Goal: Information Seeking & Learning: Compare options

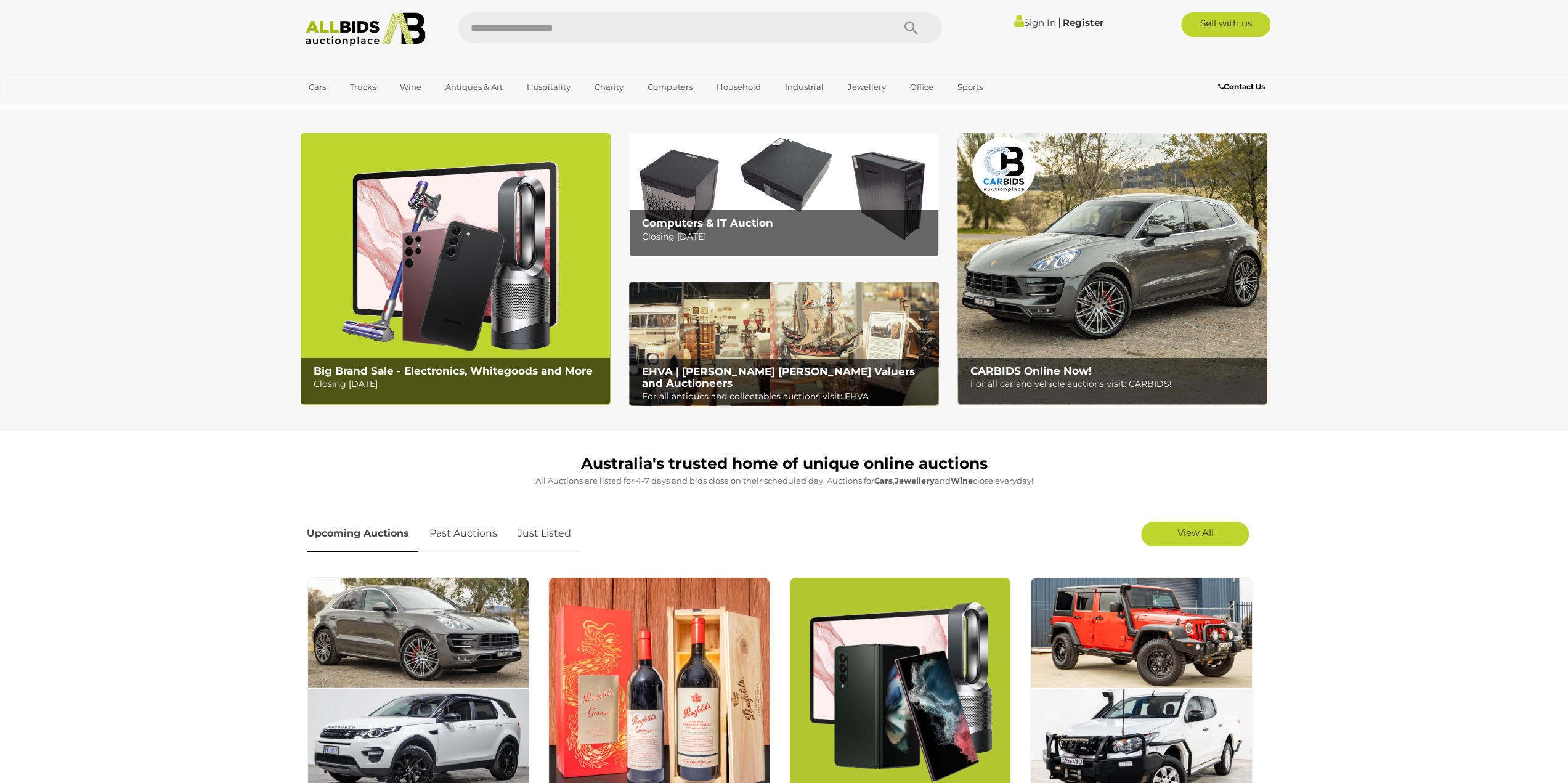
click at [467, 276] on img at bounding box center [456, 269] width 310 height 272
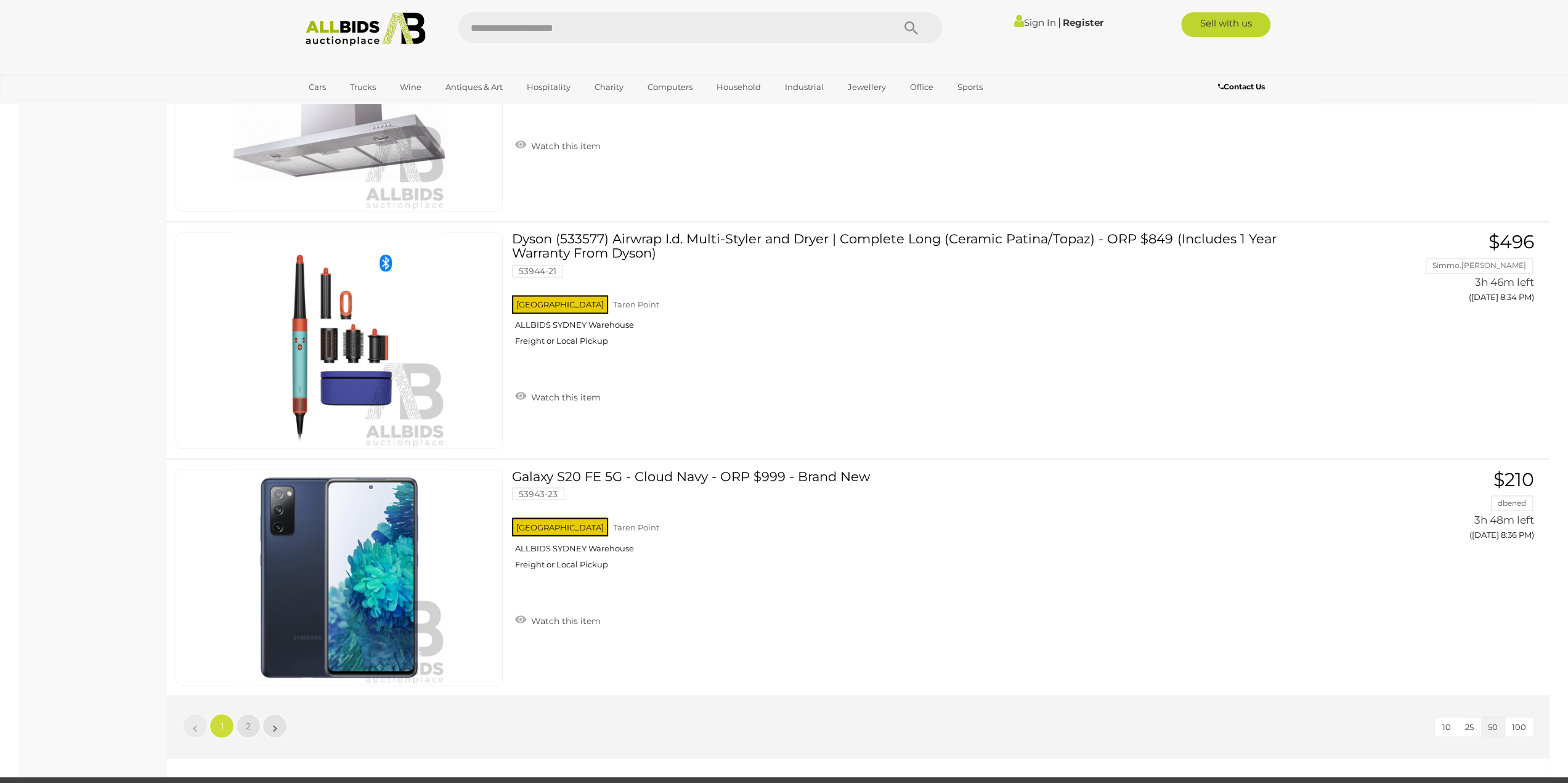
scroll to position [11331, 0]
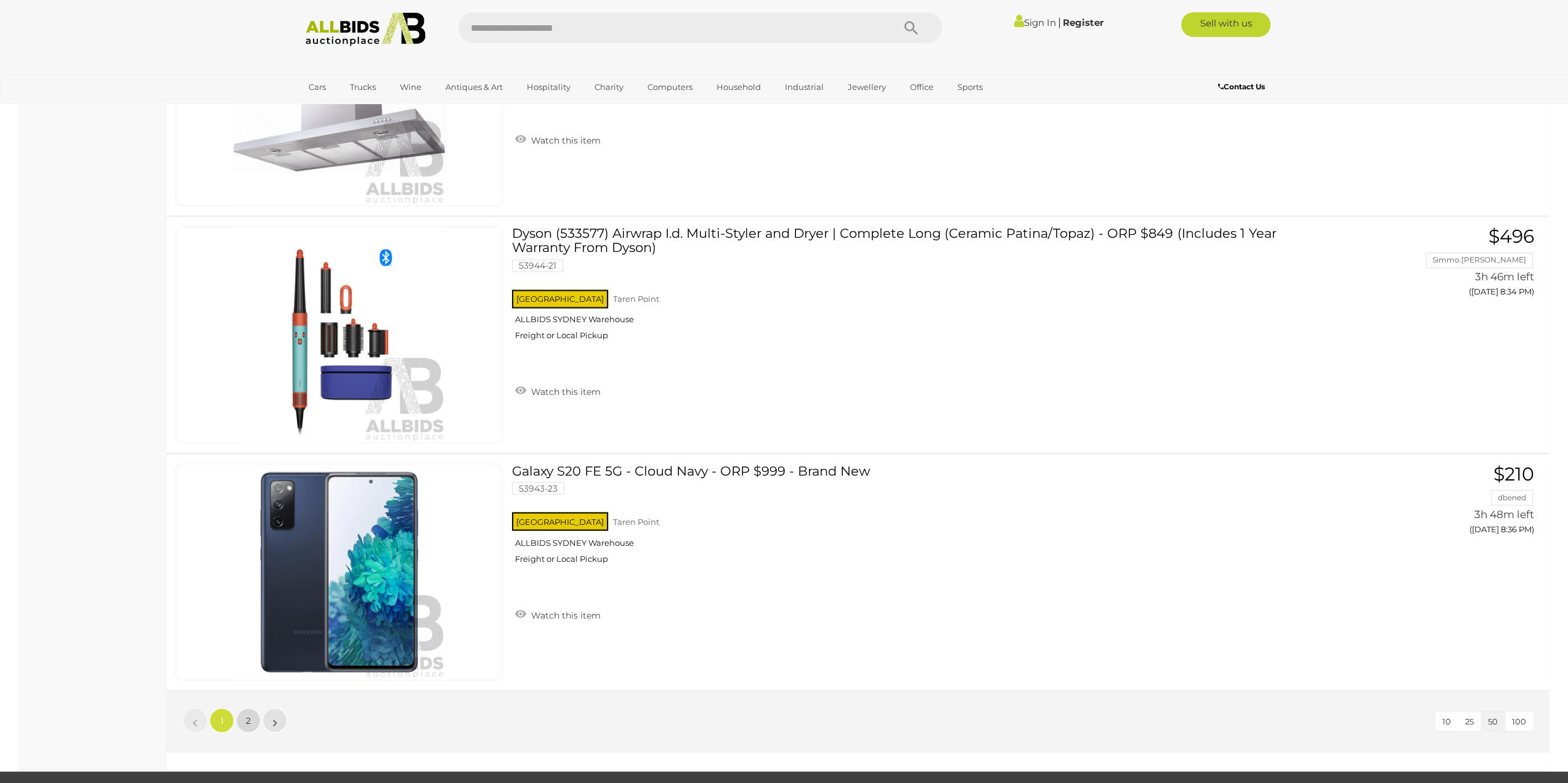
click at [249, 714] on span "2" at bounding box center [248, 720] width 5 height 11
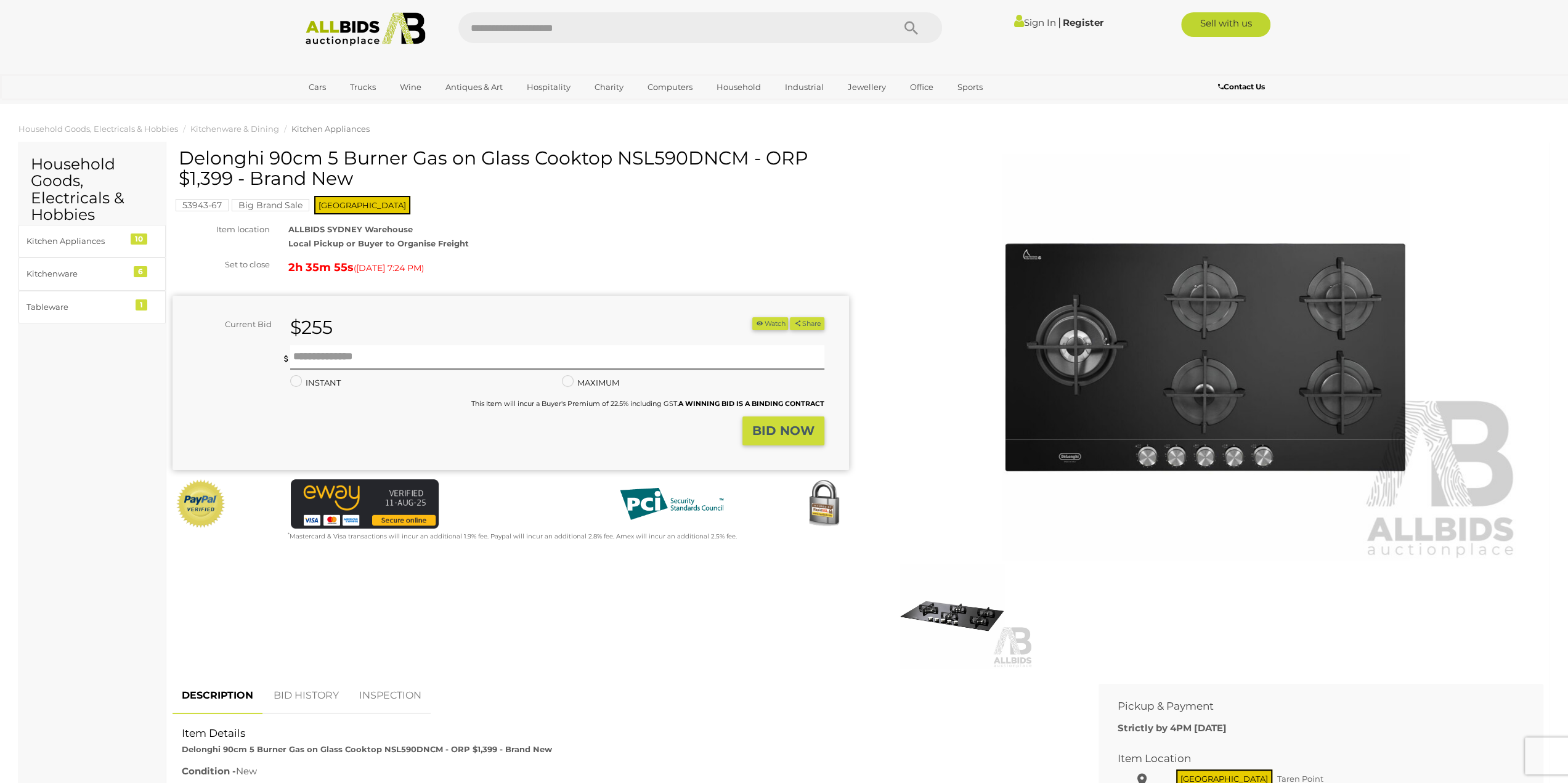
click at [325, 131] on span "Kitchen Appliances" at bounding box center [331, 128] width 78 height 10
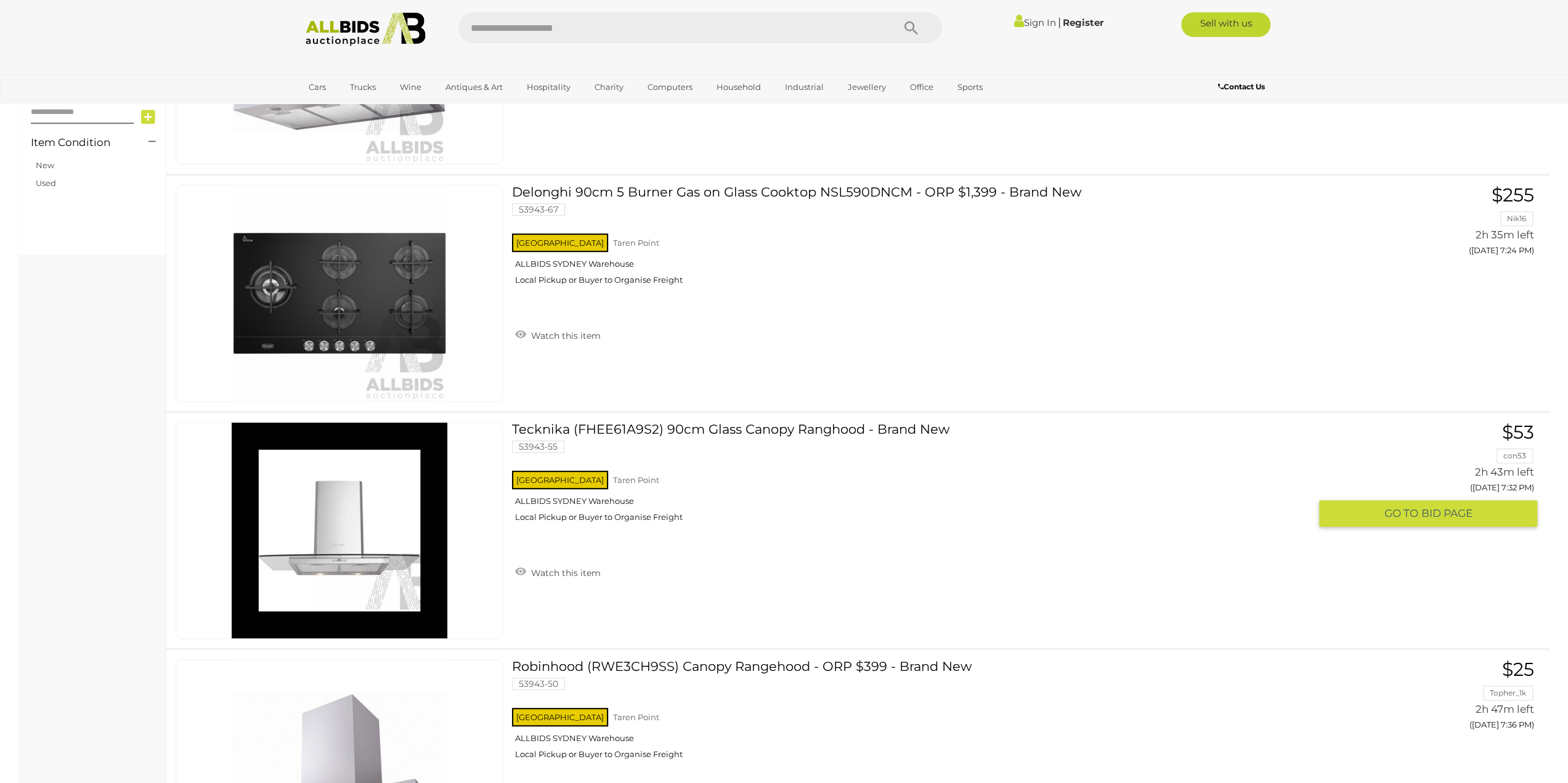
scroll to position [370, 0]
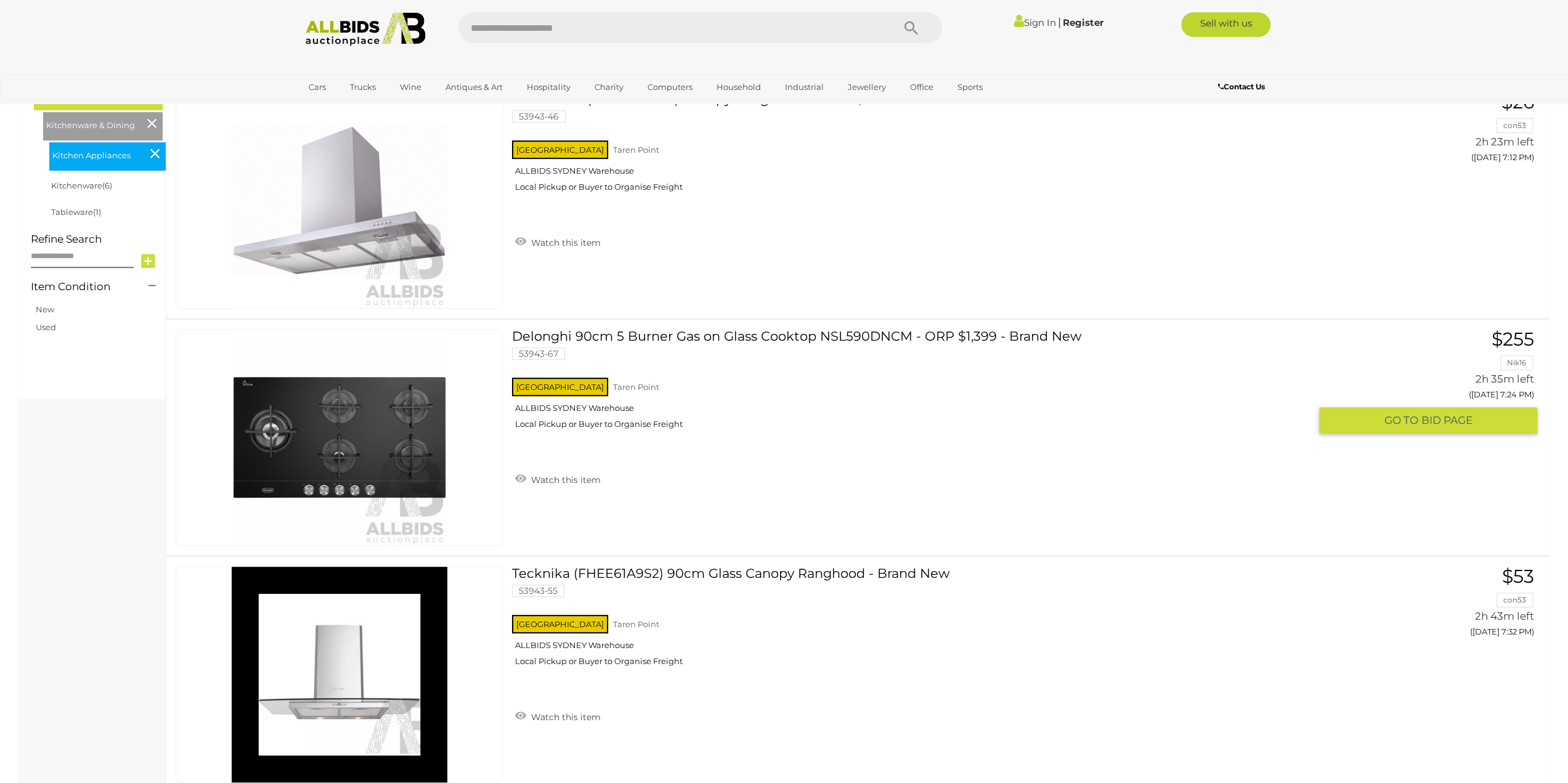
click at [648, 331] on link "Delonghi 90cm 5 Burner Gas on Glass Cooktop NSL590DNCM - ORP $1,399 - Brand New…" at bounding box center [915, 384] width 789 height 109
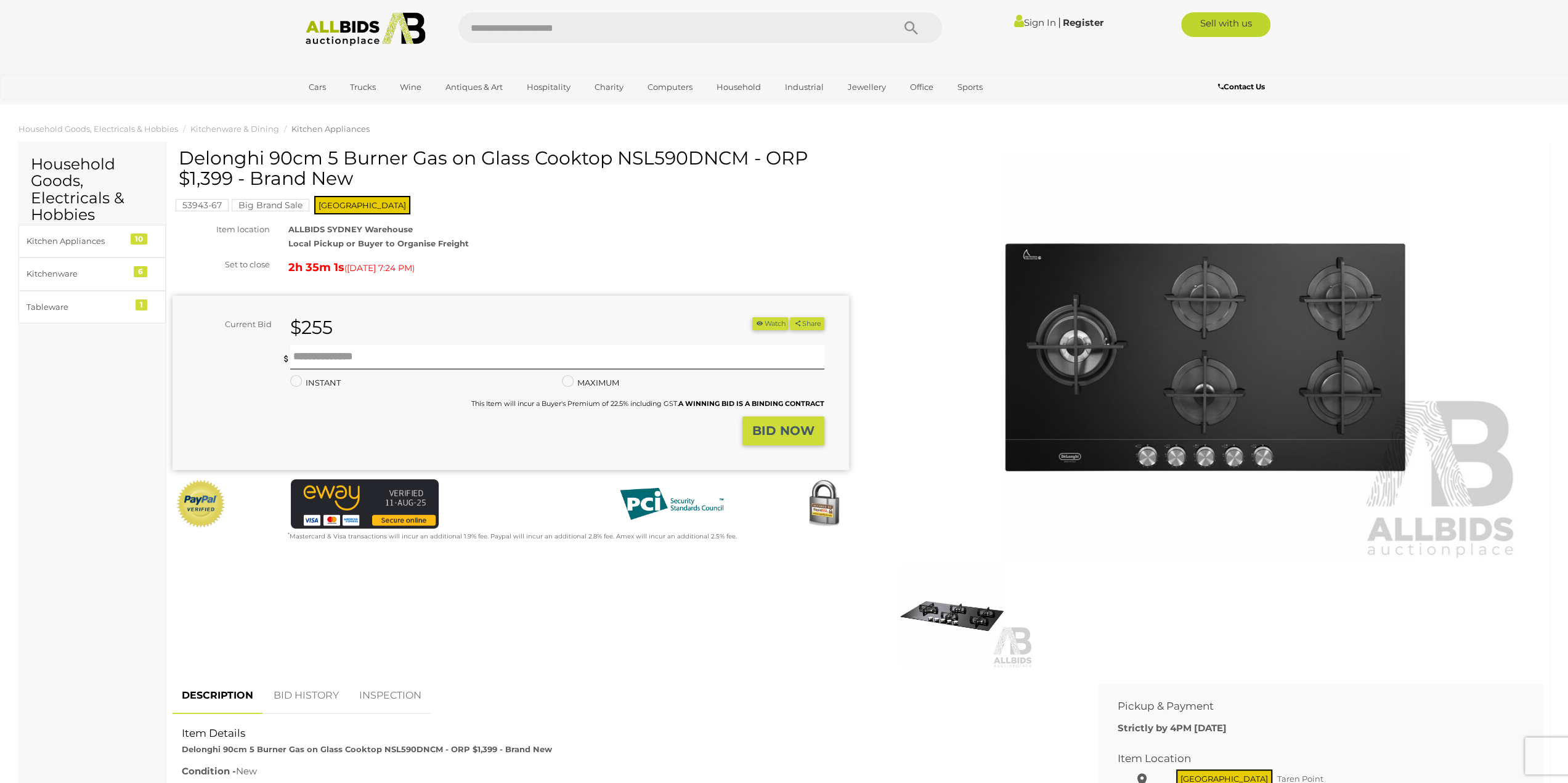
click at [1091, 324] on img at bounding box center [1205, 357] width 631 height 406
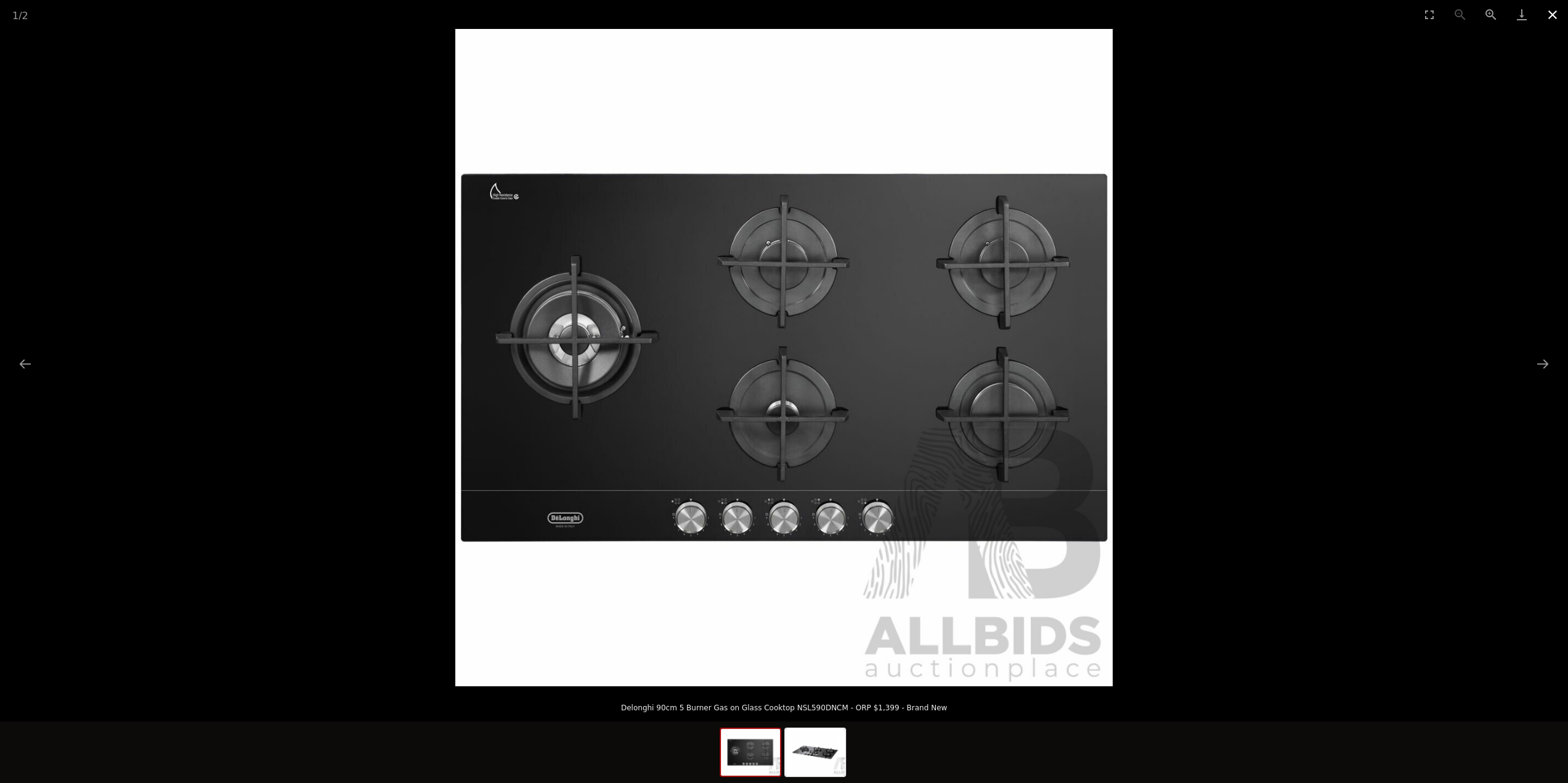
click at [1551, 13] on button "Close gallery" at bounding box center [1552, 14] width 30 height 29
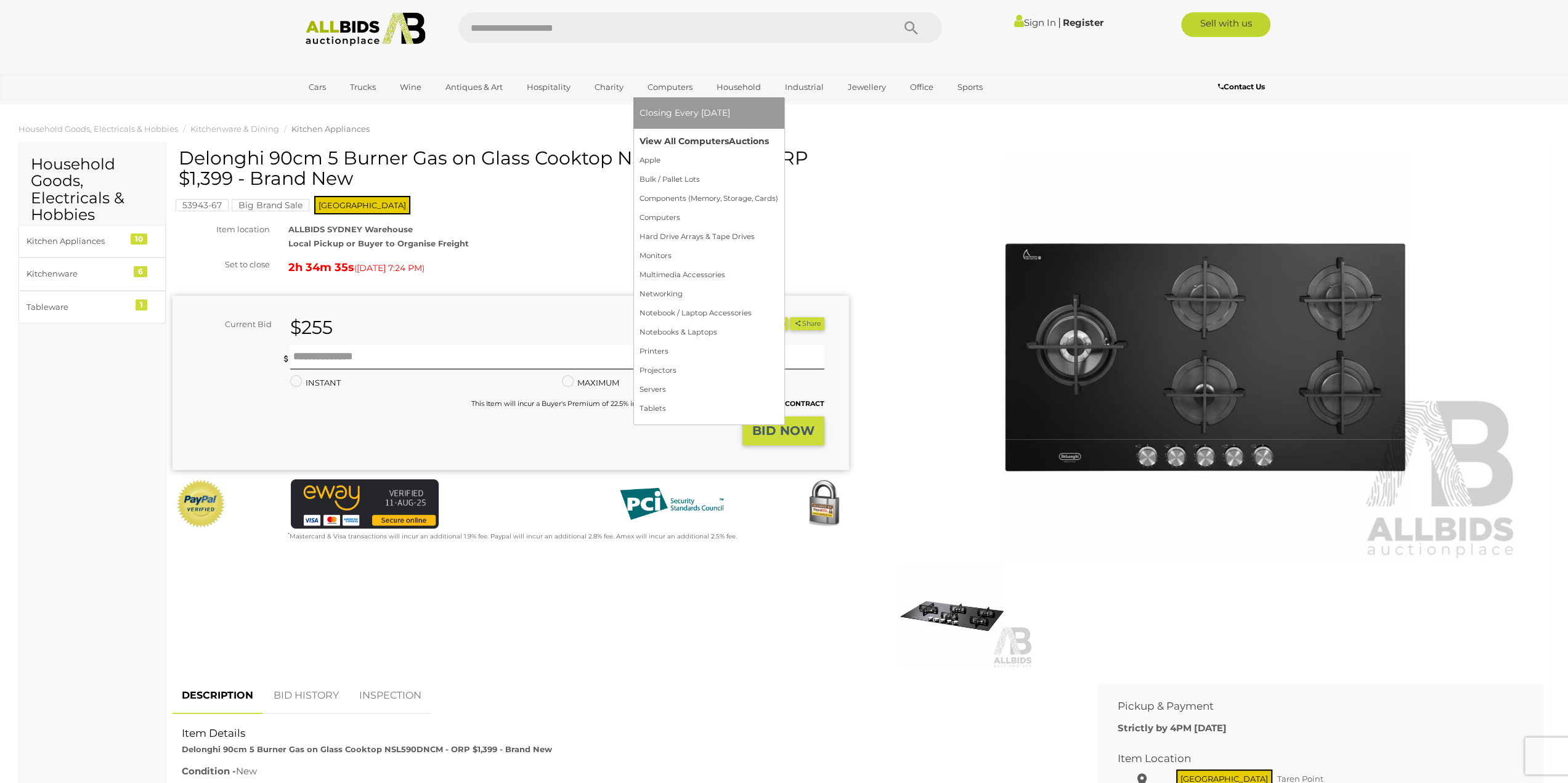
click at [653, 138] on link "View All Computers Auctions" at bounding box center [708, 141] width 138 height 19
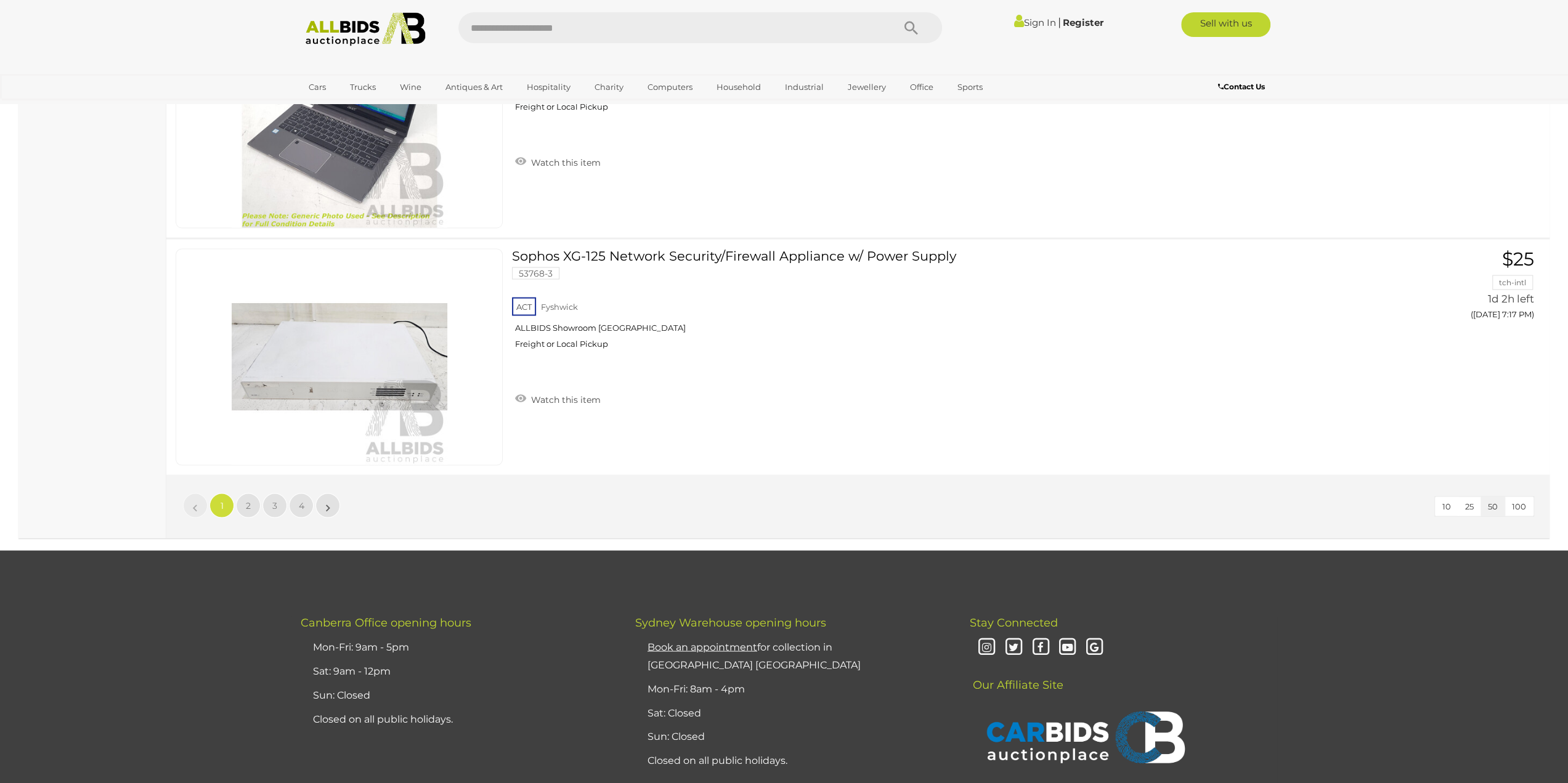
scroll to position [11639, 0]
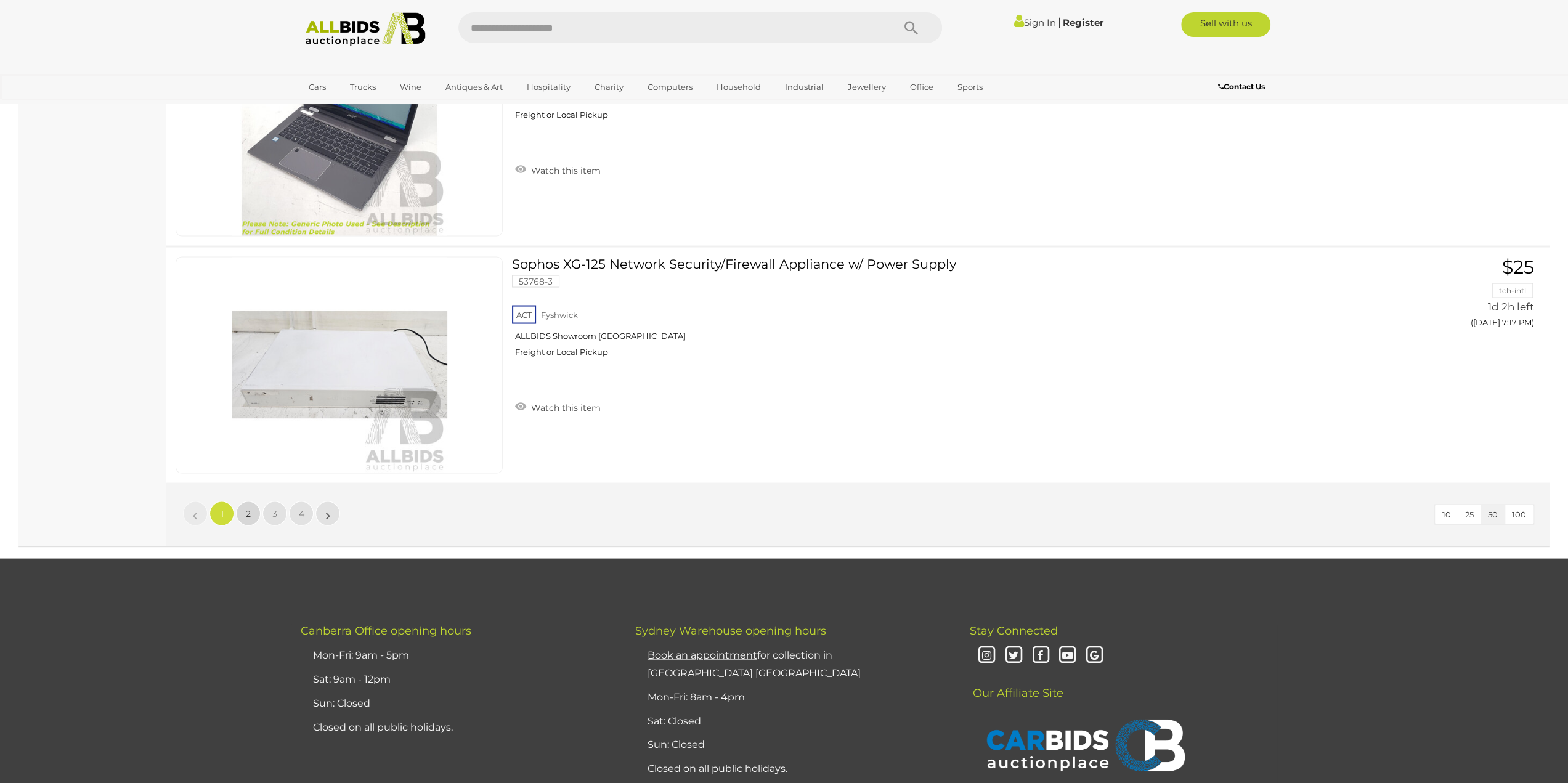
click at [248, 507] on span "2" at bounding box center [248, 513] width 5 height 11
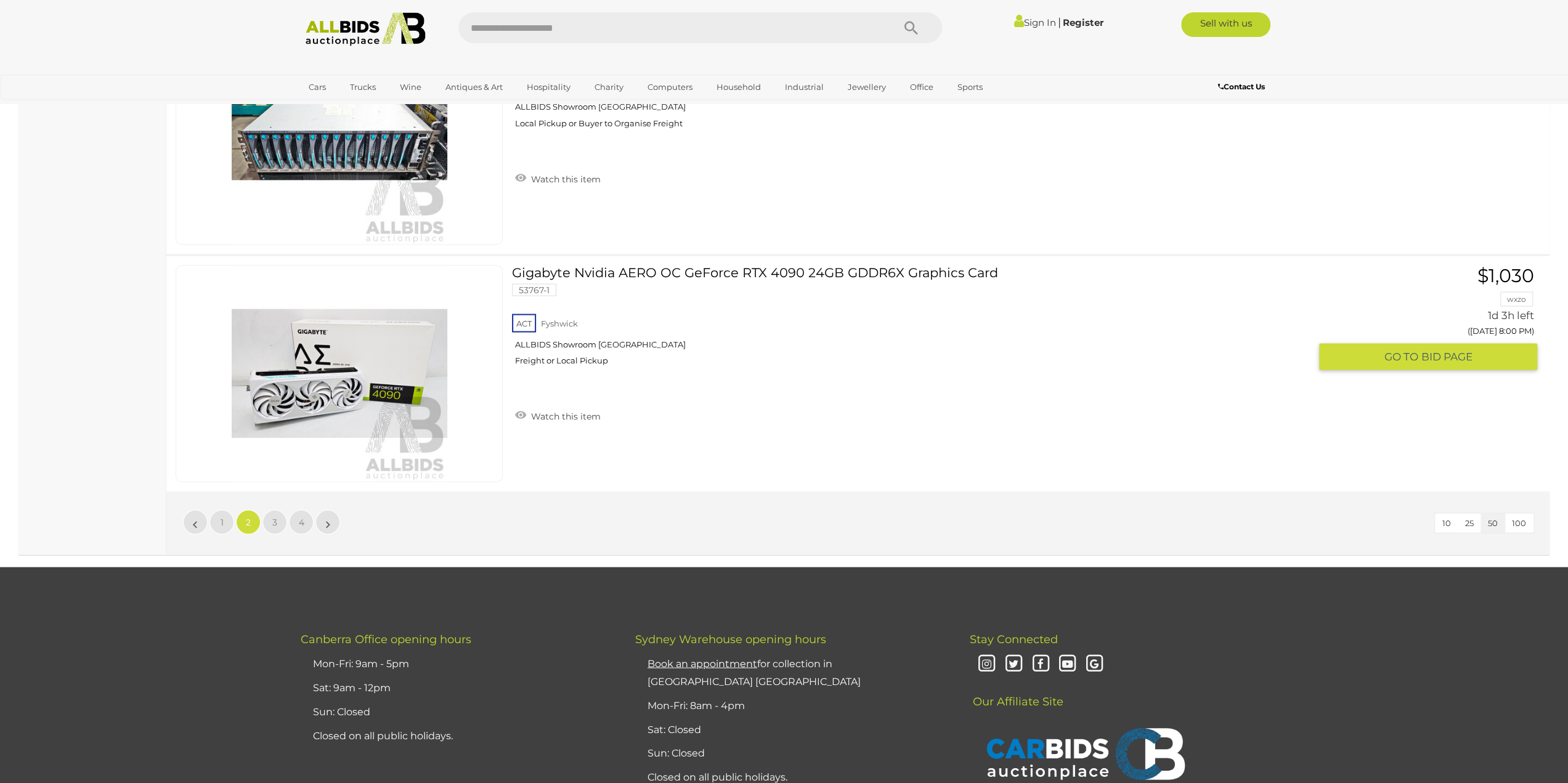
scroll to position [11658, 0]
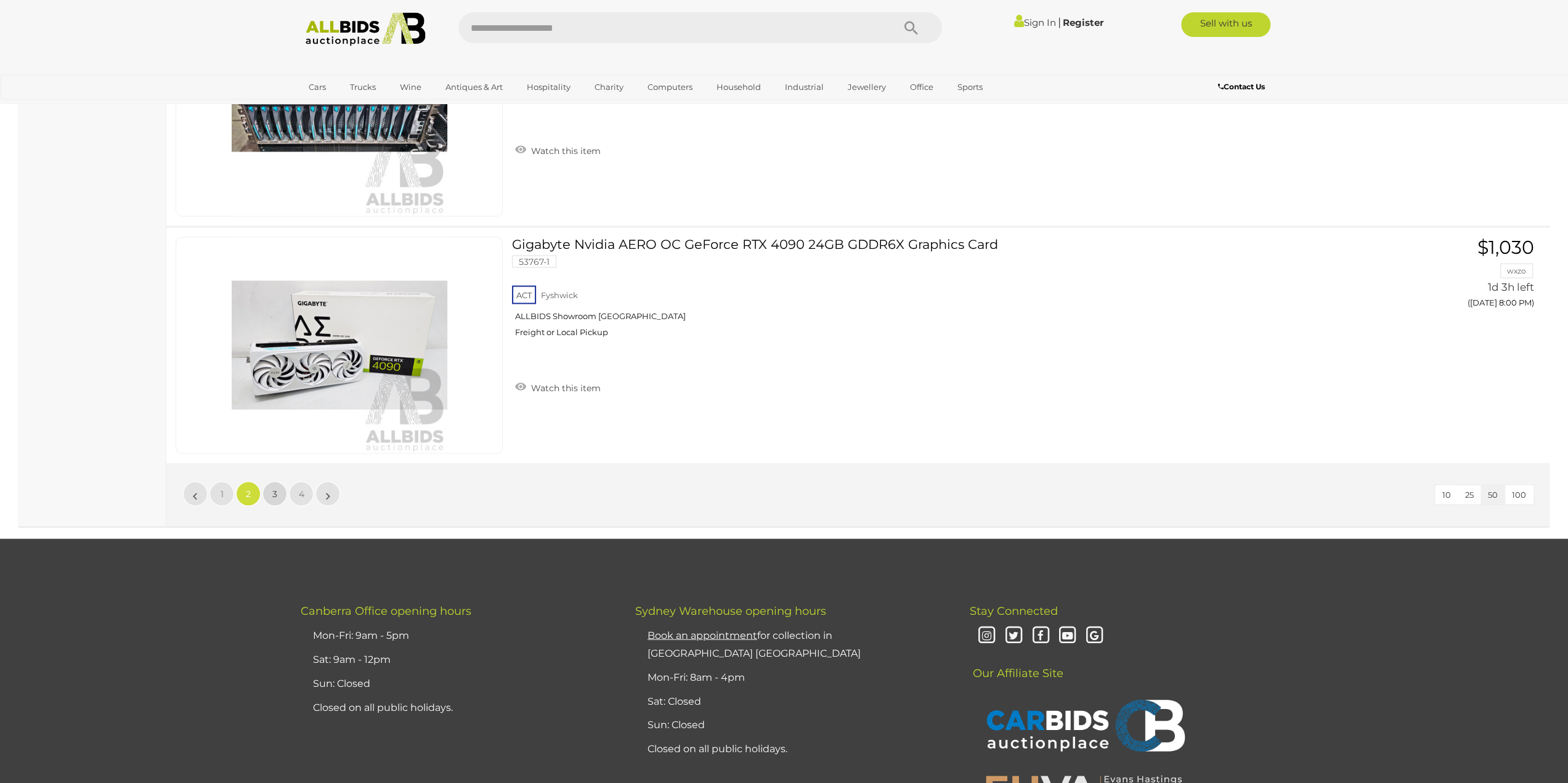
click at [274, 488] on span "3" at bounding box center [274, 493] width 5 height 11
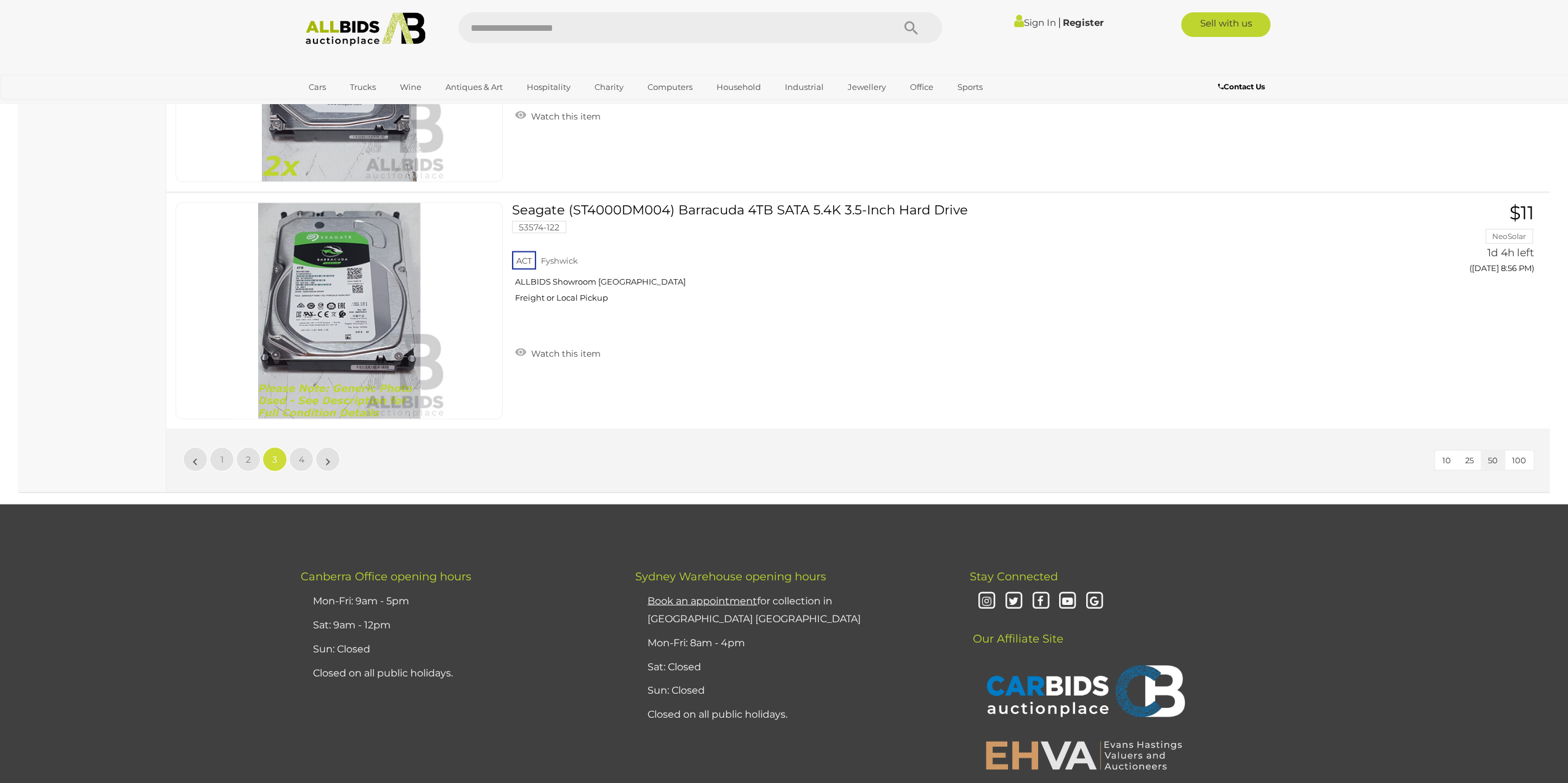
scroll to position [11720, 0]
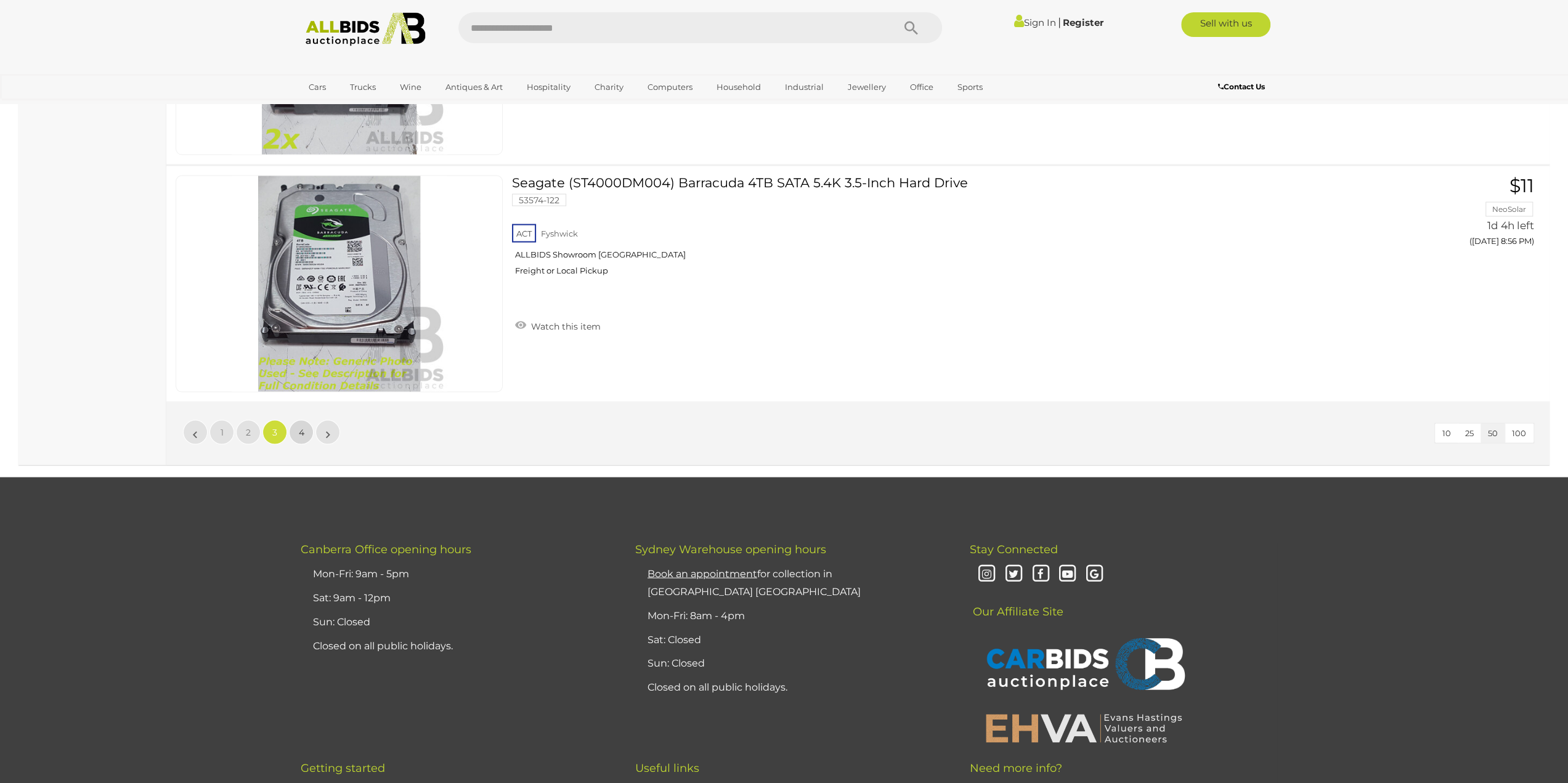
click at [301, 426] on span "4" at bounding box center [301, 431] width 5 height 11
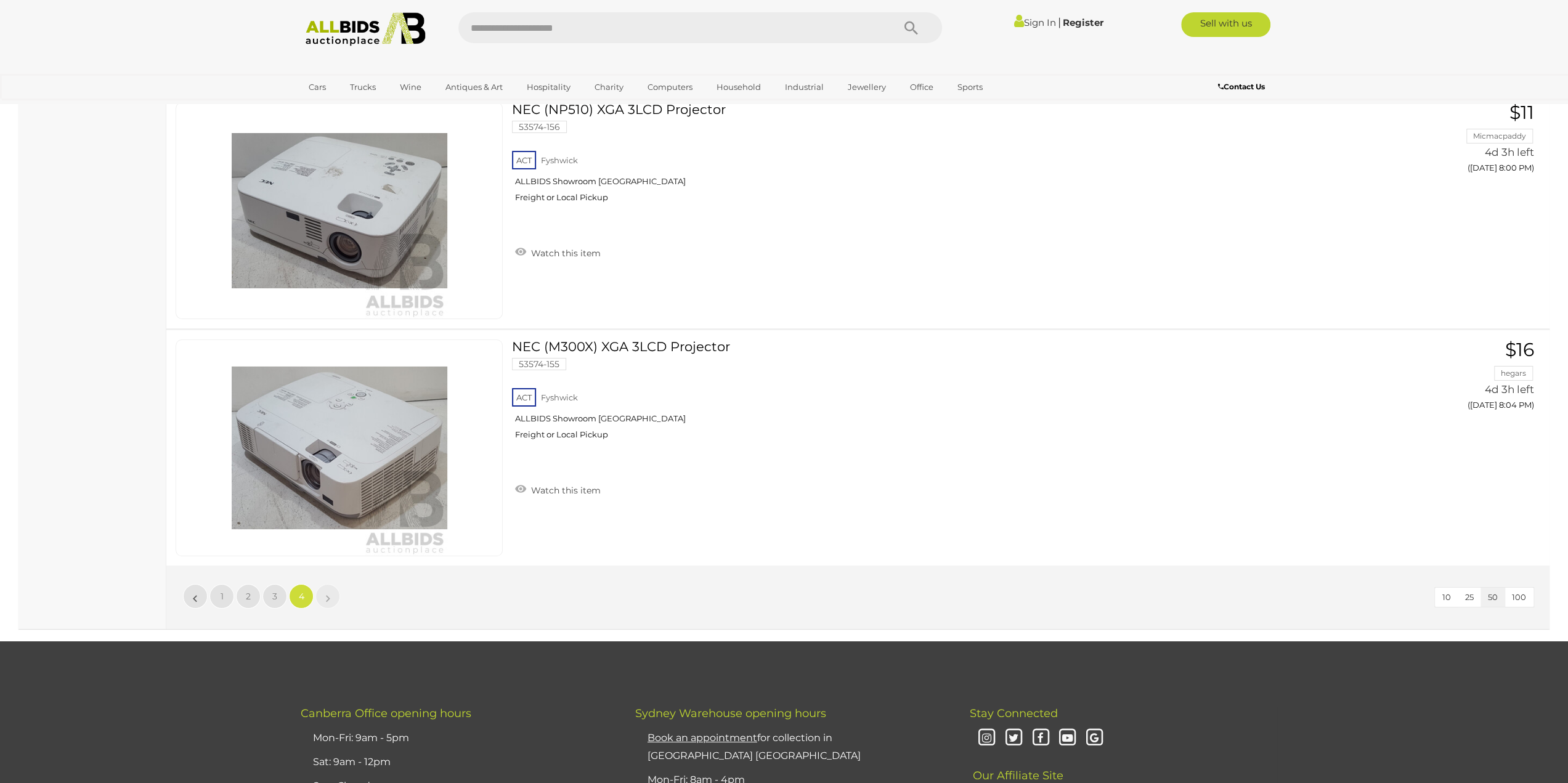
scroll to position [4207, 0]
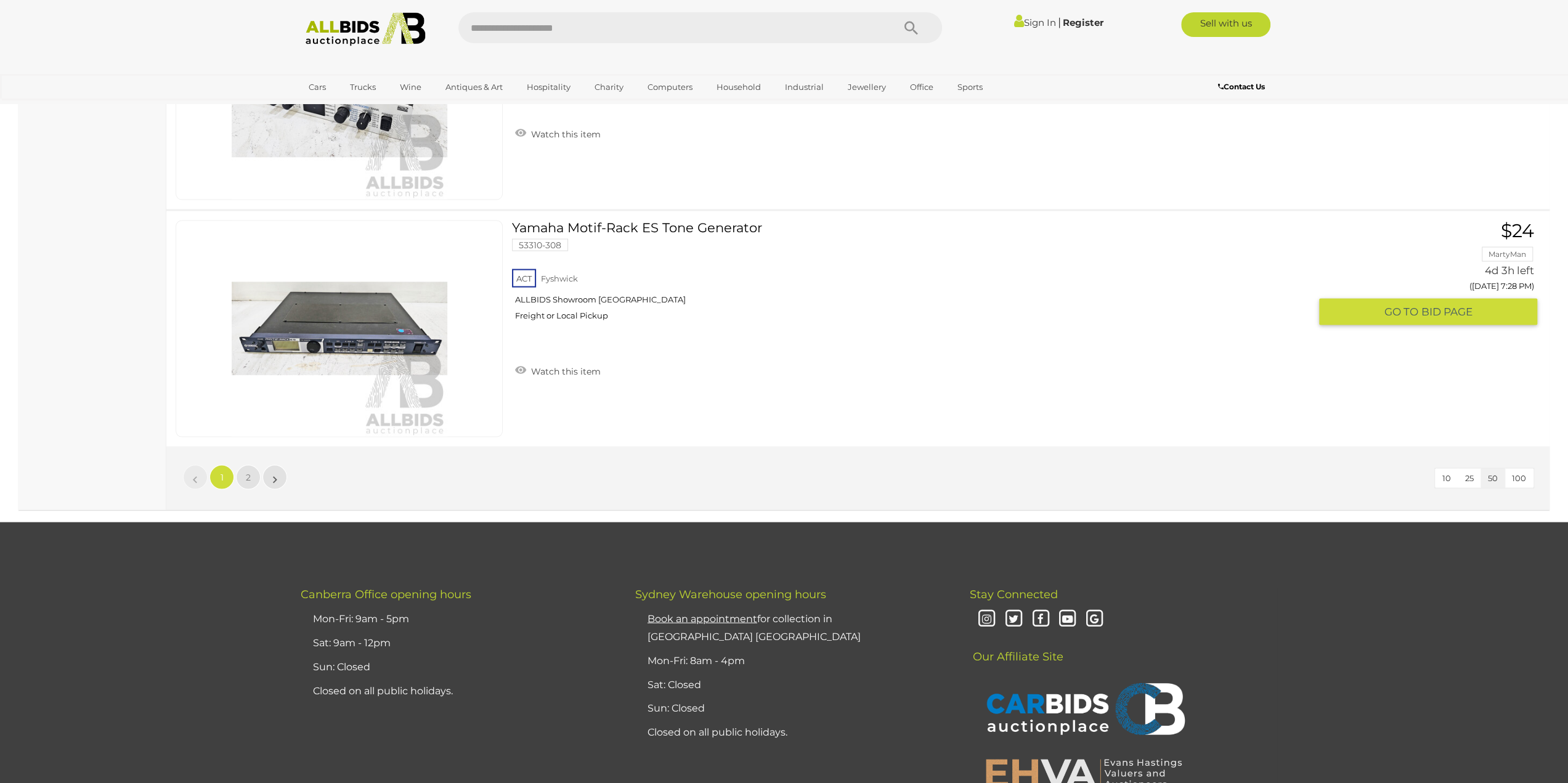
scroll to position [11761, 0]
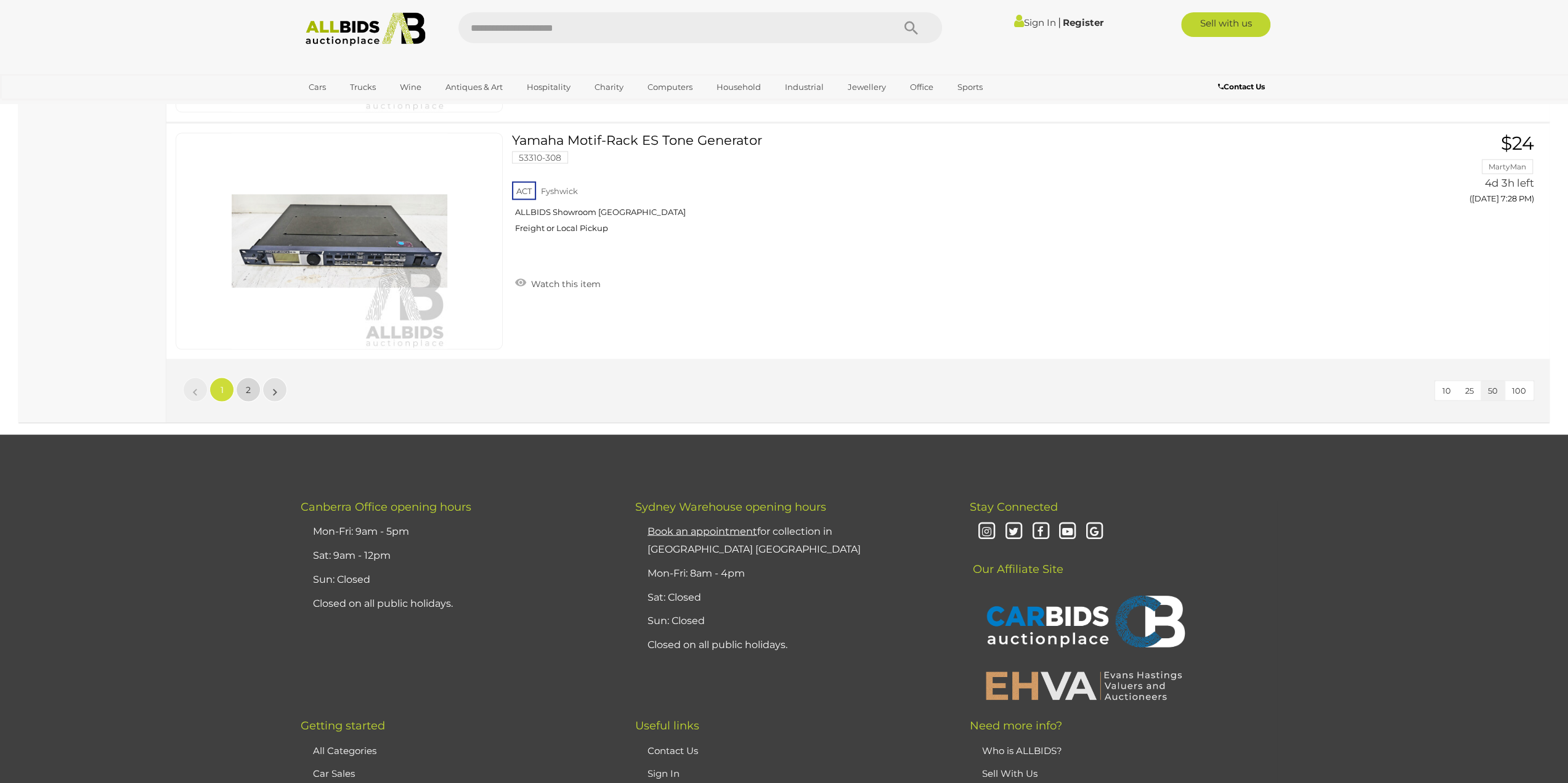
click at [246, 384] on span "2" at bounding box center [248, 390] width 5 height 11
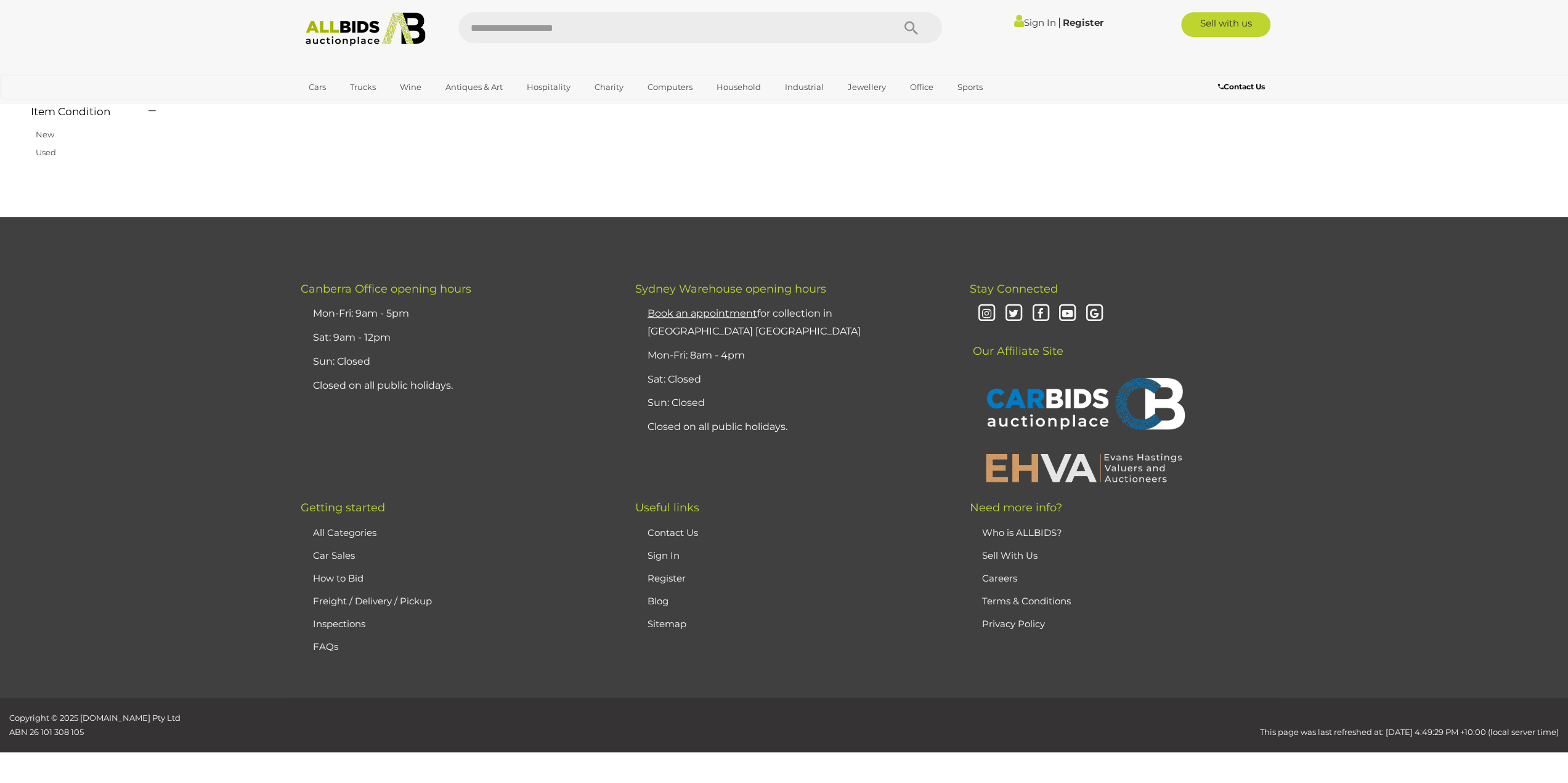
scroll to position [143, 0]
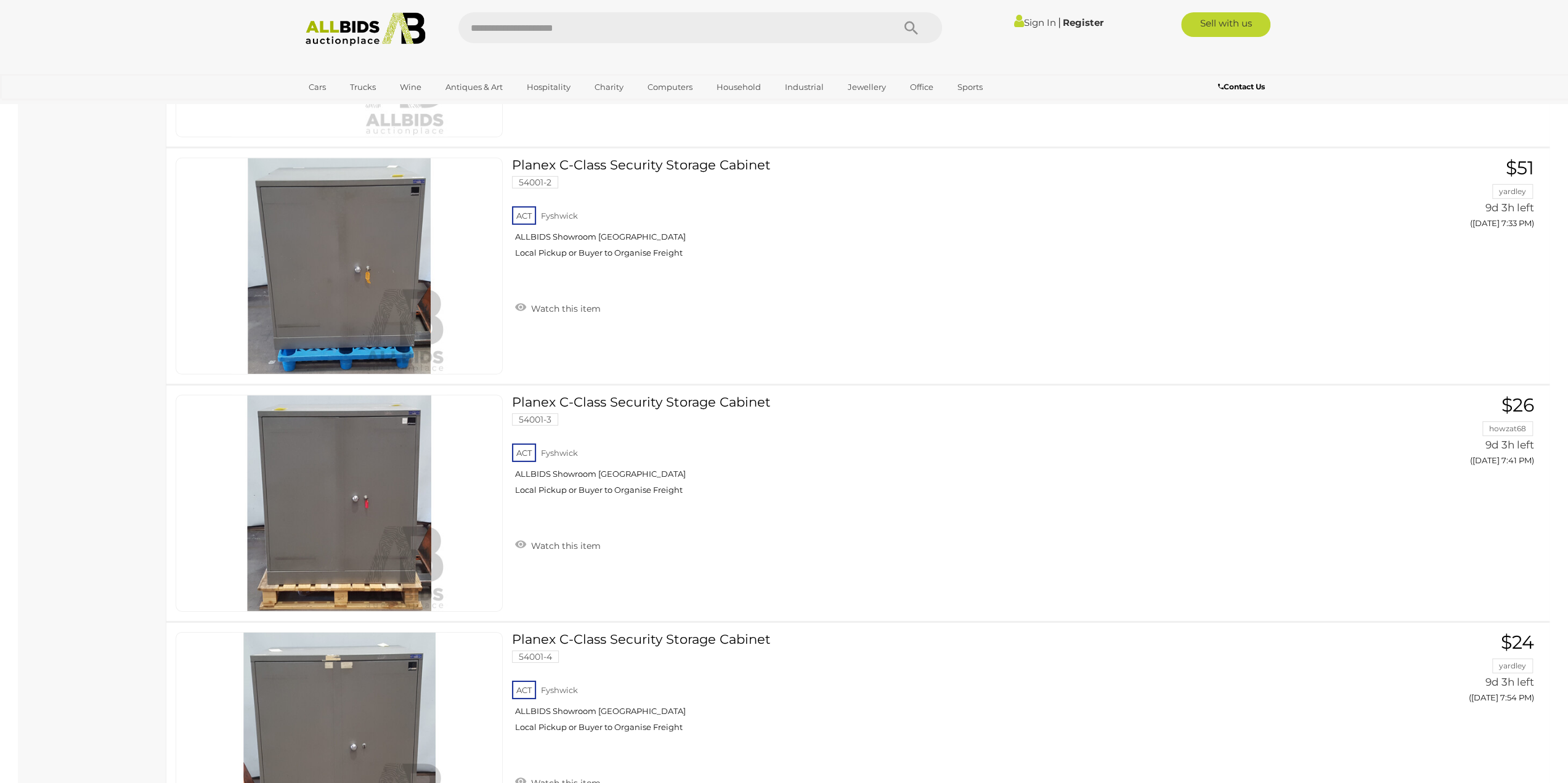
scroll to position [3653, 0]
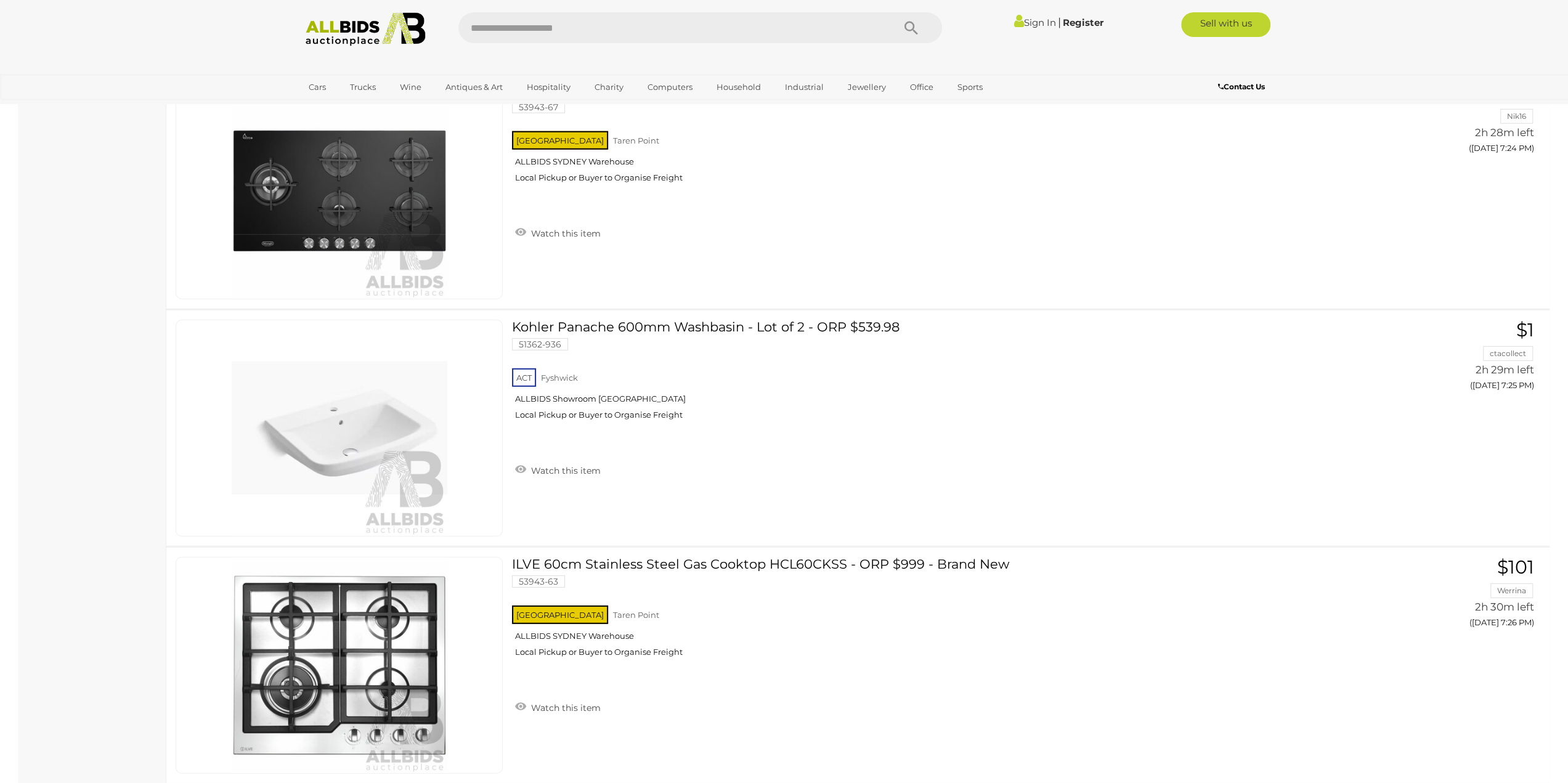
scroll to position [3277, 0]
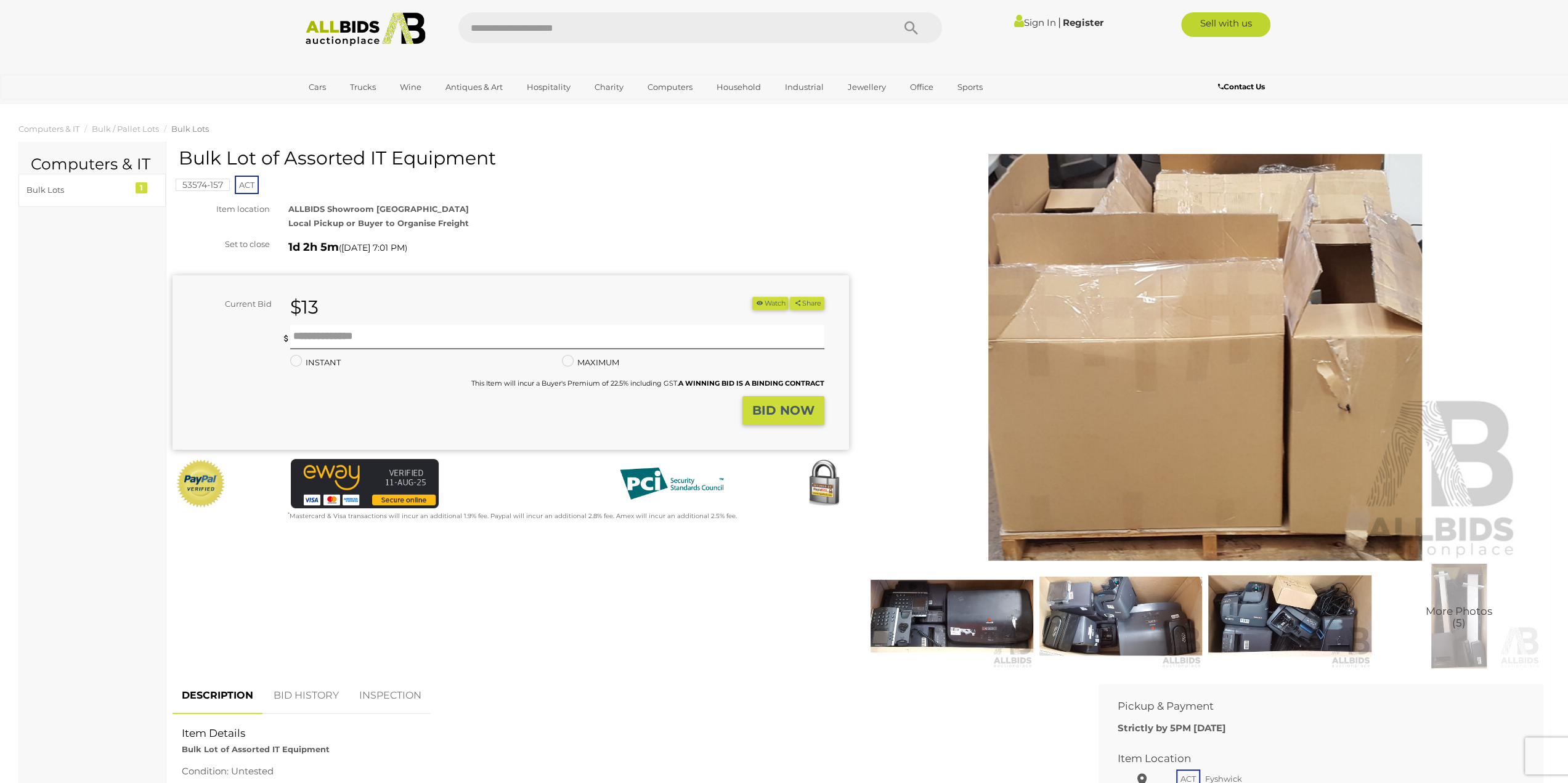
click at [1147, 245] on img at bounding box center [1205, 357] width 631 height 406
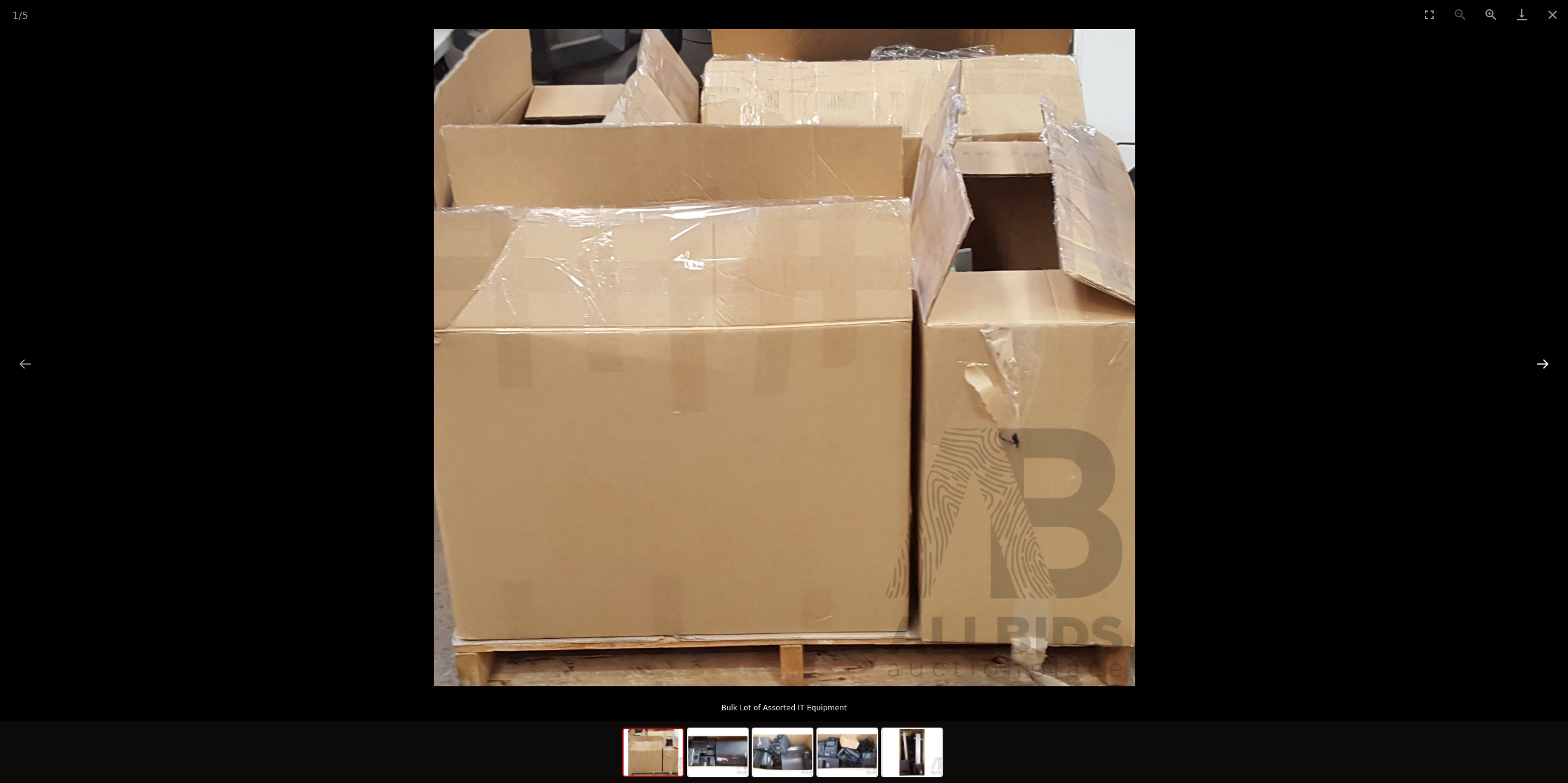
click at [1534, 359] on button "Next slide" at bounding box center [1542, 363] width 26 height 24
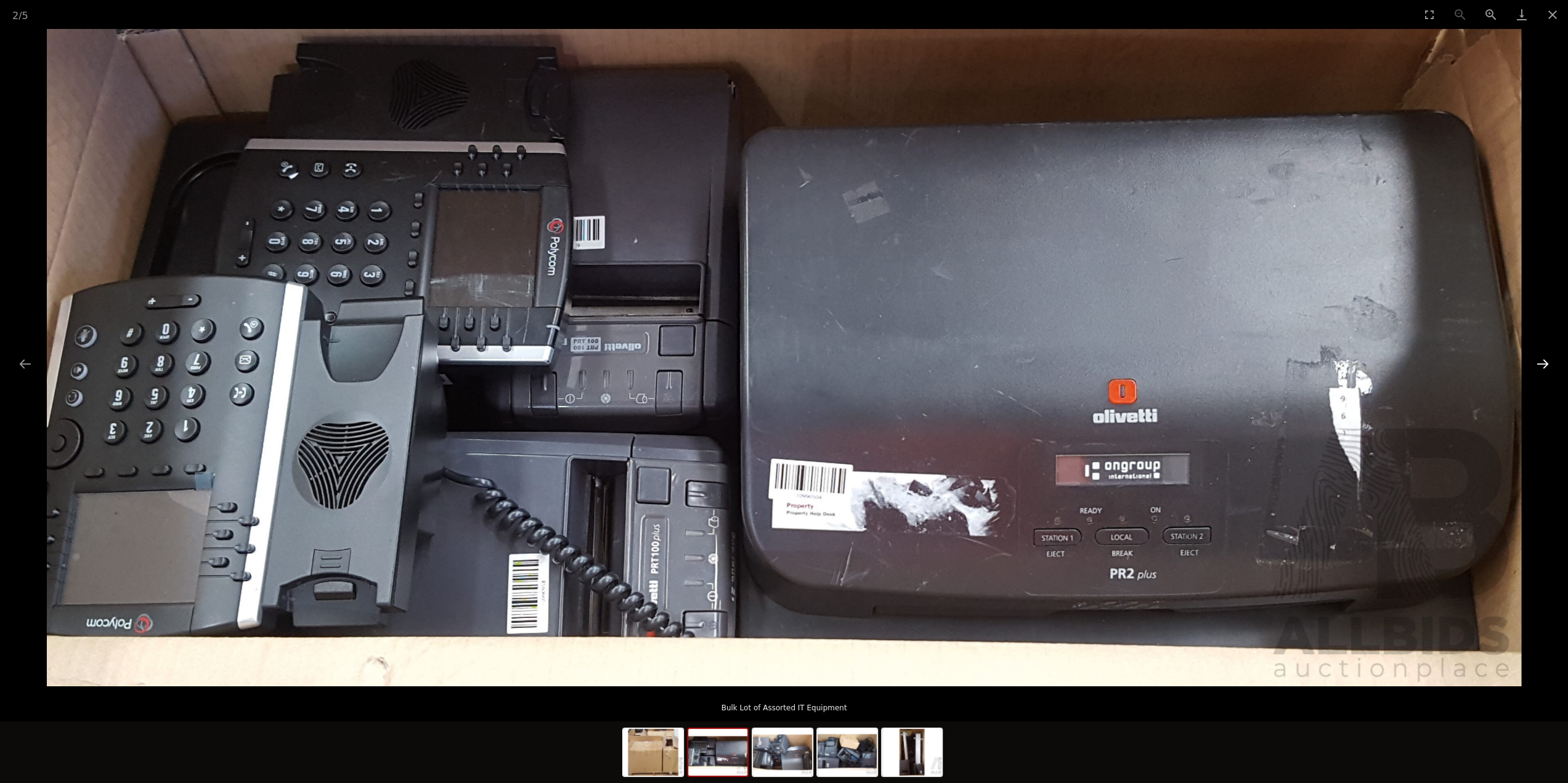
click at [1544, 367] on button "Next slide" at bounding box center [1542, 363] width 26 height 24
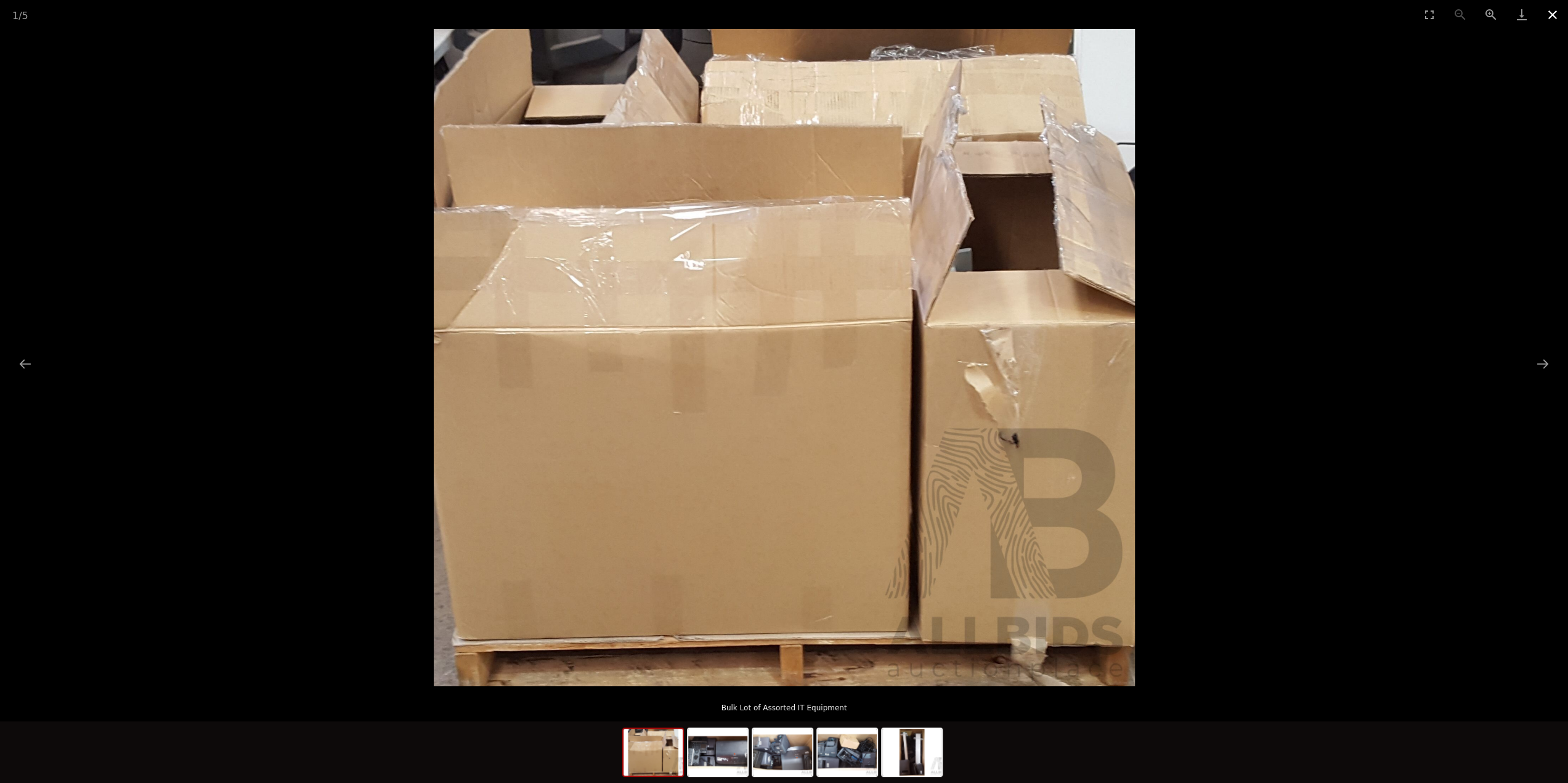
click at [1555, 18] on button "Close gallery" at bounding box center [1552, 14] width 30 height 29
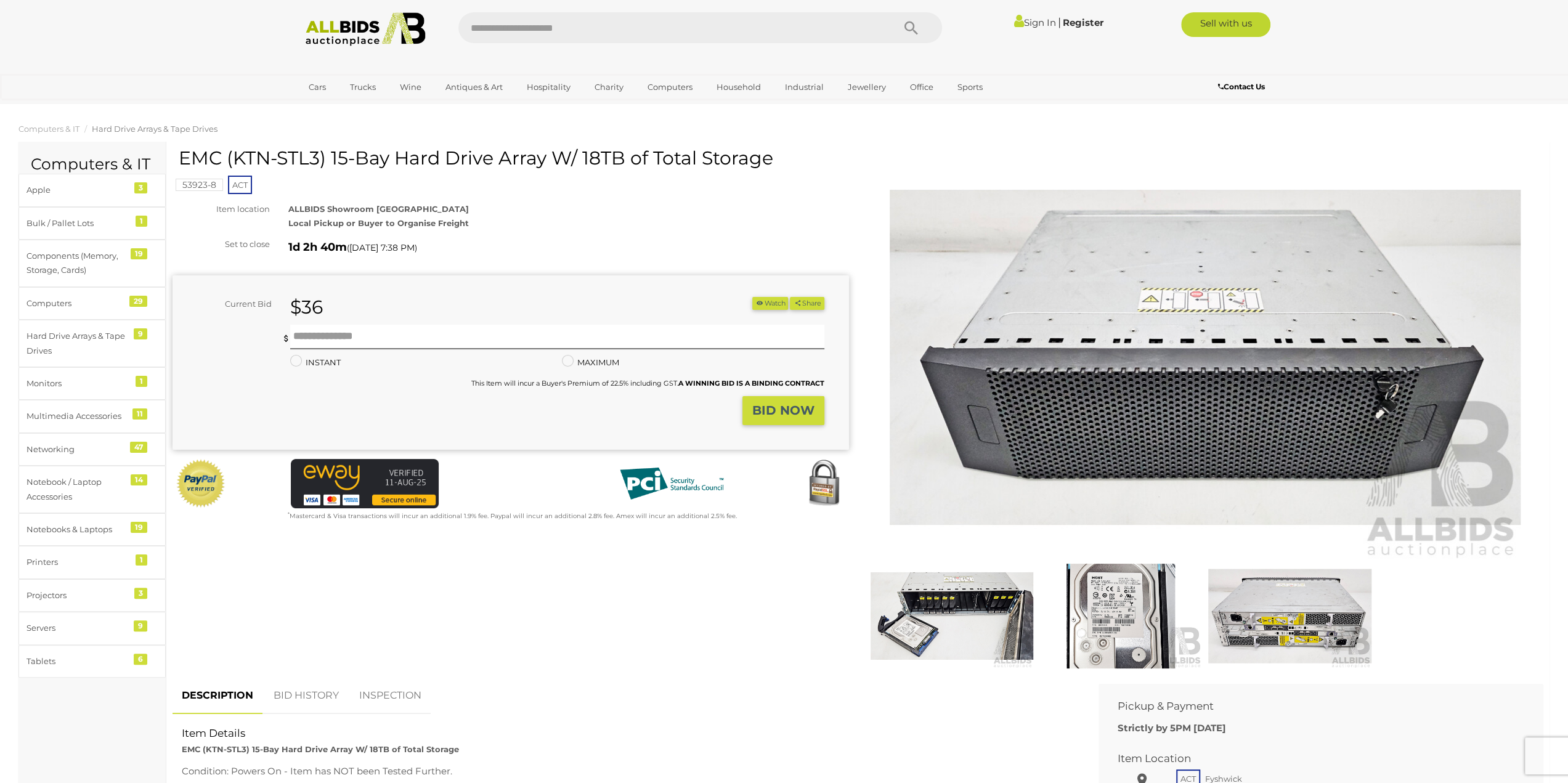
click at [1360, 606] on img at bounding box center [1289, 616] width 163 height 105
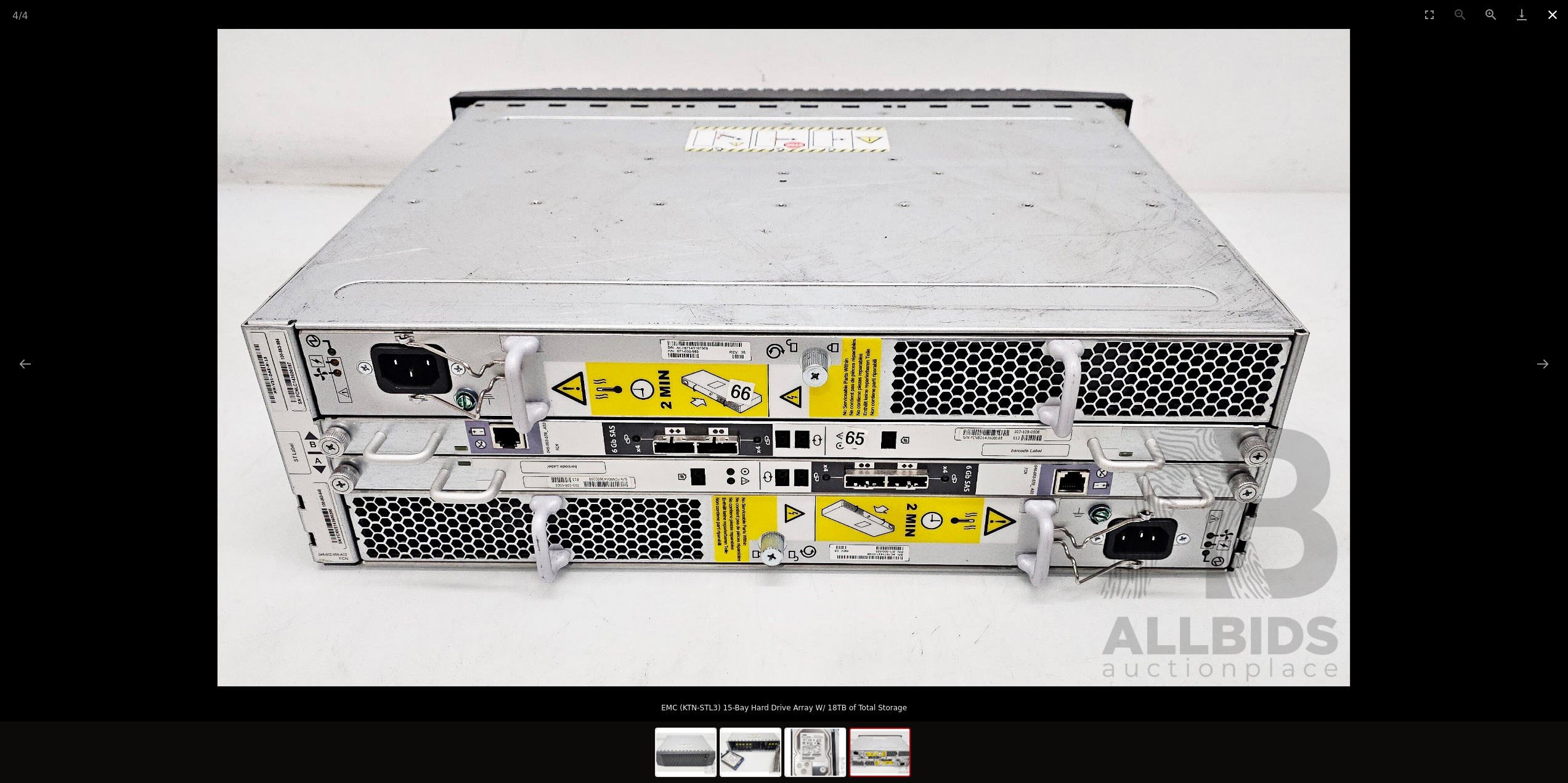
click at [1550, 16] on button "Close gallery" at bounding box center [1552, 14] width 30 height 29
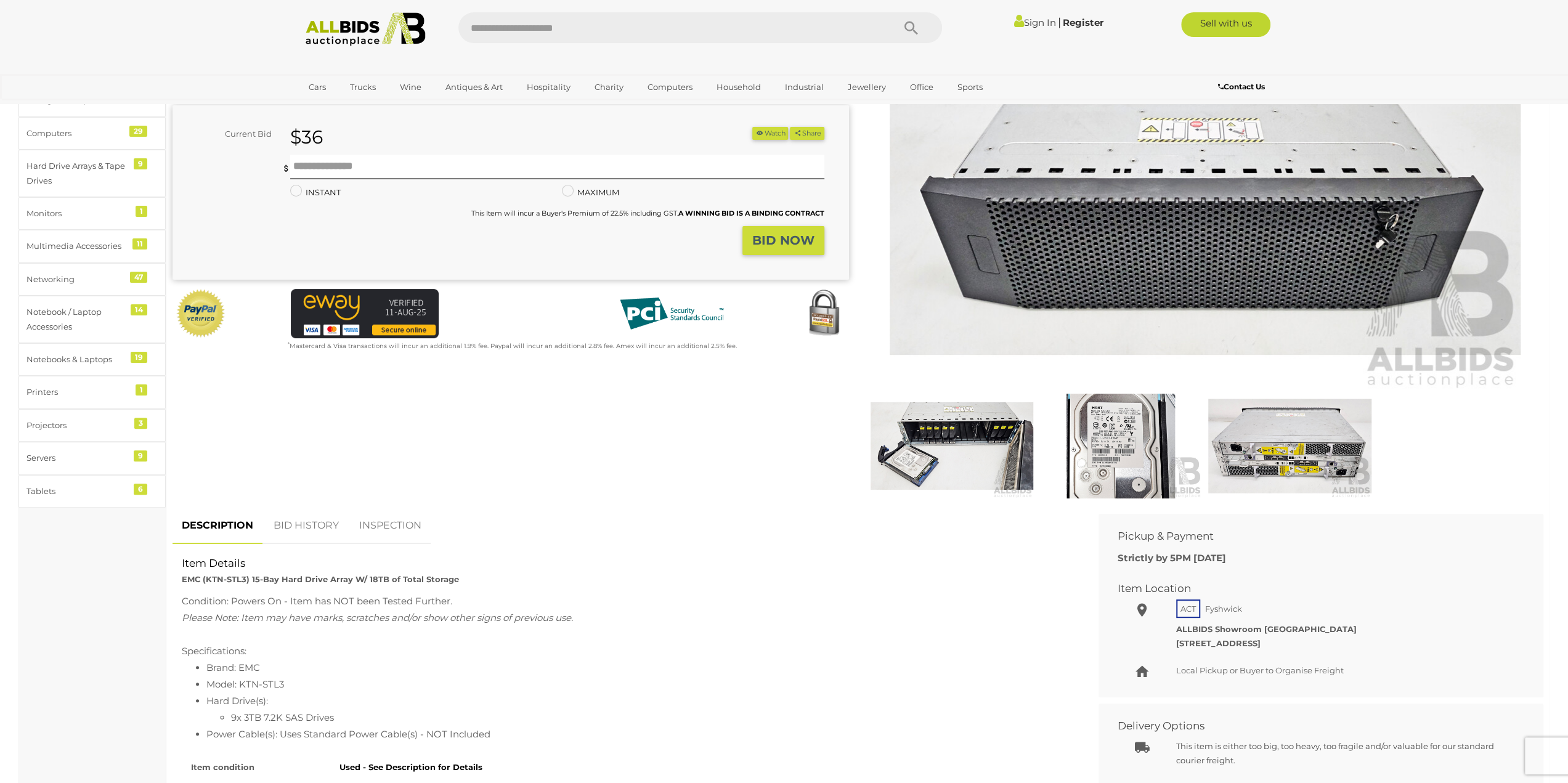
scroll to position [184, 0]
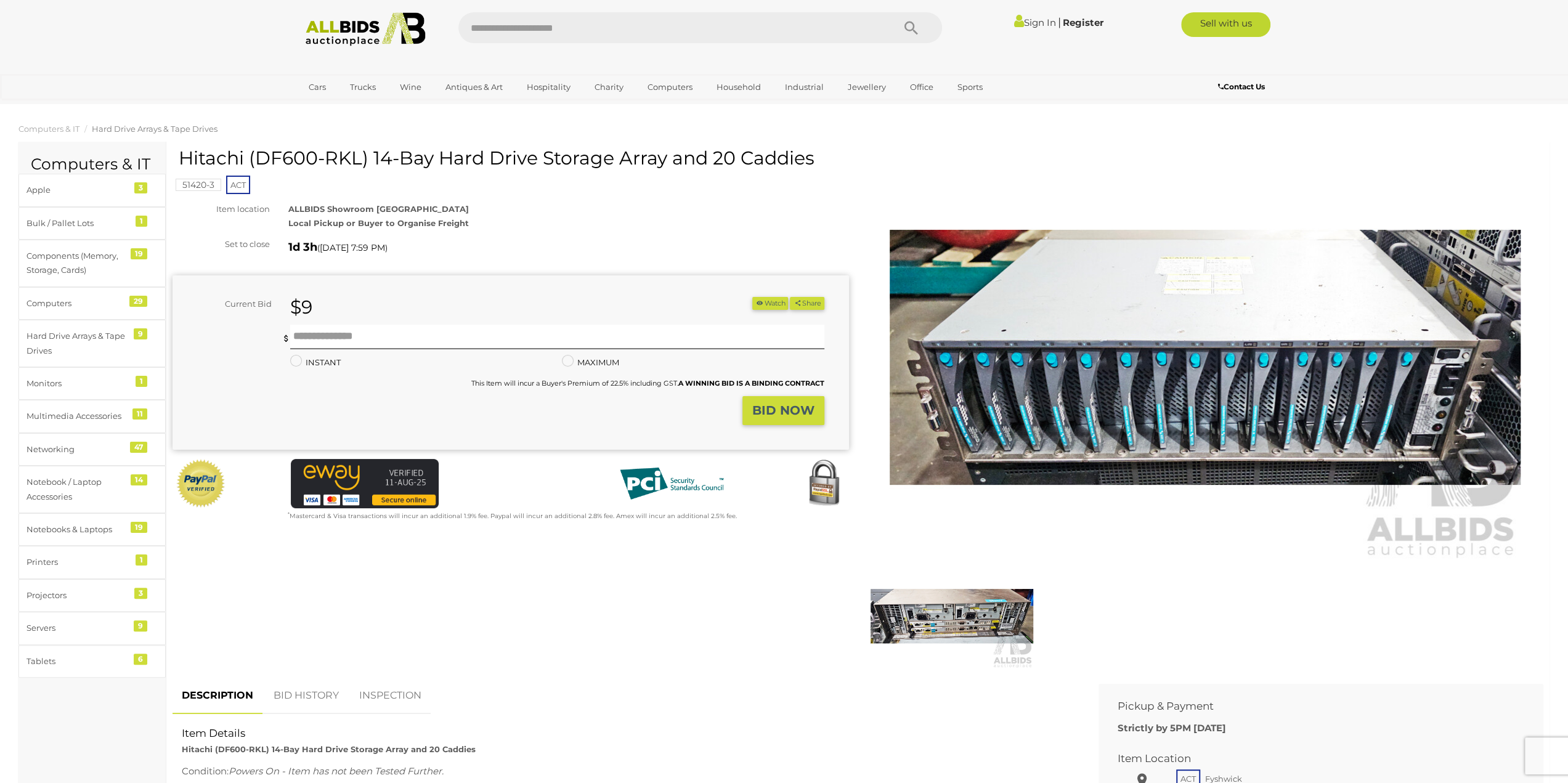
click at [950, 612] on img at bounding box center [951, 616] width 163 height 105
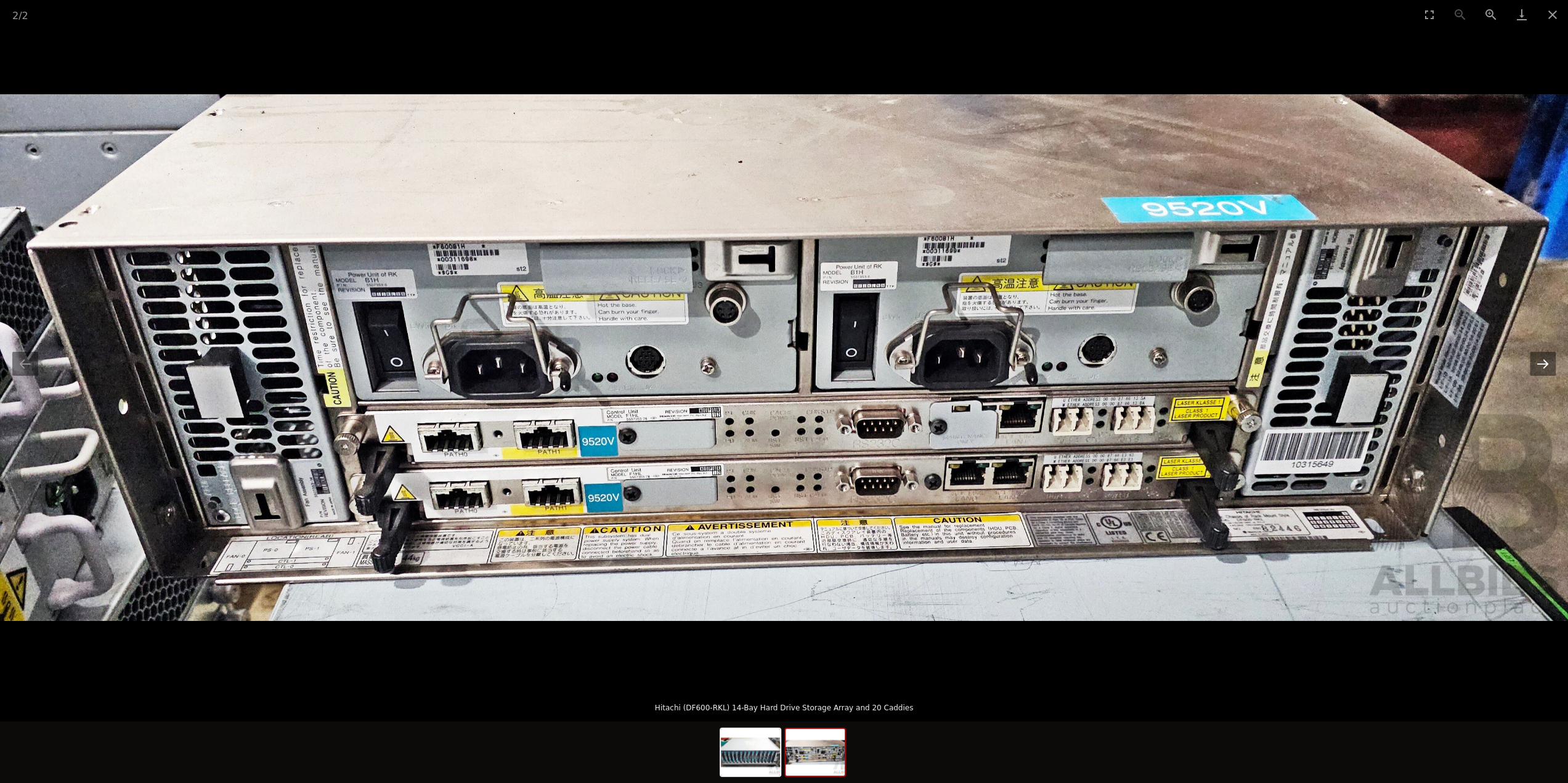
click at [1547, 367] on button "Next slide" at bounding box center [1542, 363] width 26 height 24
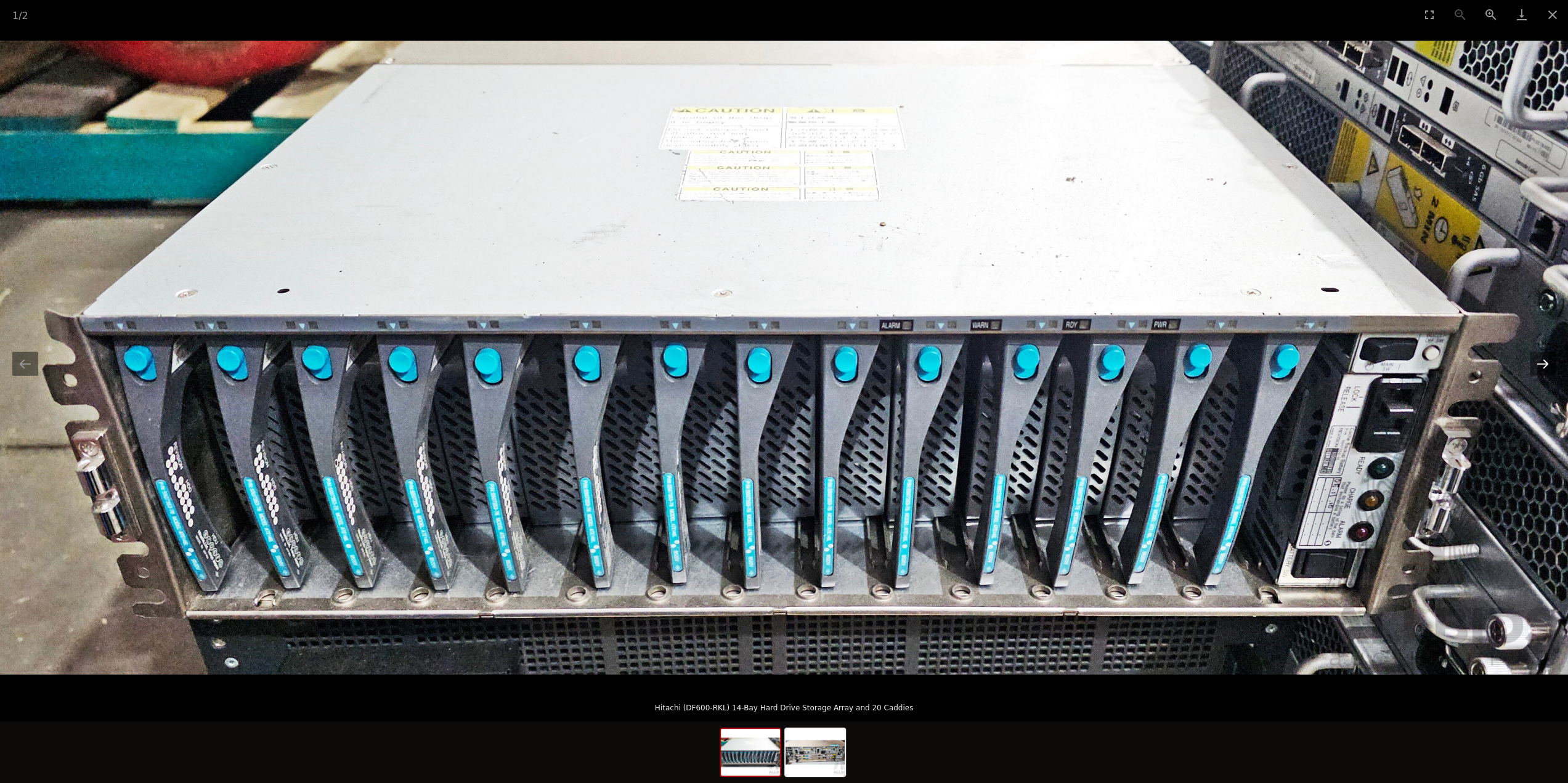
click at [1545, 366] on button "Next slide" at bounding box center [1542, 363] width 26 height 24
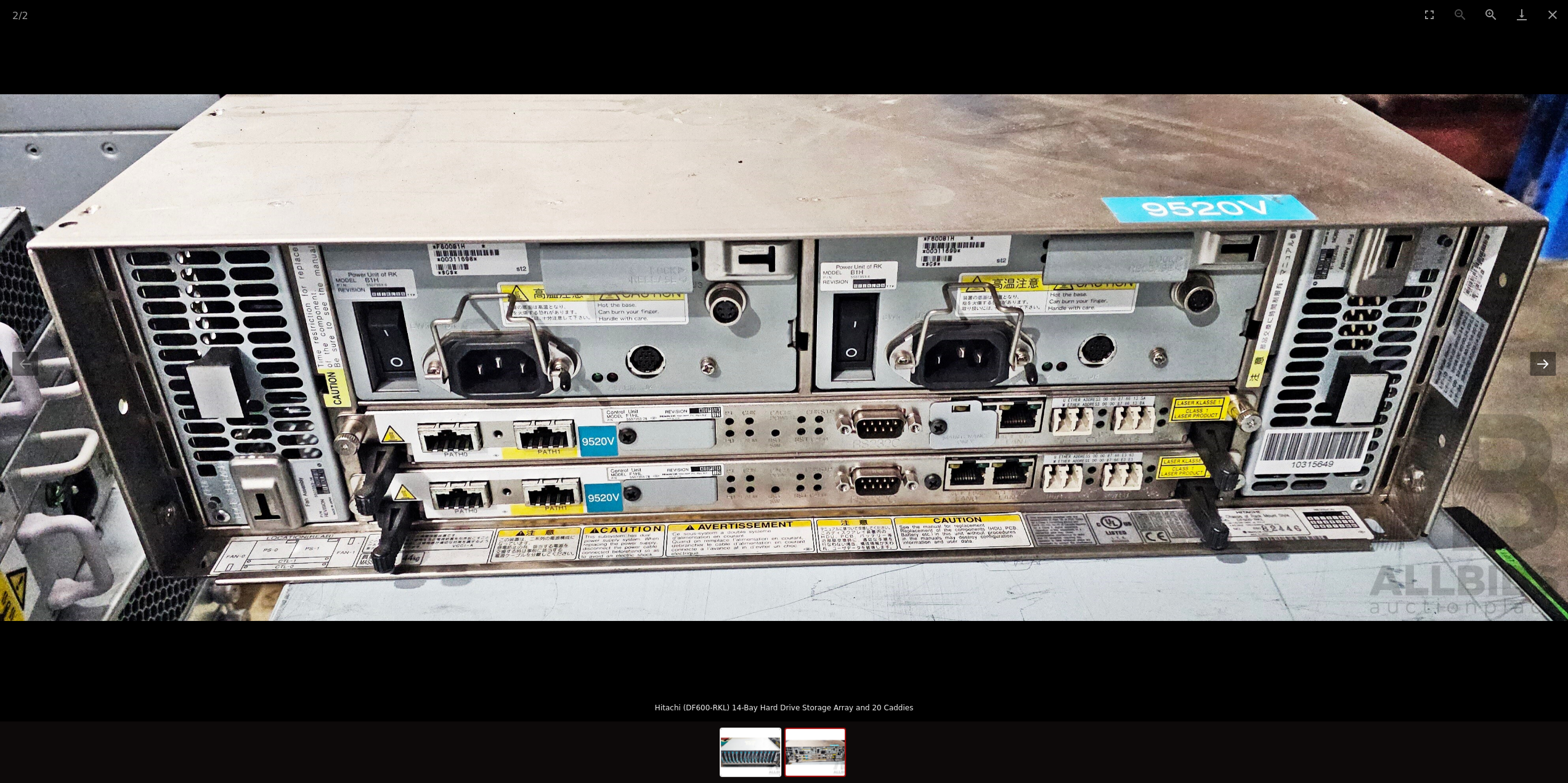
click at [1545, 366] on button "Next slide" at bounding box center [1542, 363] width 26 height 24
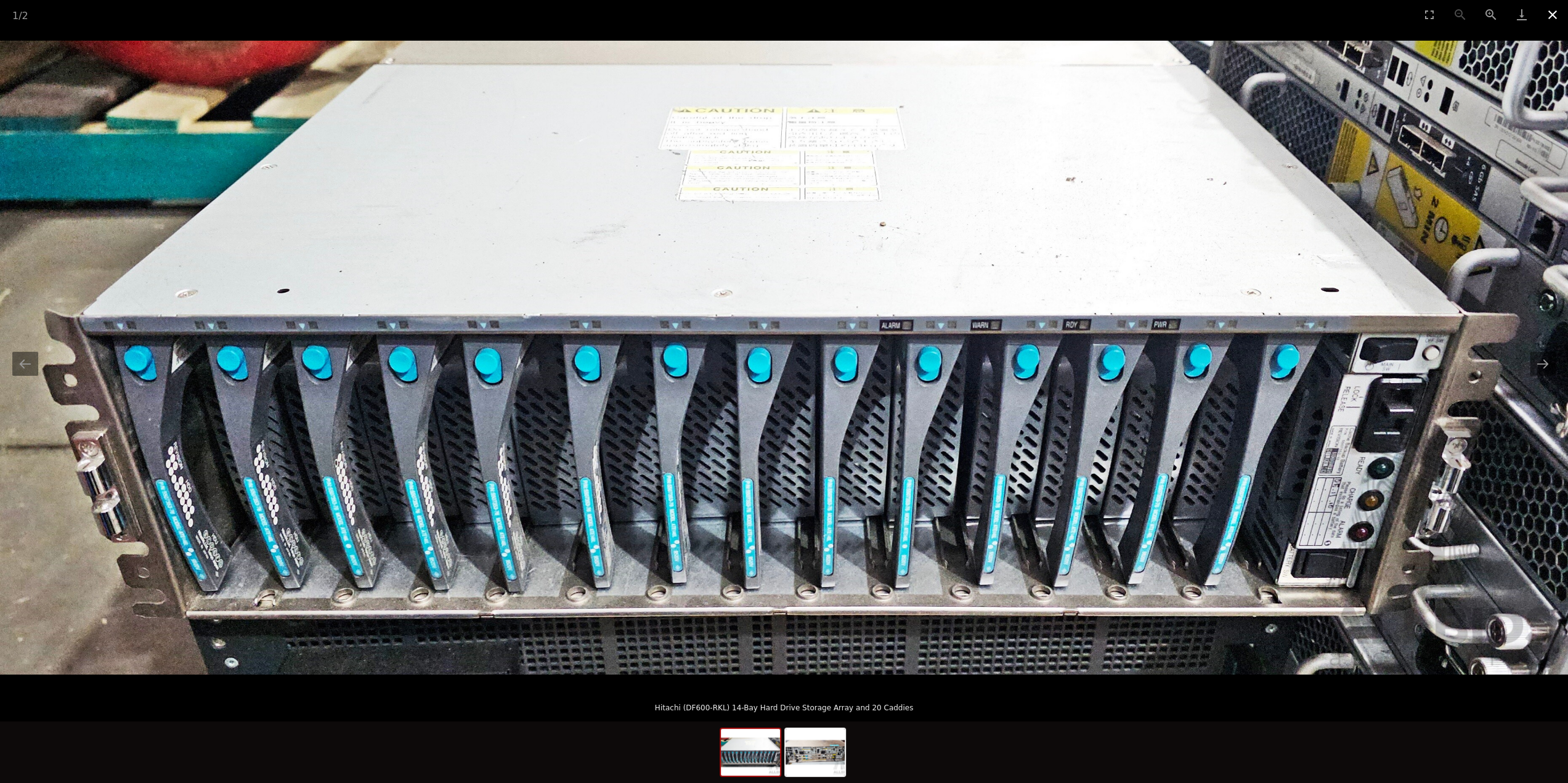
click at [1553, 16] on button "Close gallery" at bounding box center [1552, 14] width 30 height 29
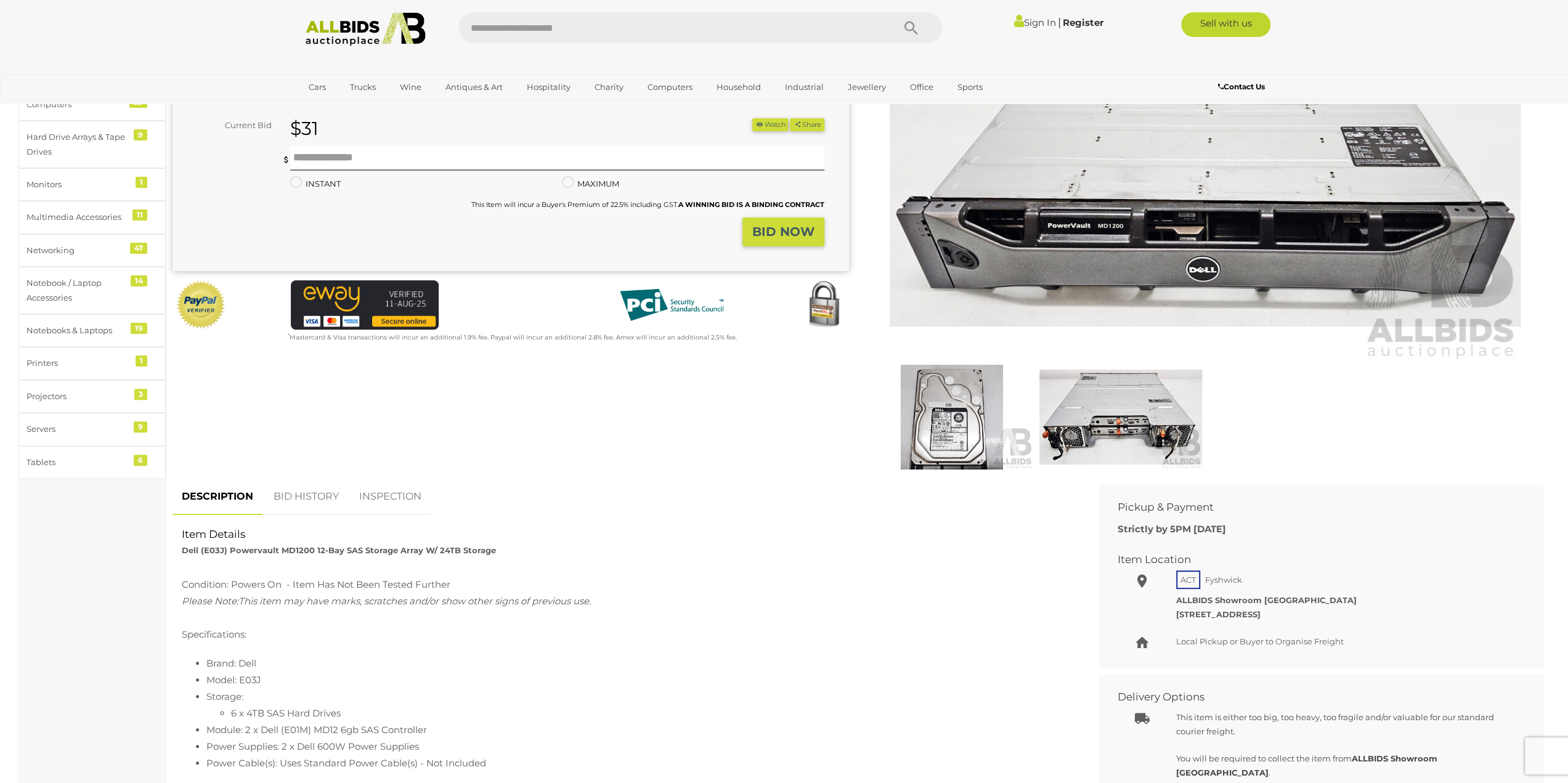
scroll to position [308, 0]
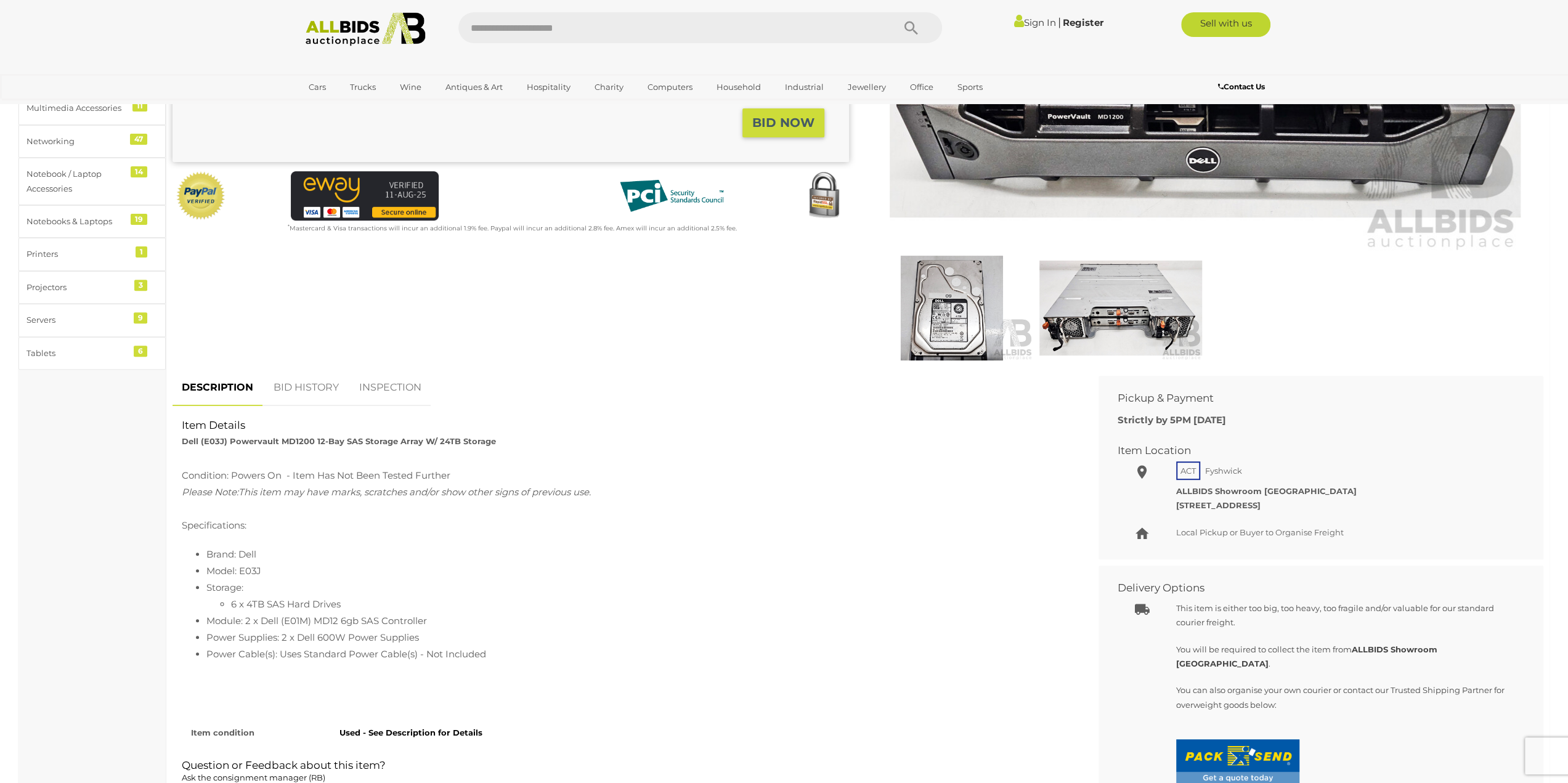
click at [963, 278] on img at bounding box center [951, 308] width 163 height 105
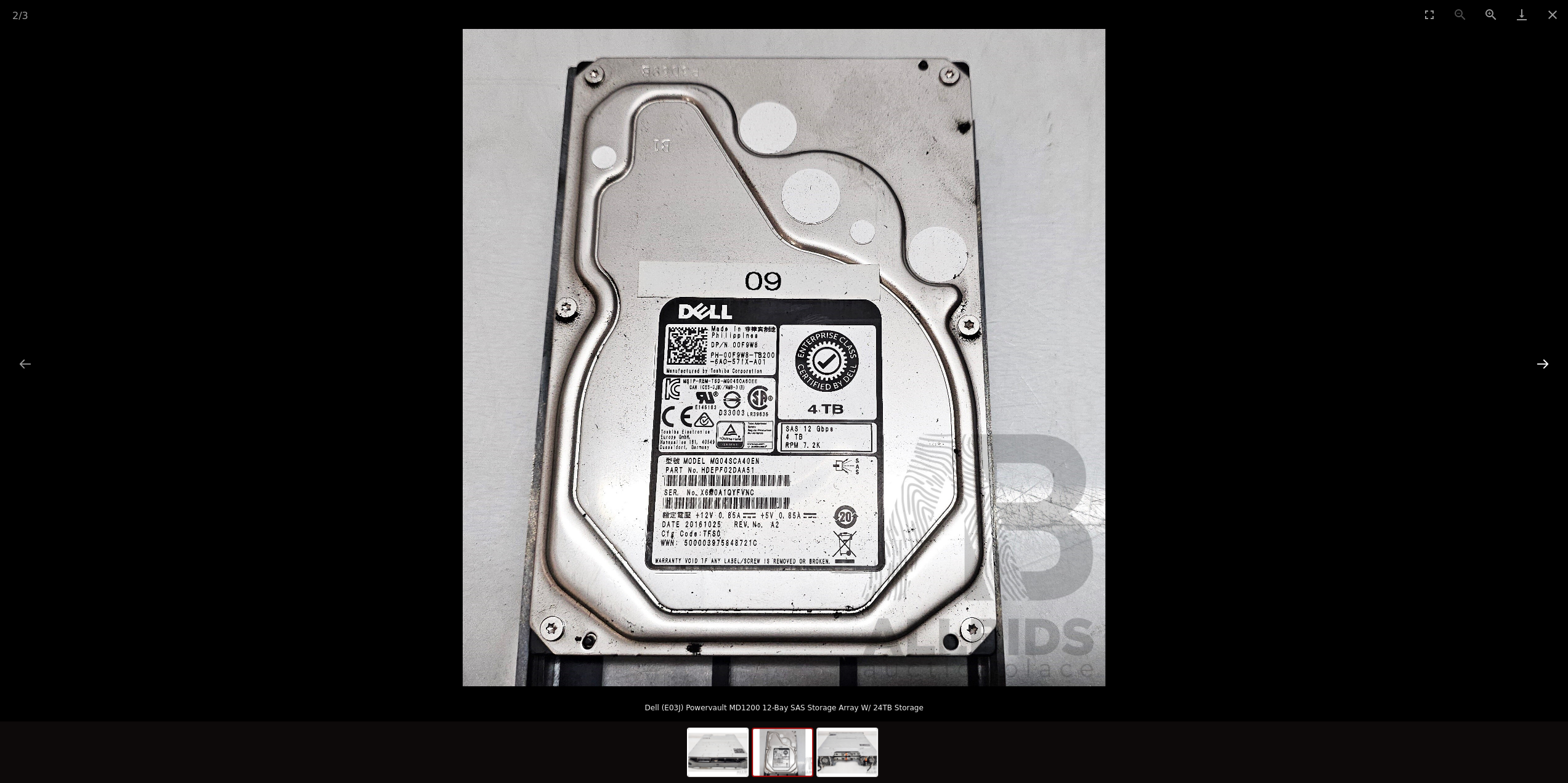
click at [1541, 362] on button "Next slide" at bounding box center [1542, 363] width 26 height 24
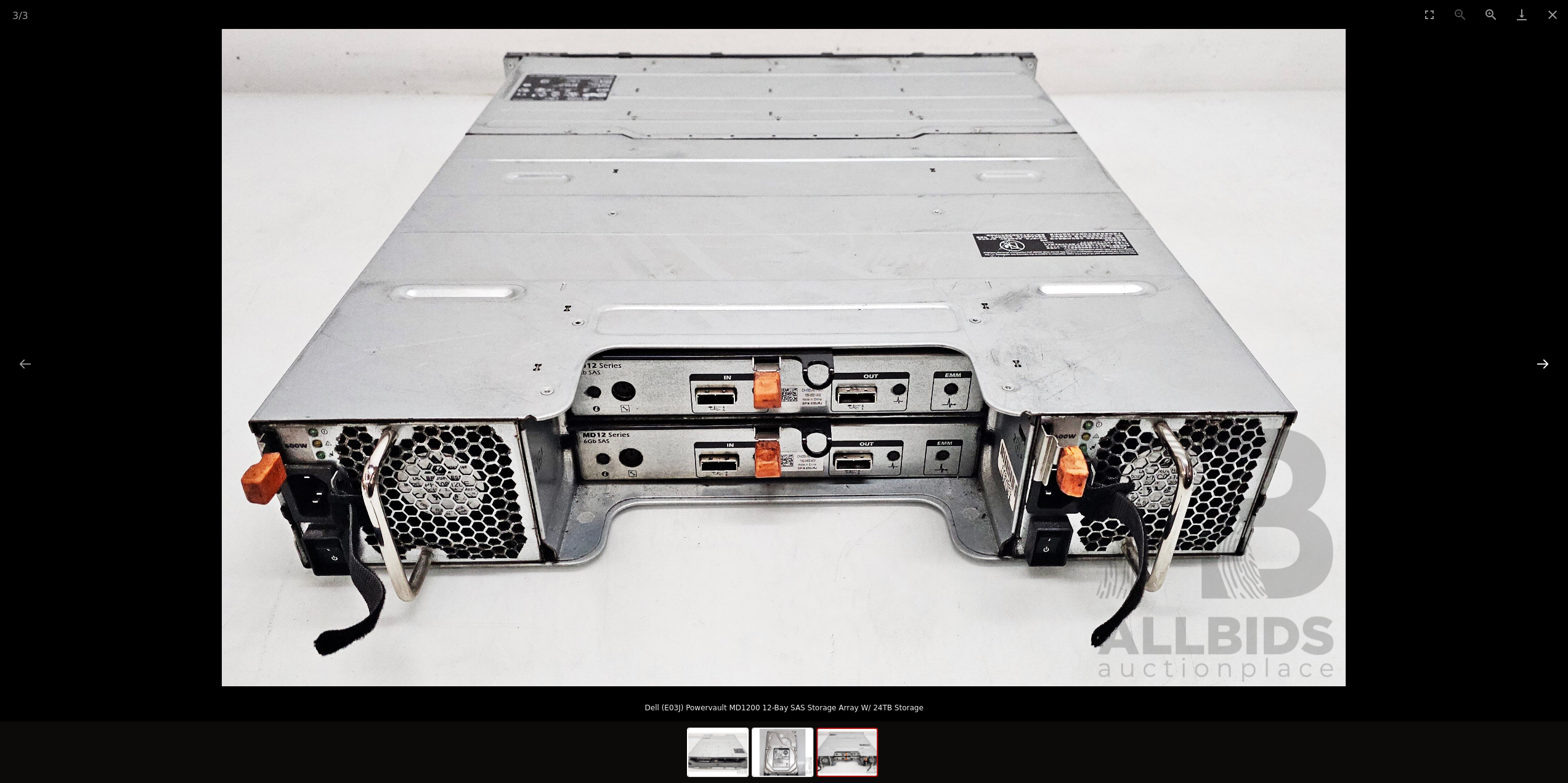
click at [1545, 365] on button "Next slide" at bounding box center [1542, 363] width 26 height 24
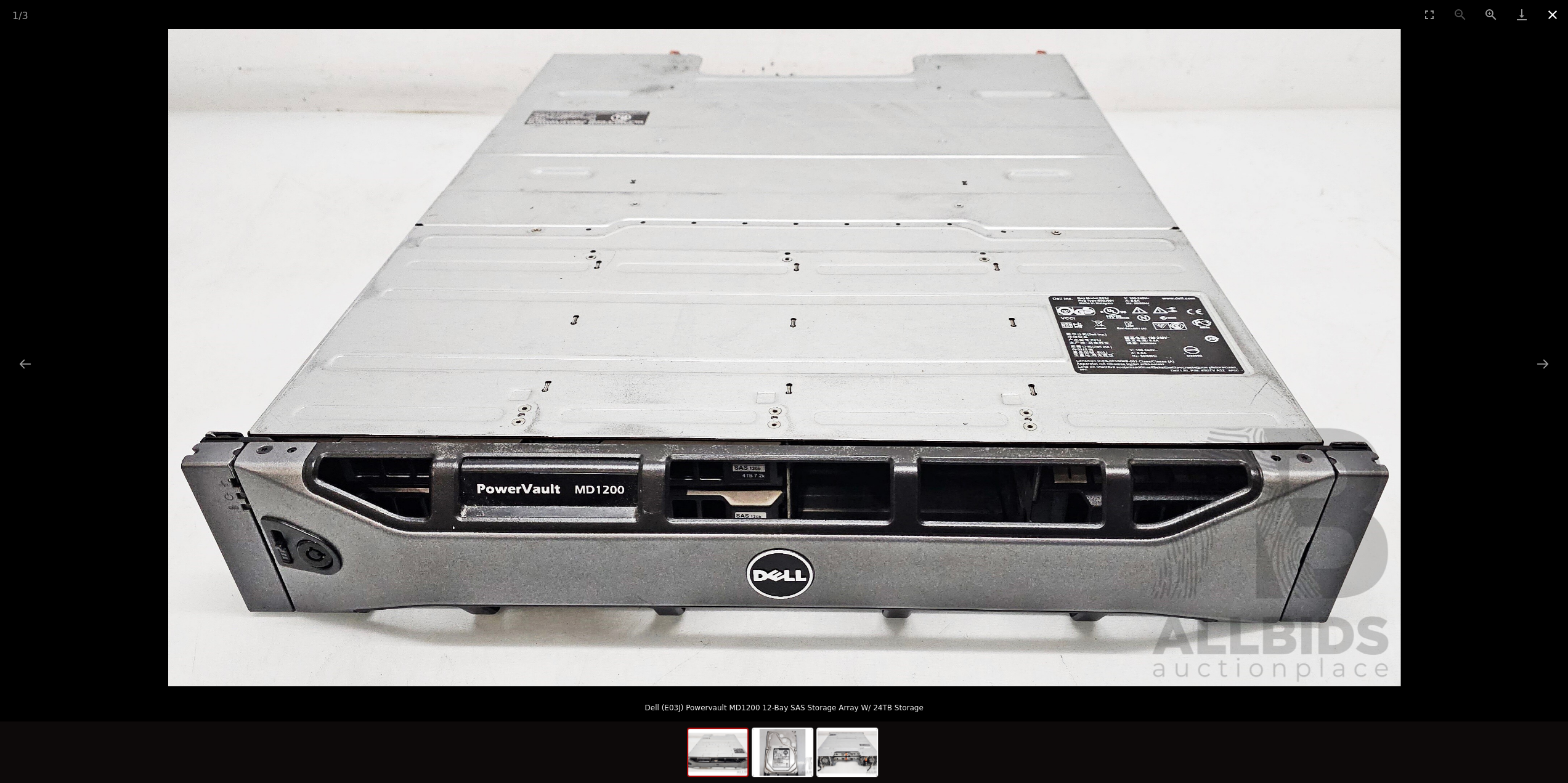
click at [1548, 18] on button "Close gallery" at bounding box center [1552, 14] width 30 height 29
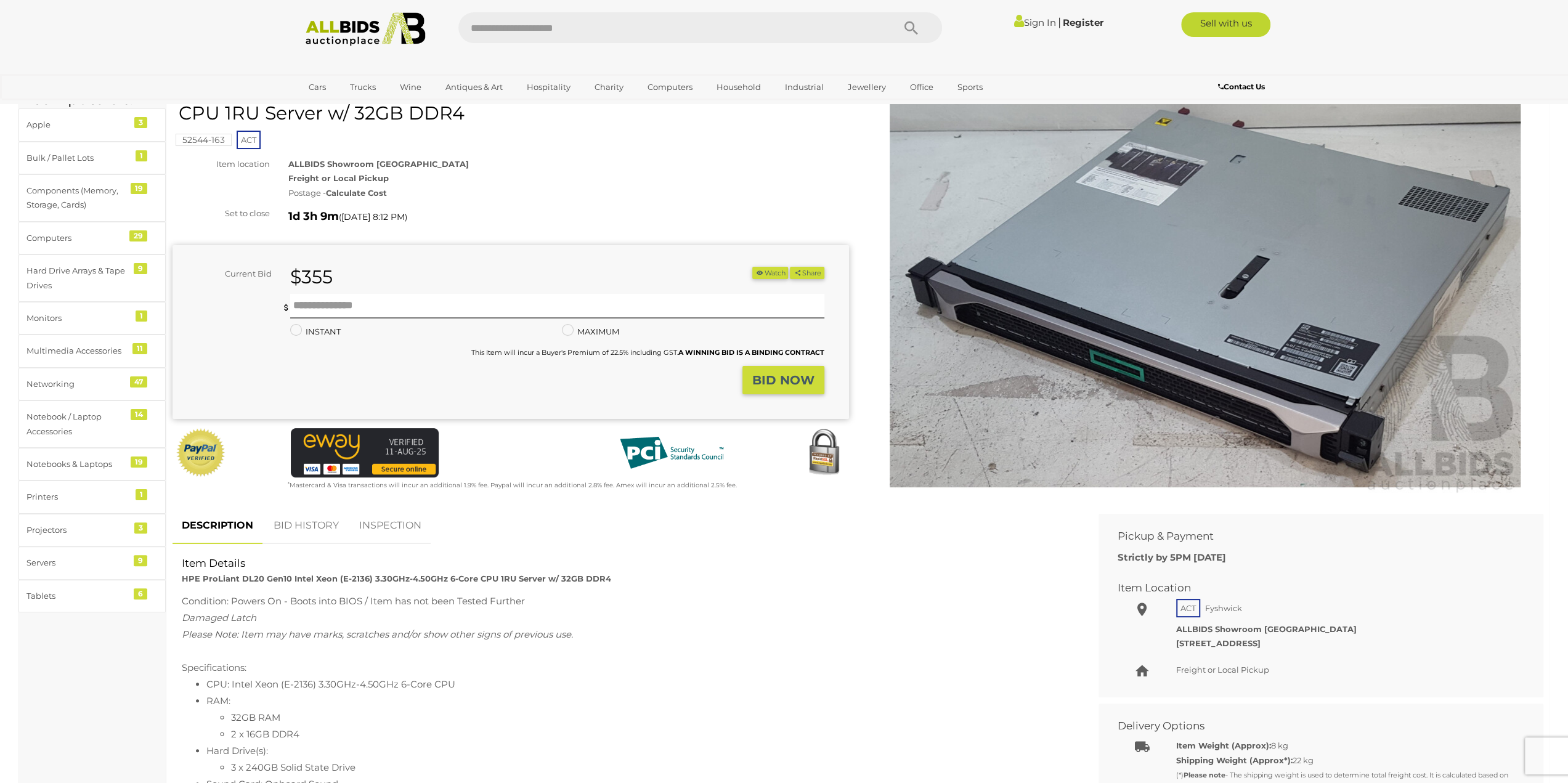
scroll to position [62, 0]
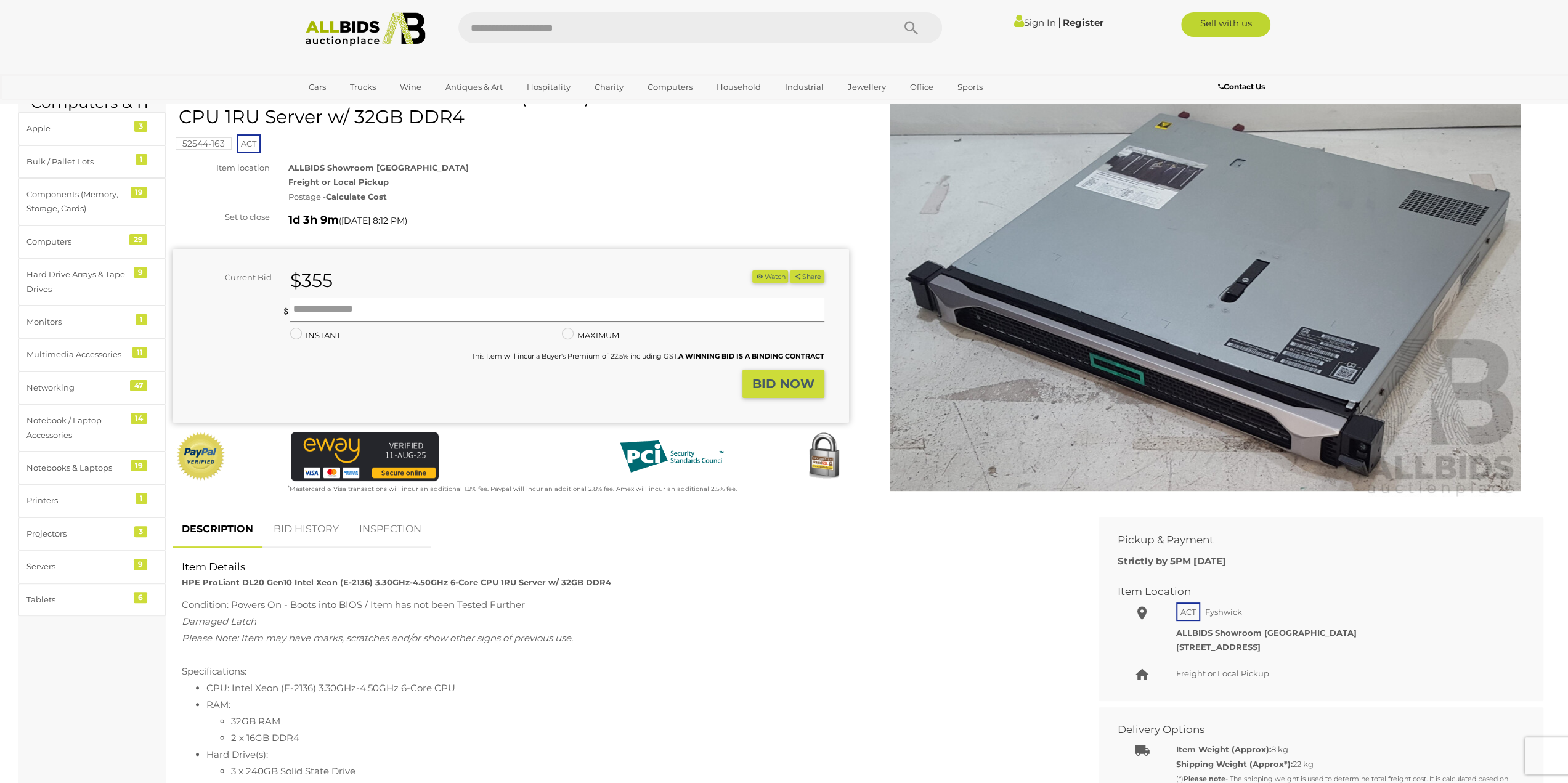
click at [1254, 254] on img at bounding box center [1205, 295] width 631 height 406
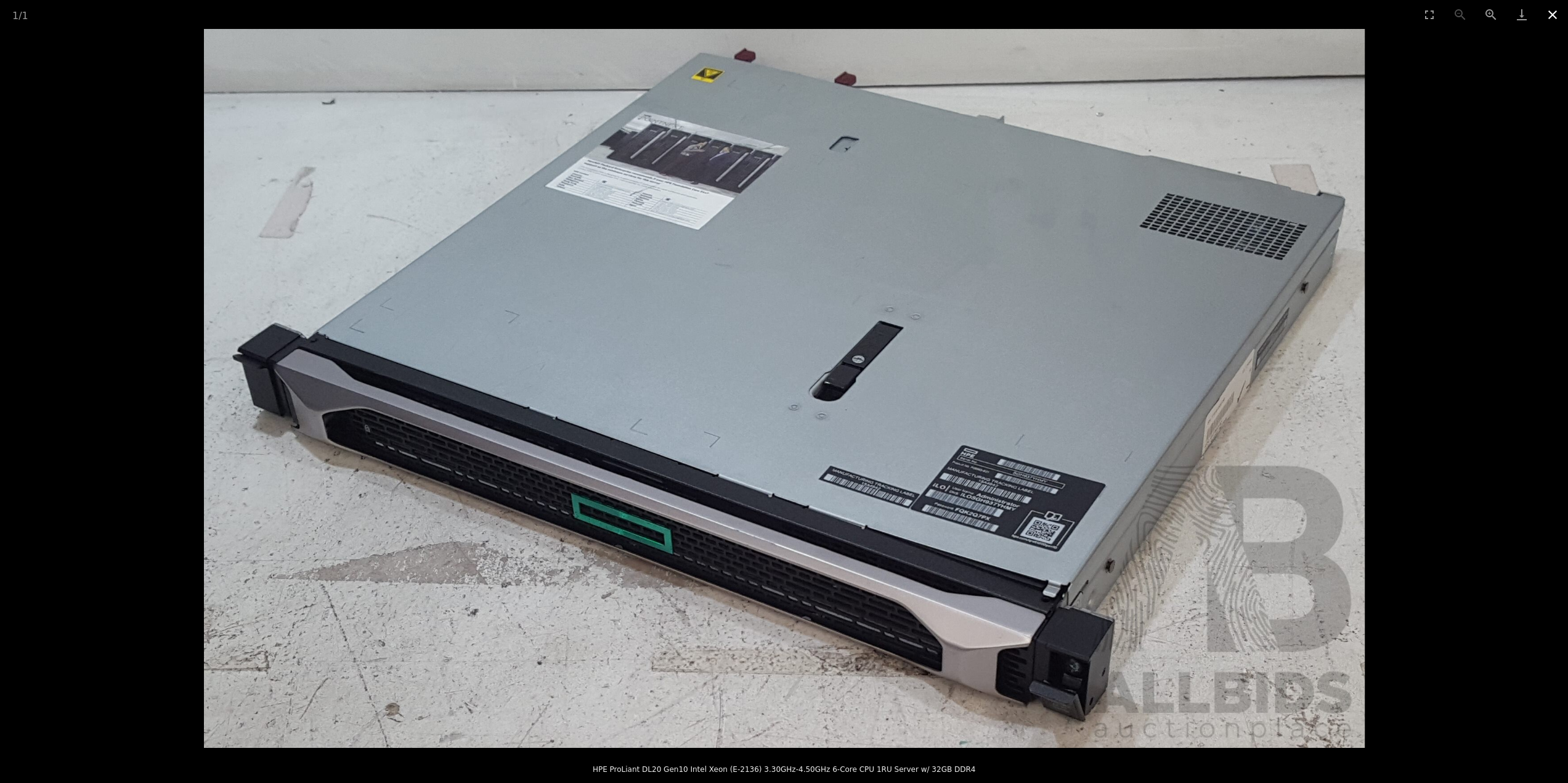
click at [1549, 16] on button "Close gallery" at bounding box center [1552, 14] width 30 height 29
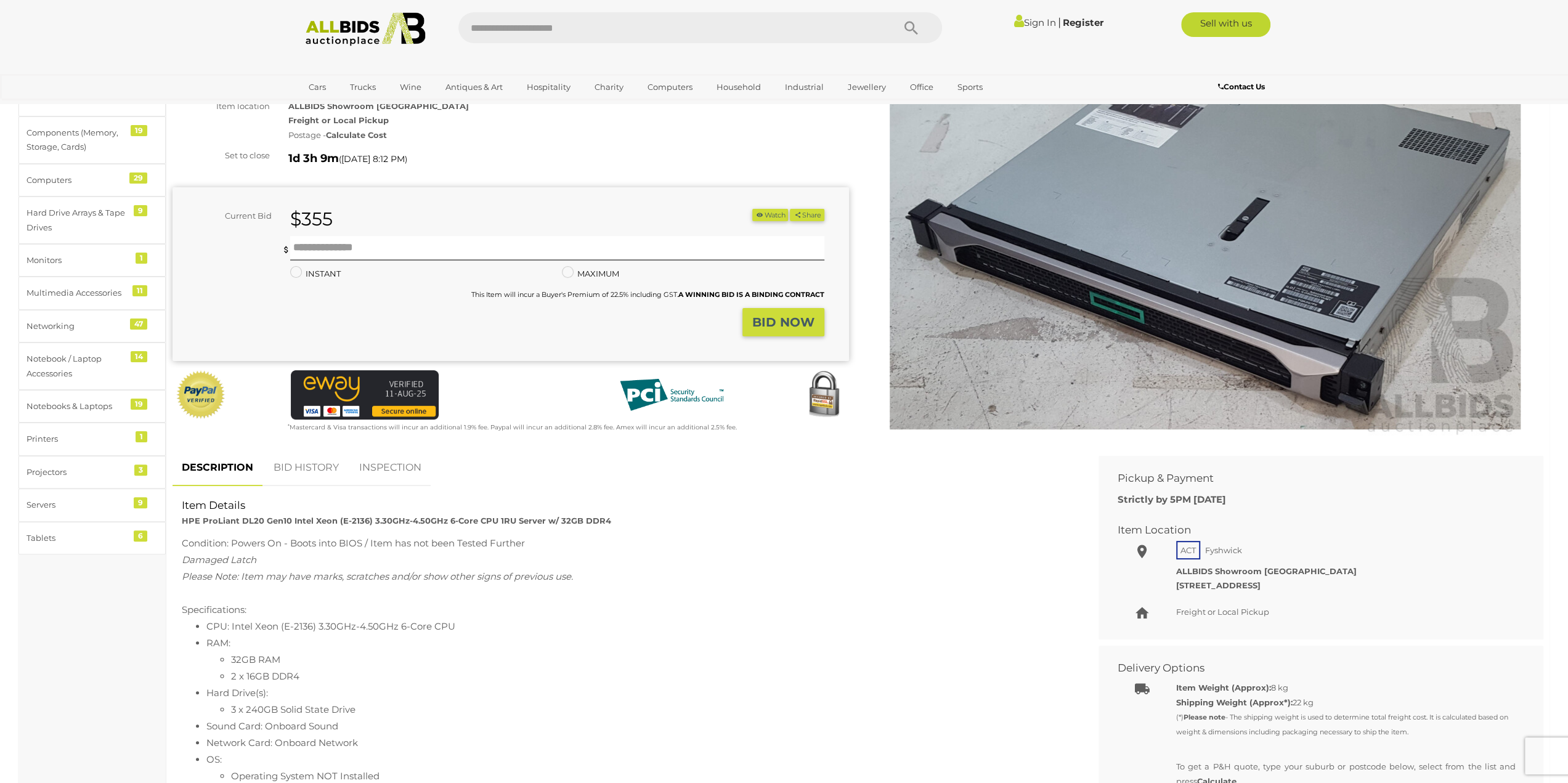
scroll to position [123, 0]
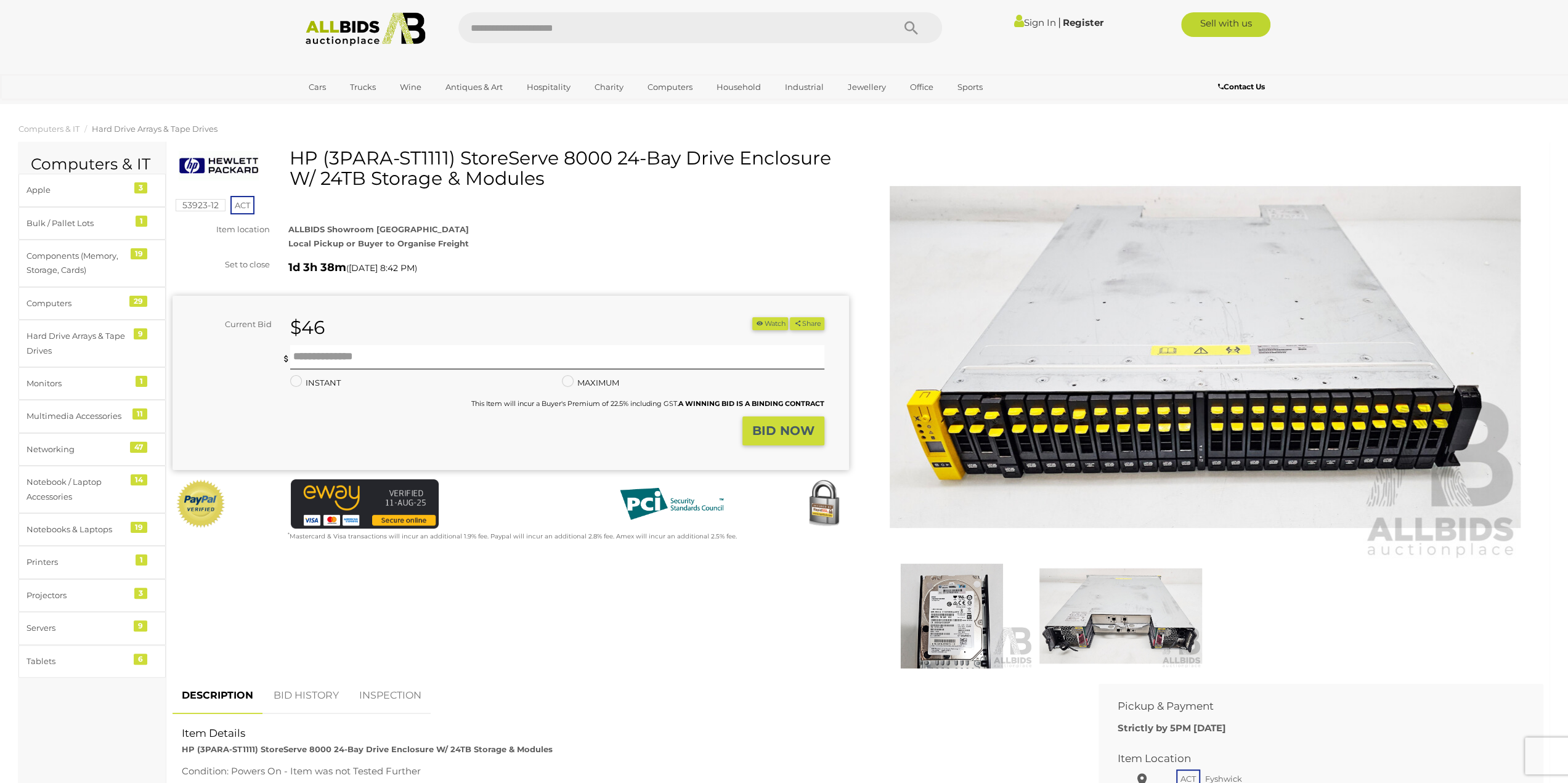
click at [1113, 609] on img at bounding box center [1120, 616] width 163 height 105
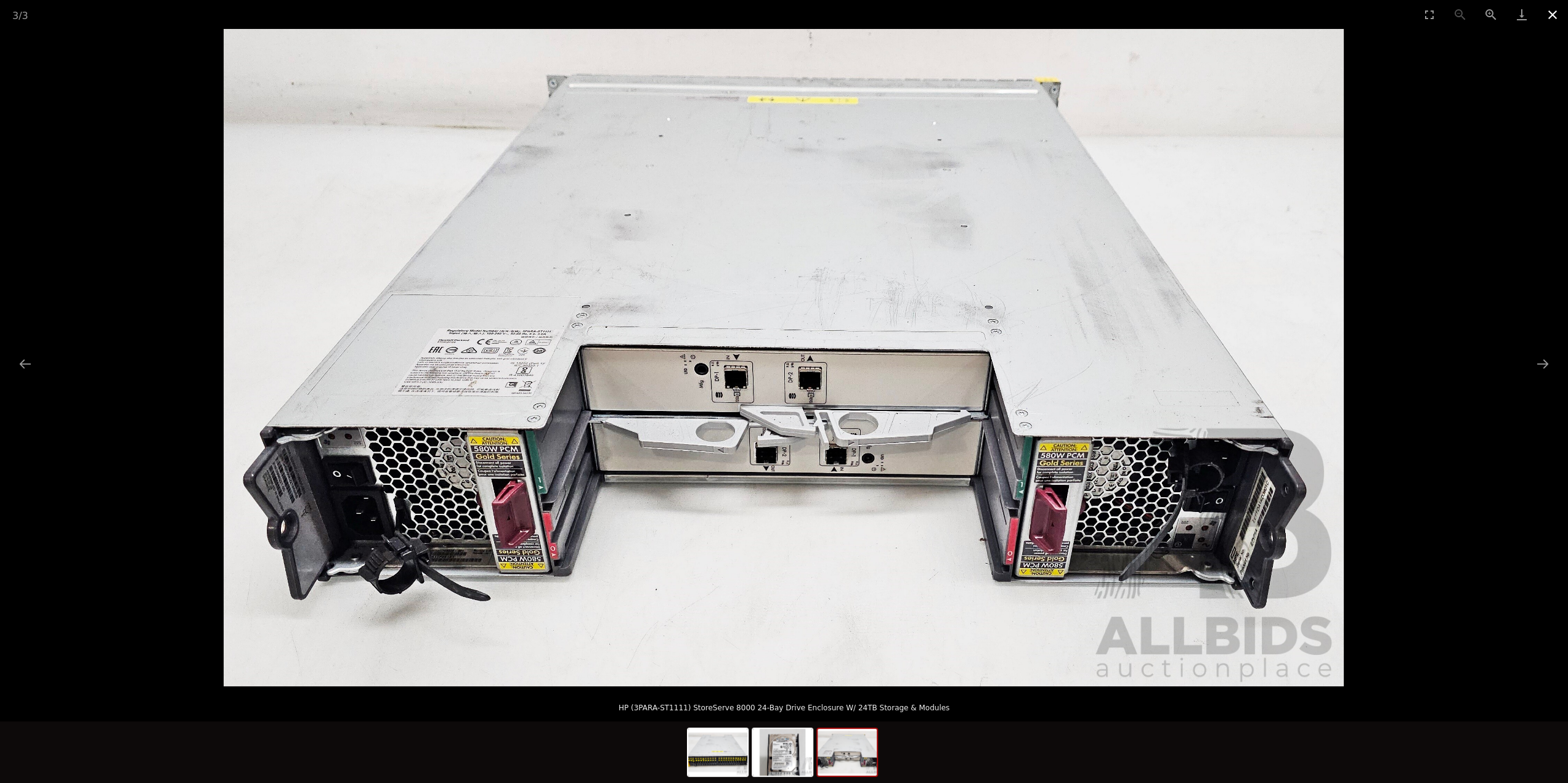
click at [1554, 11] on button "Close gallery" at bounding box center [1552, 14] width 30 height 29
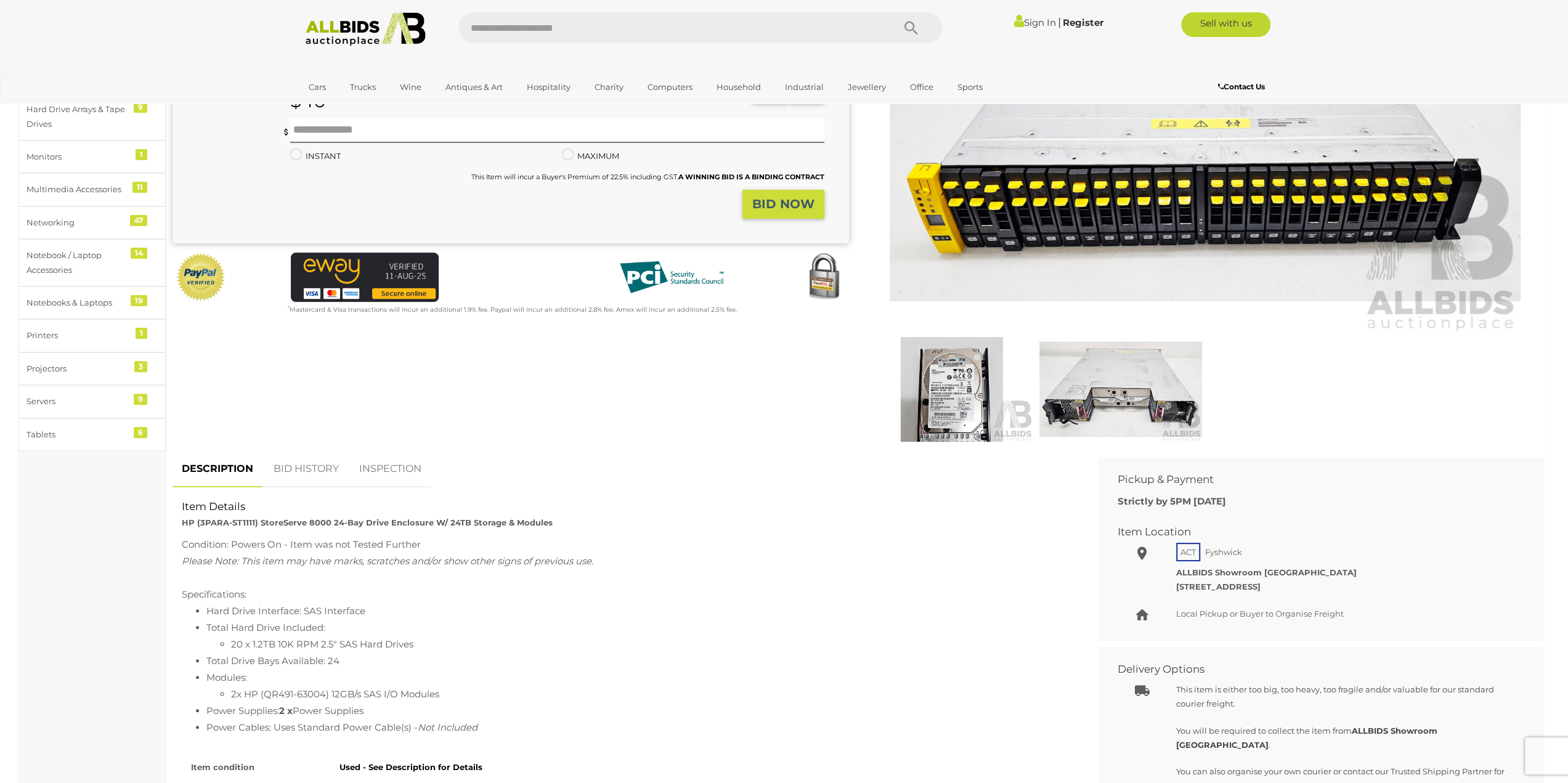
scroll to position [246, 0]
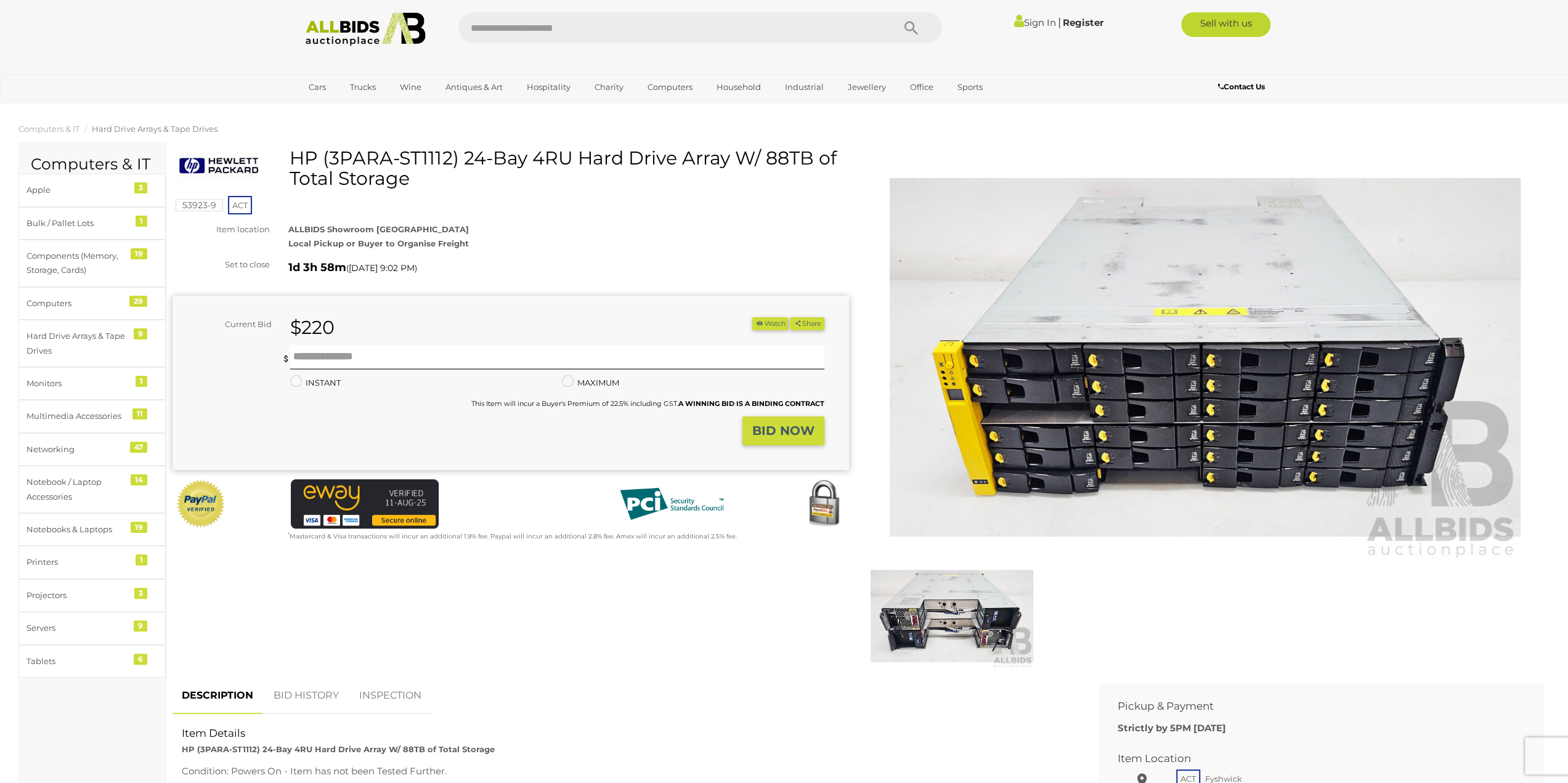
click at [961, 629] on img at bounding box center [951, 616] width 163 height 105
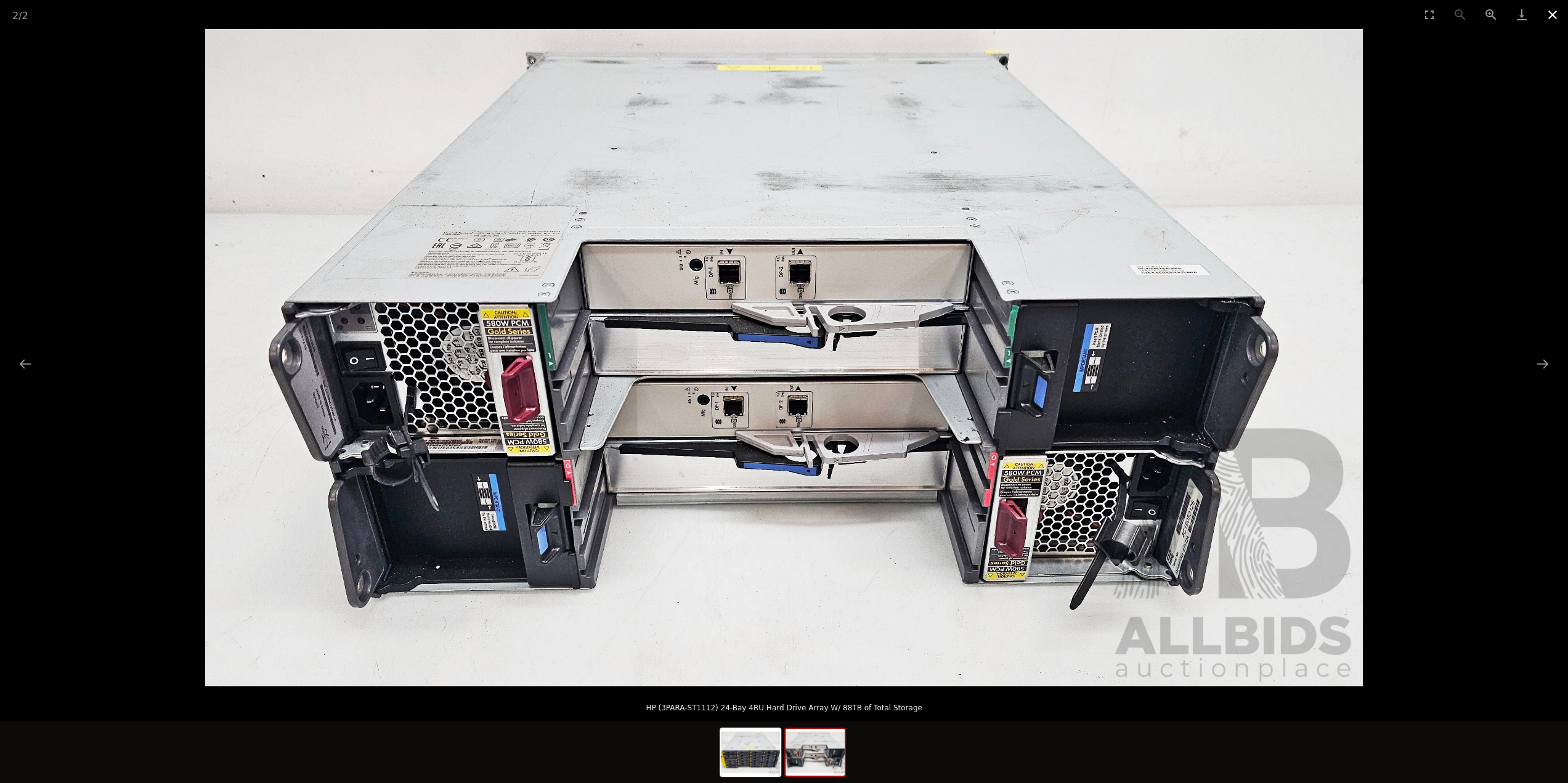
click at [1550, 13] on button "Close gallery" at bounding box center [1552, 14] width 30 height 29
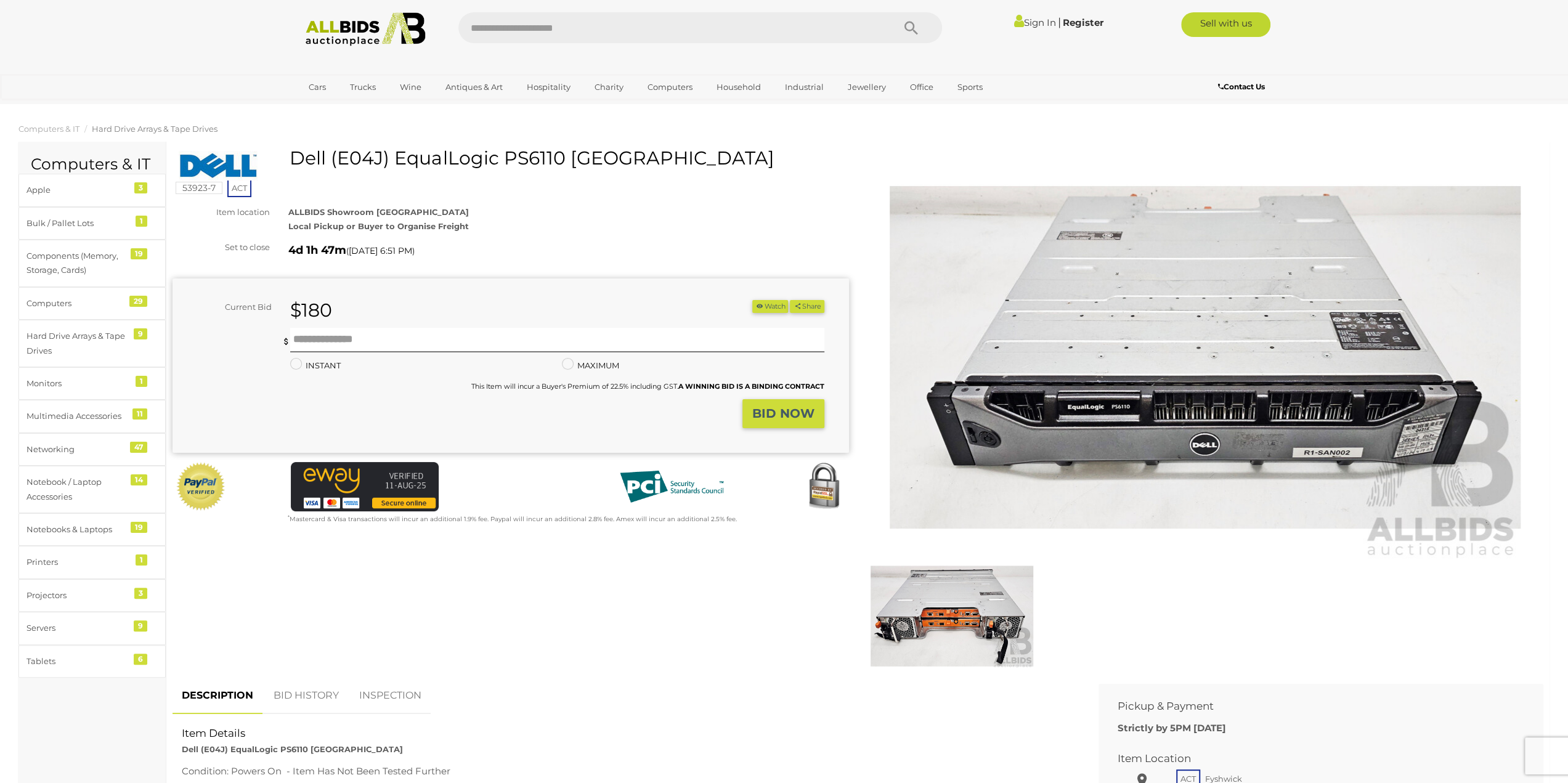
click at [934, 617] on img at bounding box center [951, 616] width 163 height 105
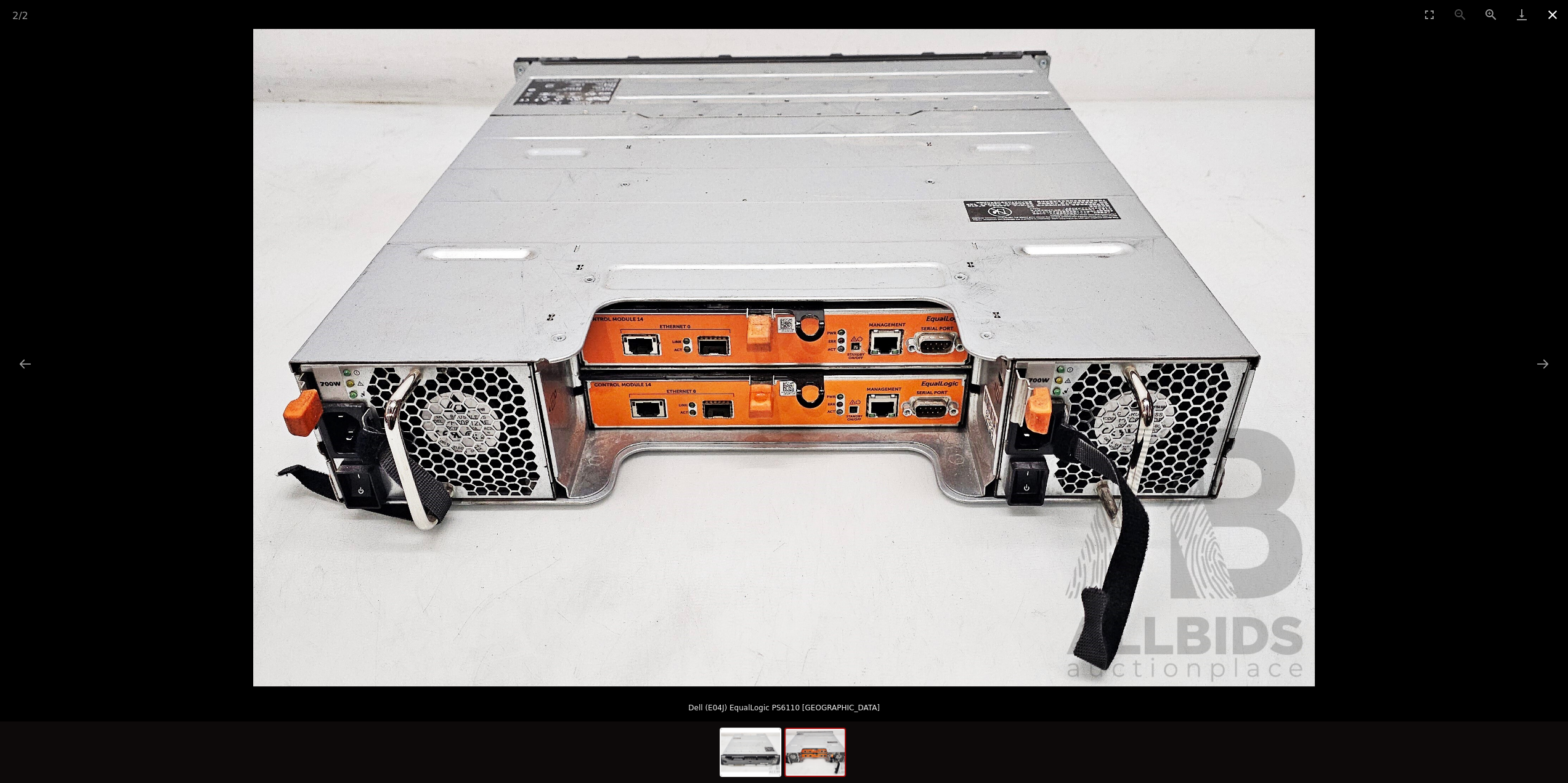
click at [1545, 13] on button "Close gallery" at bounding box center [1552, 14] width 30 height 29
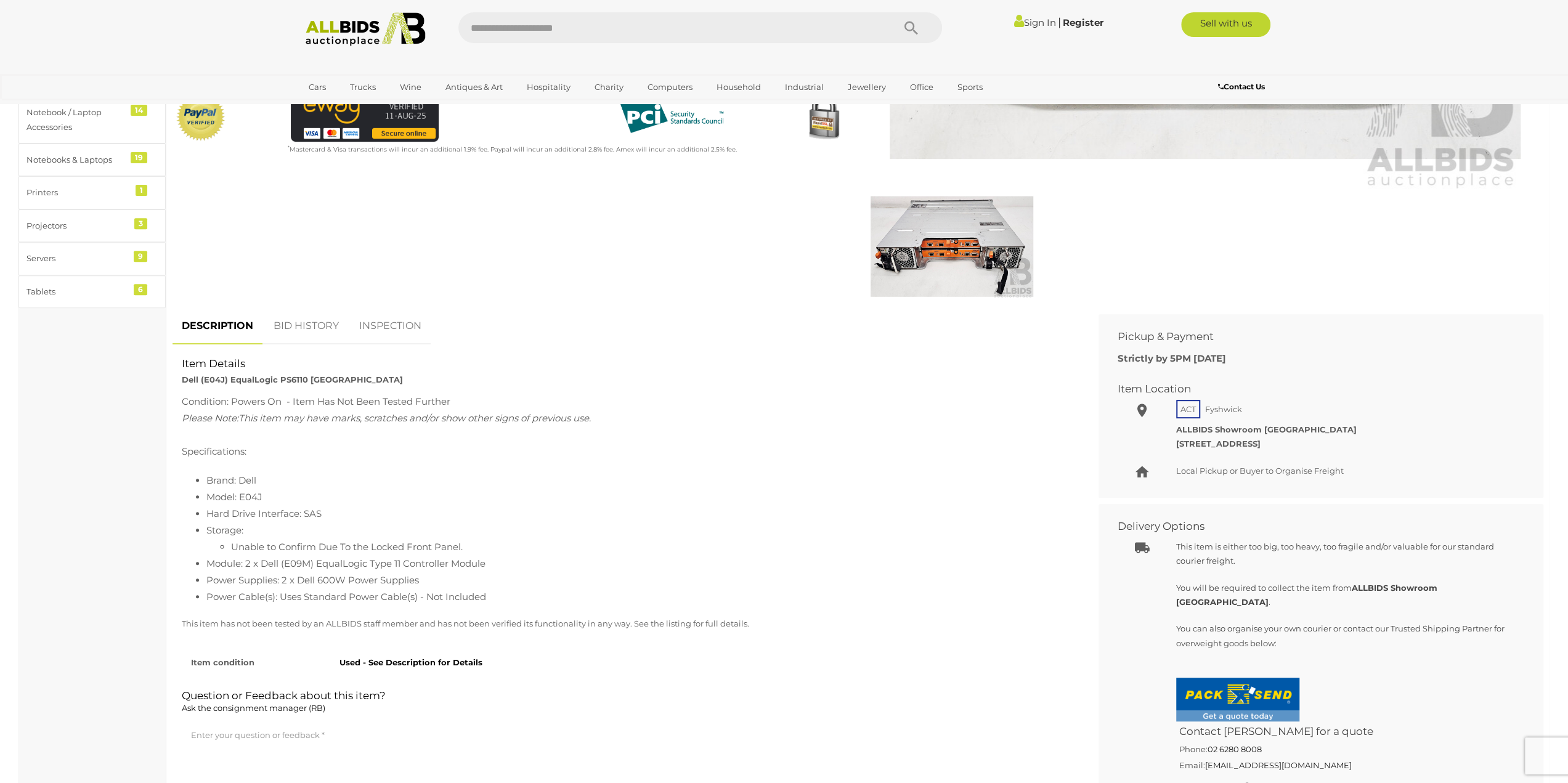
scroll to position [123, 0]
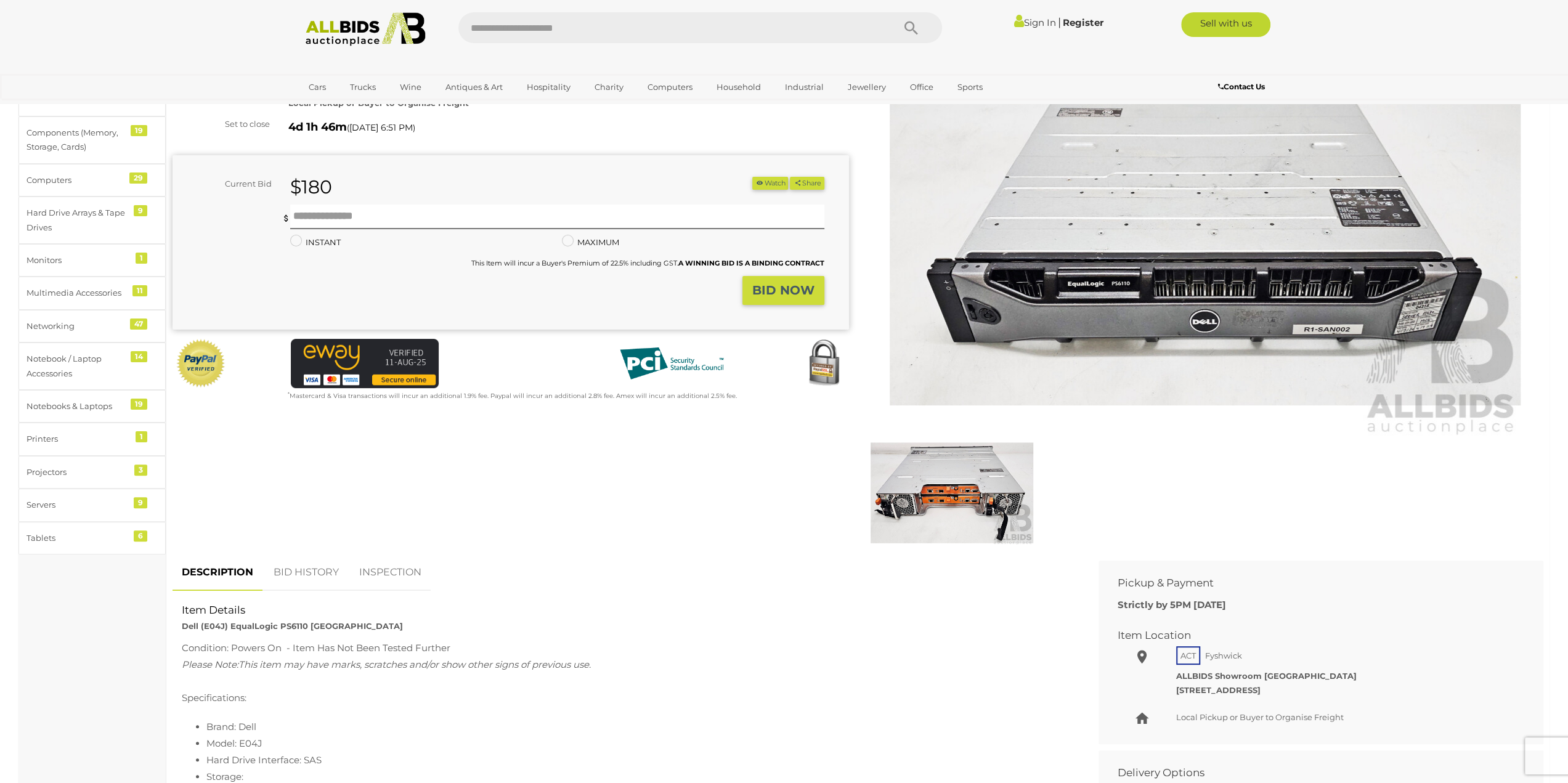
click at [1176, 271] on img at bounding box center [1205, 234] width 631 height 406
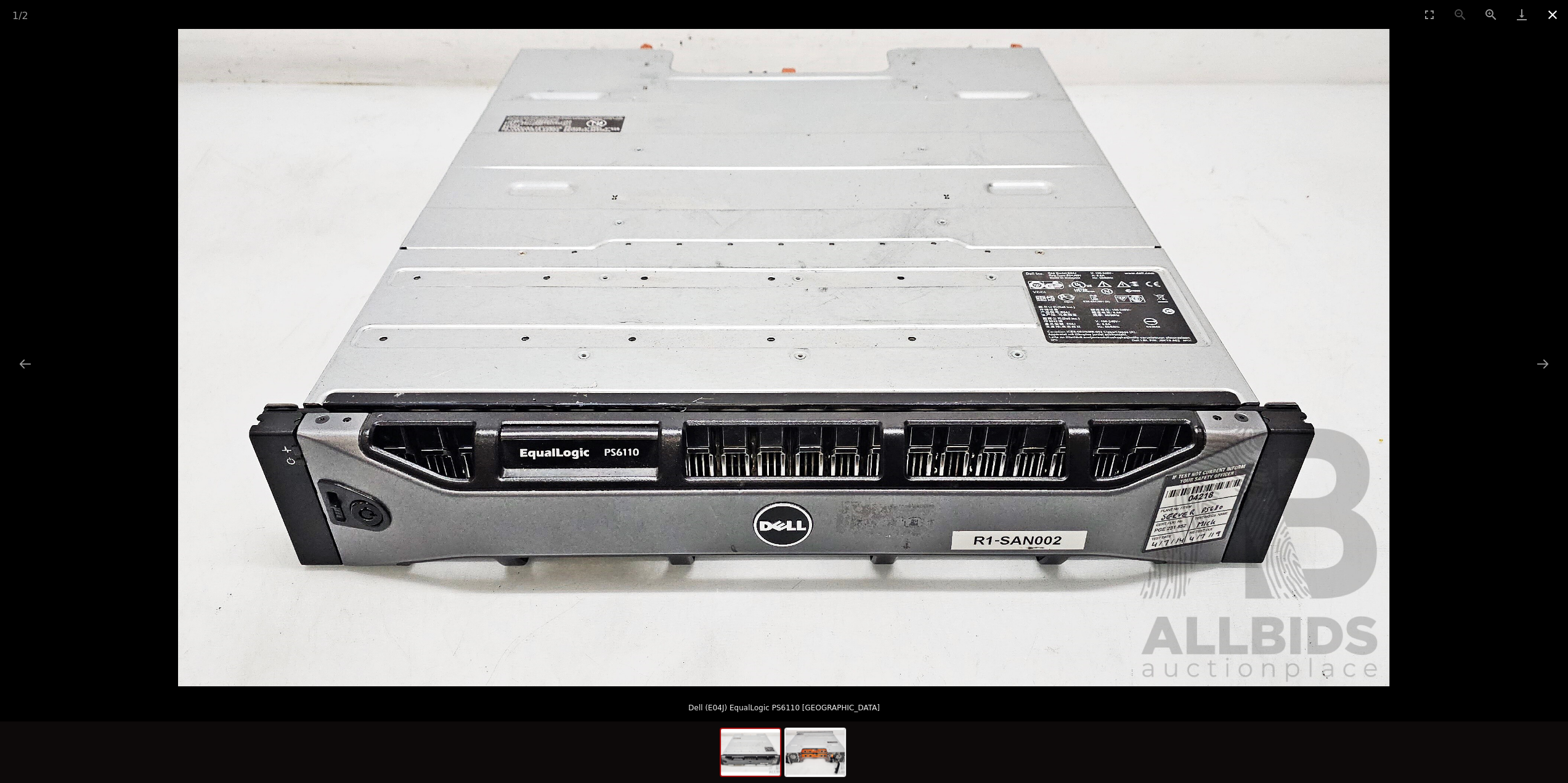
click at [1545, 18] on button "Close gallery" at bounding box center [1552, 14] width 30 height 29
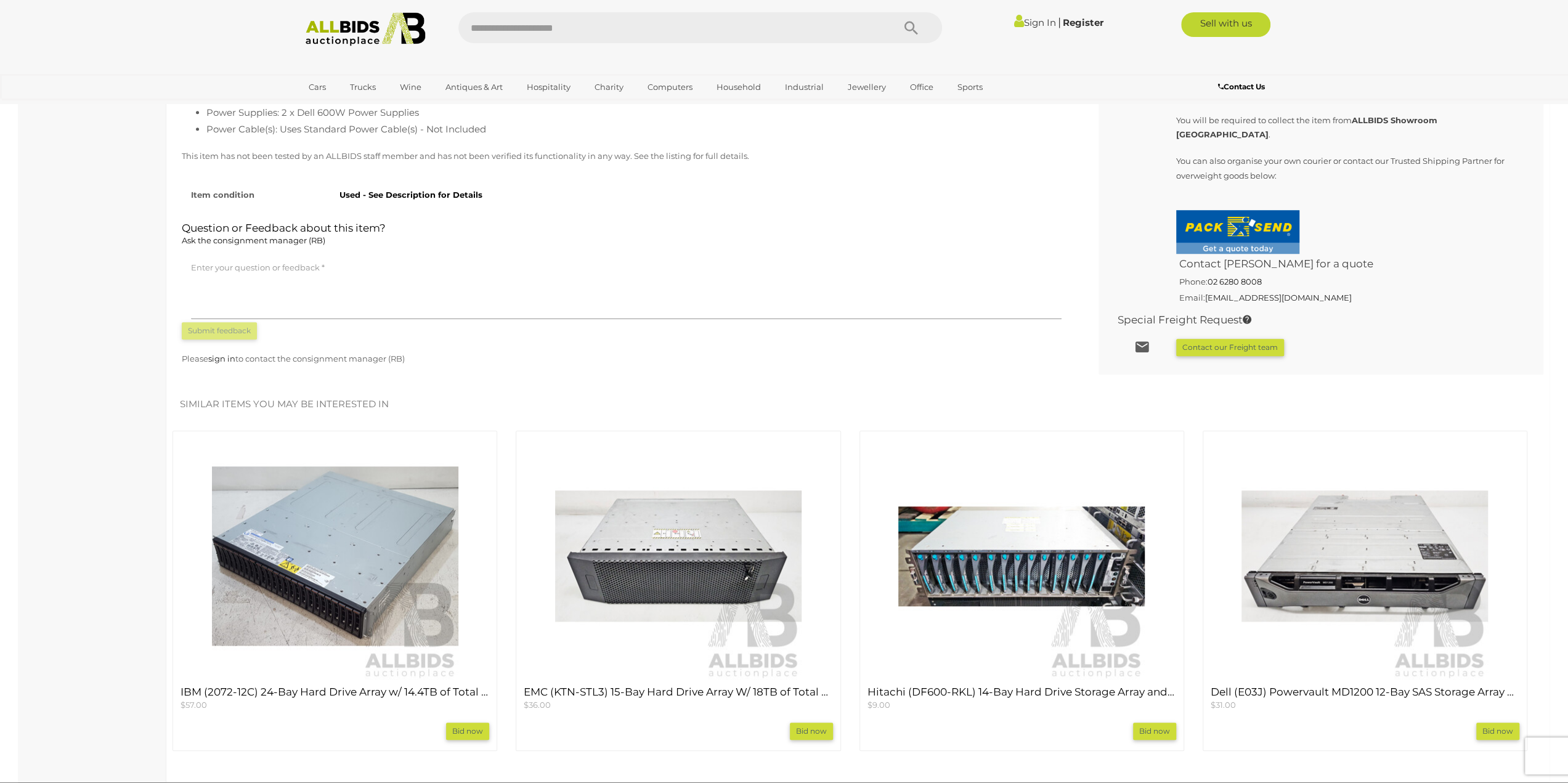
scroll to position [985, 0]
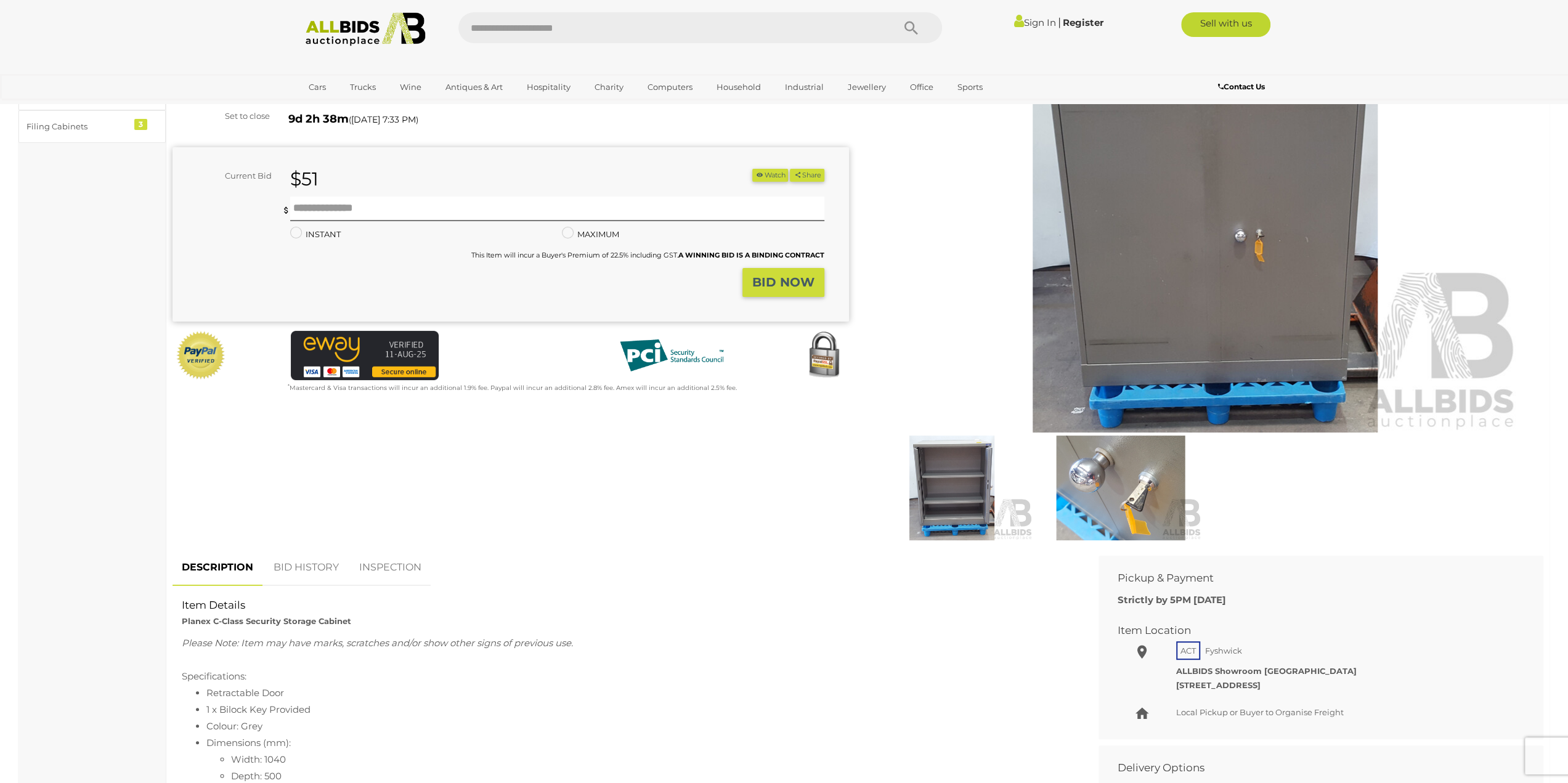
scroll to position [123, 0]
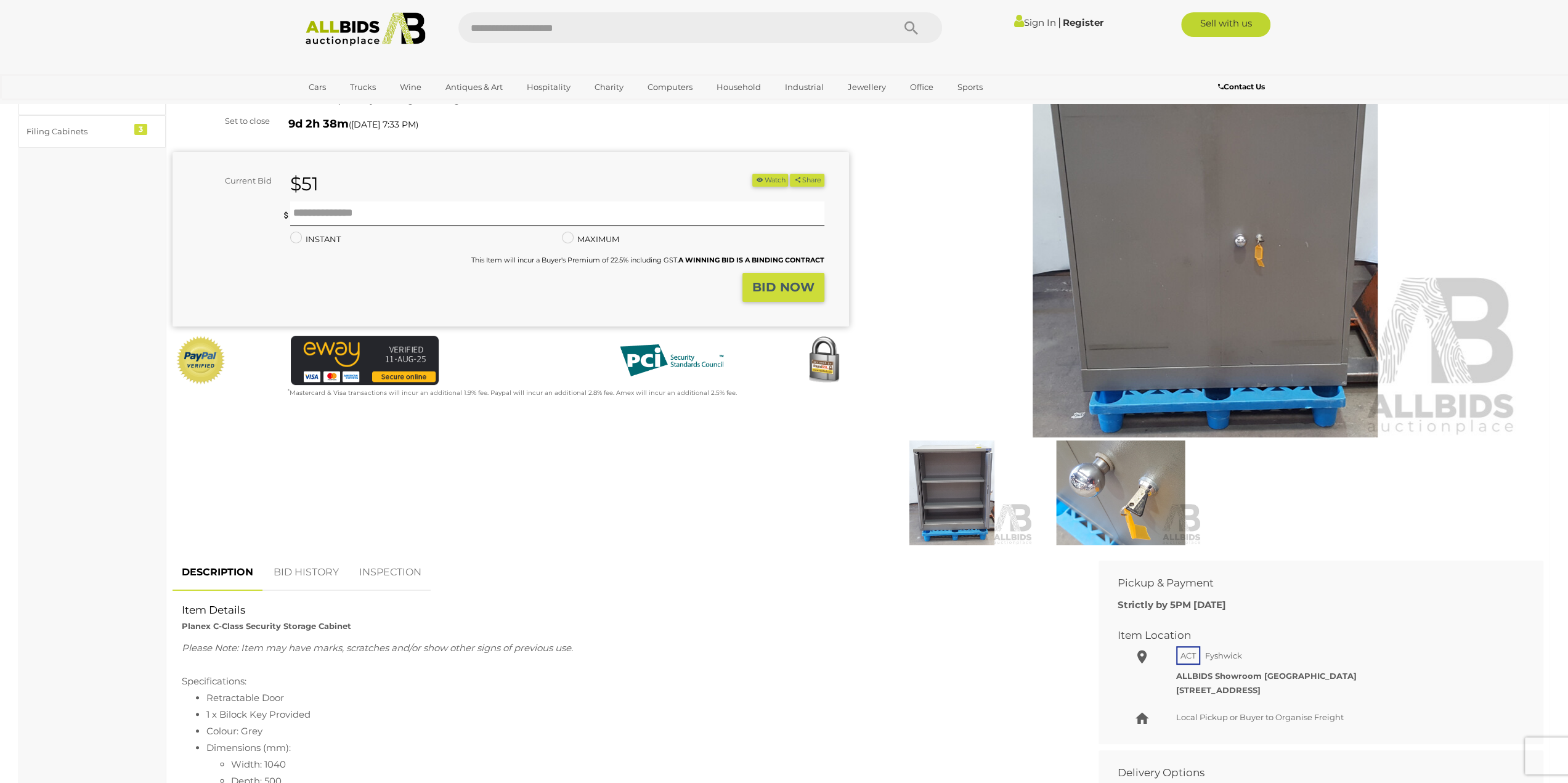
click at [1127, 283] on img at bounding box center [1205, 234] width 631 height 406
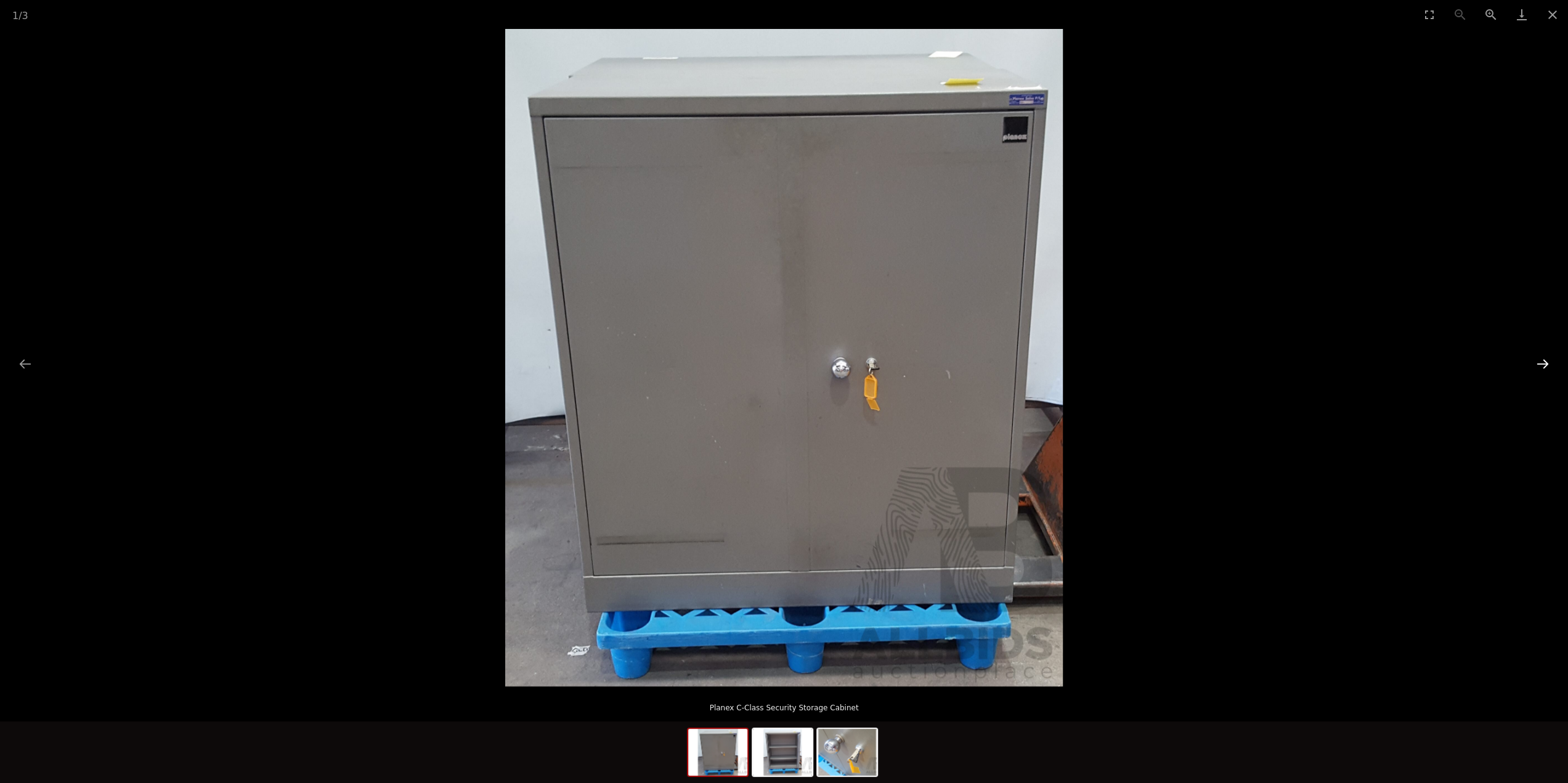
click at [1540, 364] on button "Next slide" at bounding box center [1542, 363] width 26 height 24
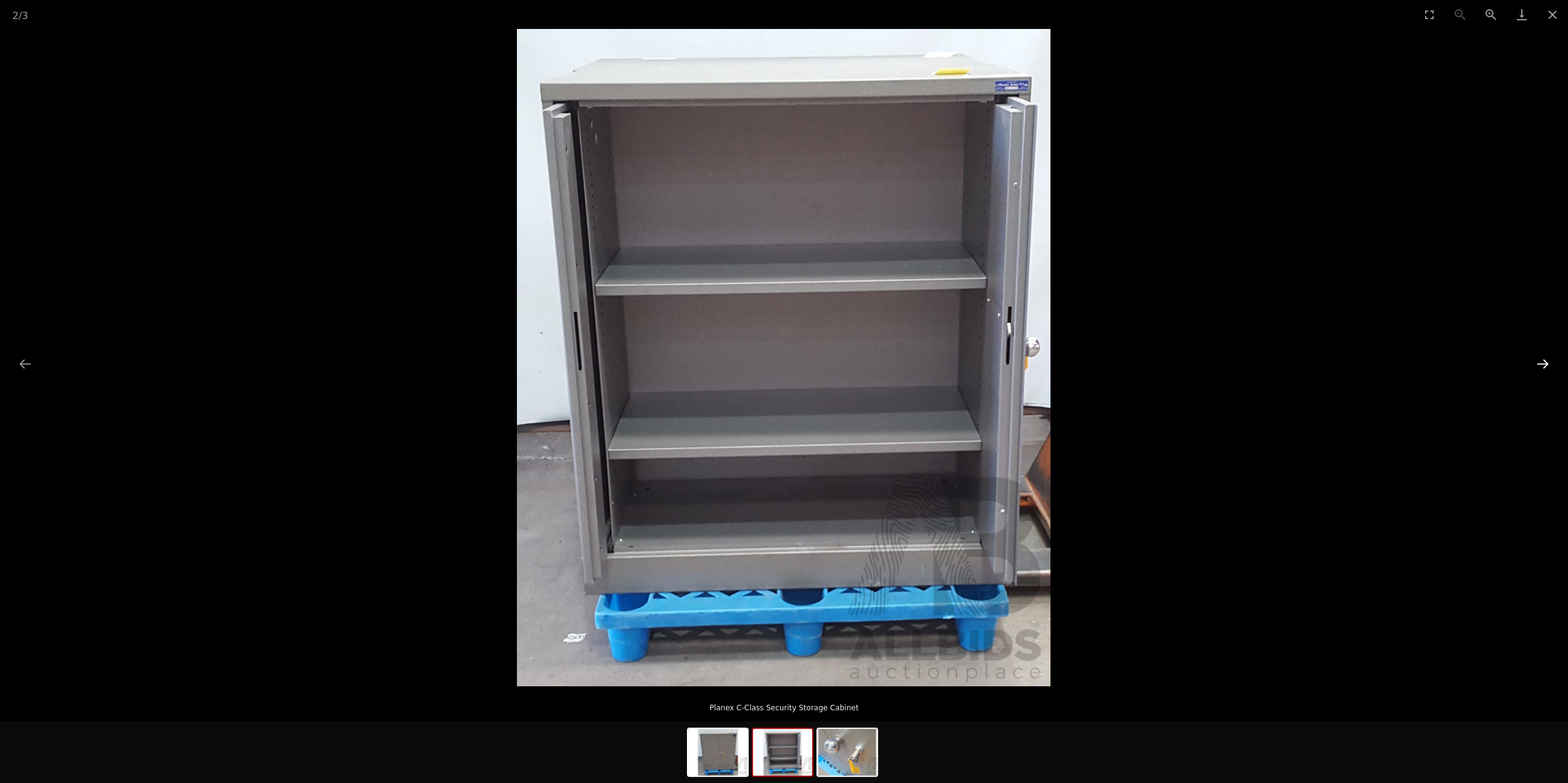
click at [1540, 364] on button "Next slide" at bounding box center [1542, 363] width 26 height 24
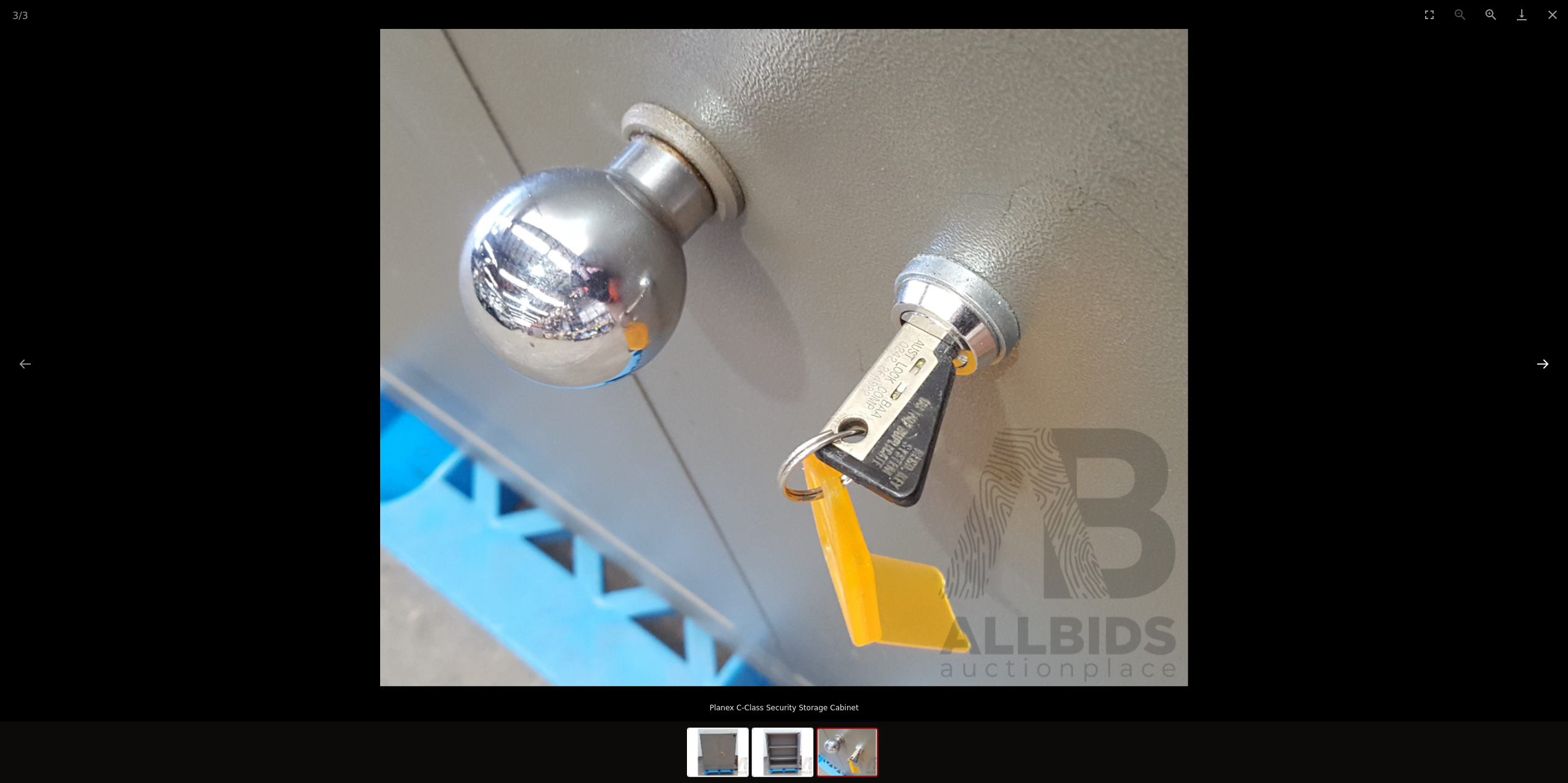
click at [1540, 364] on button "Next slide" at bounding box center [1542, 363] width 26 height 24
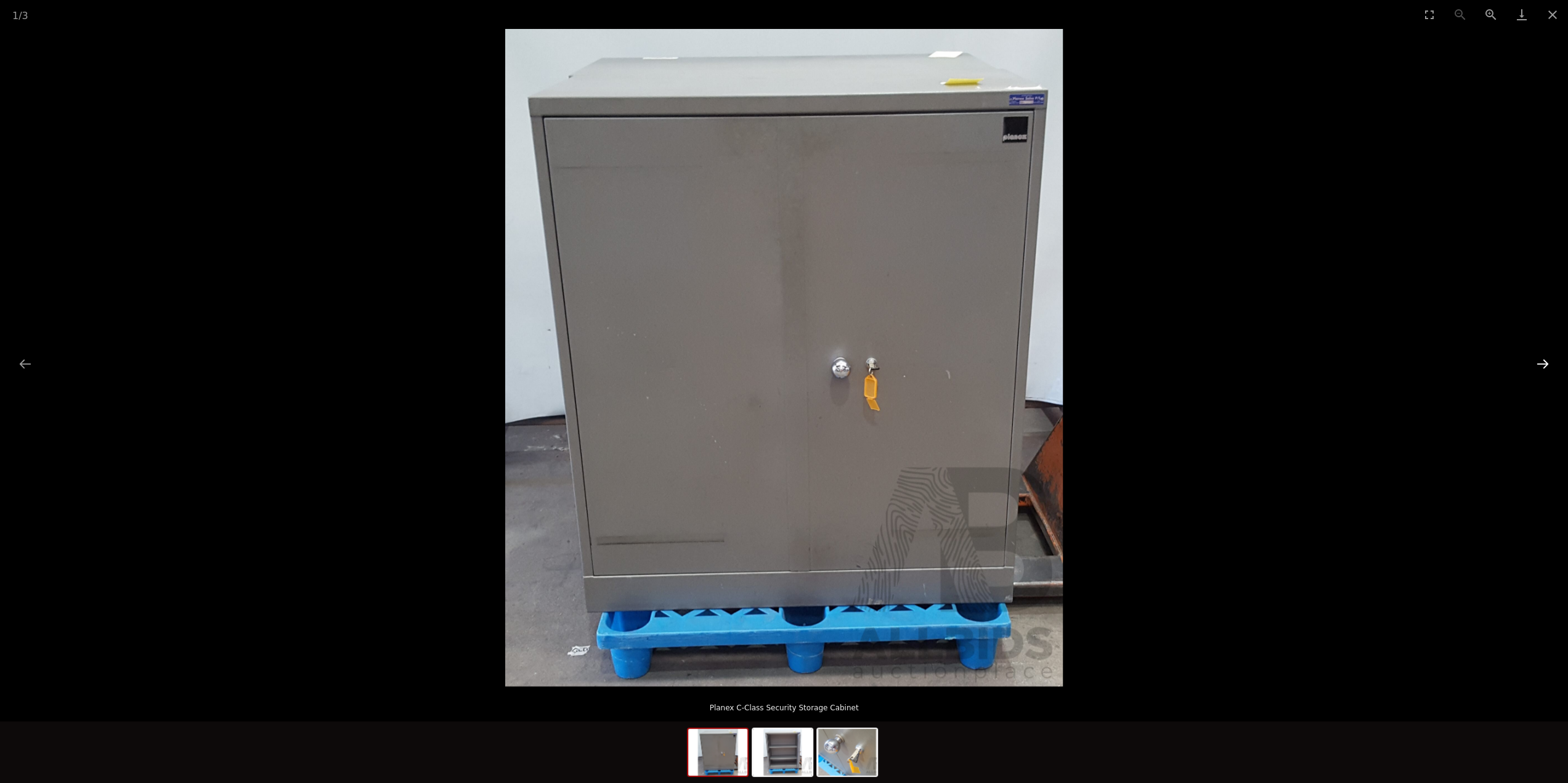
click at [1540, 364] on button "Next slide" at bounding box center [1542, 363] width 26 height 24
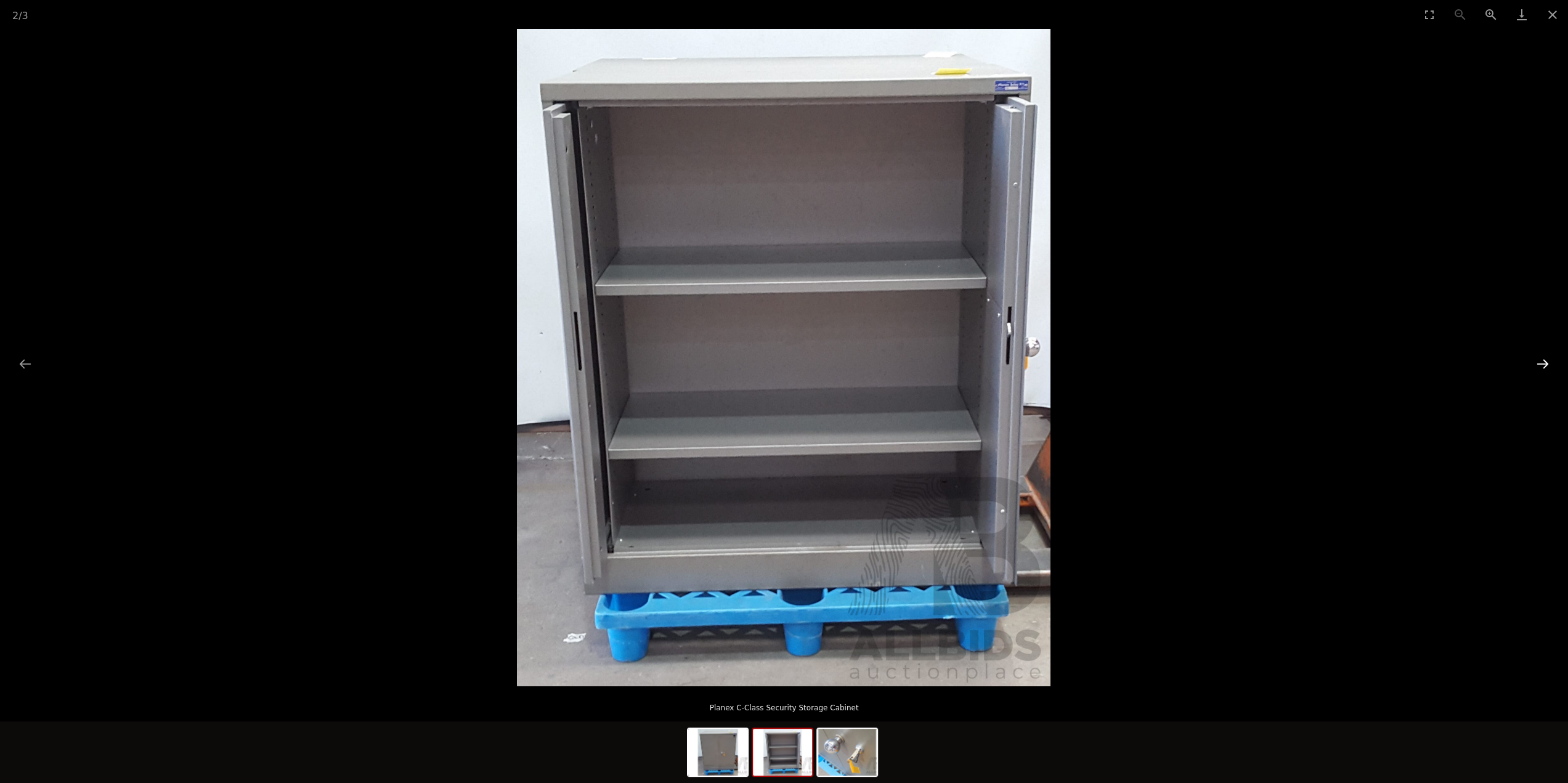
click at [1540, 364] on button "Next slide" at bounding box center [1542, 363] width 26 height 24
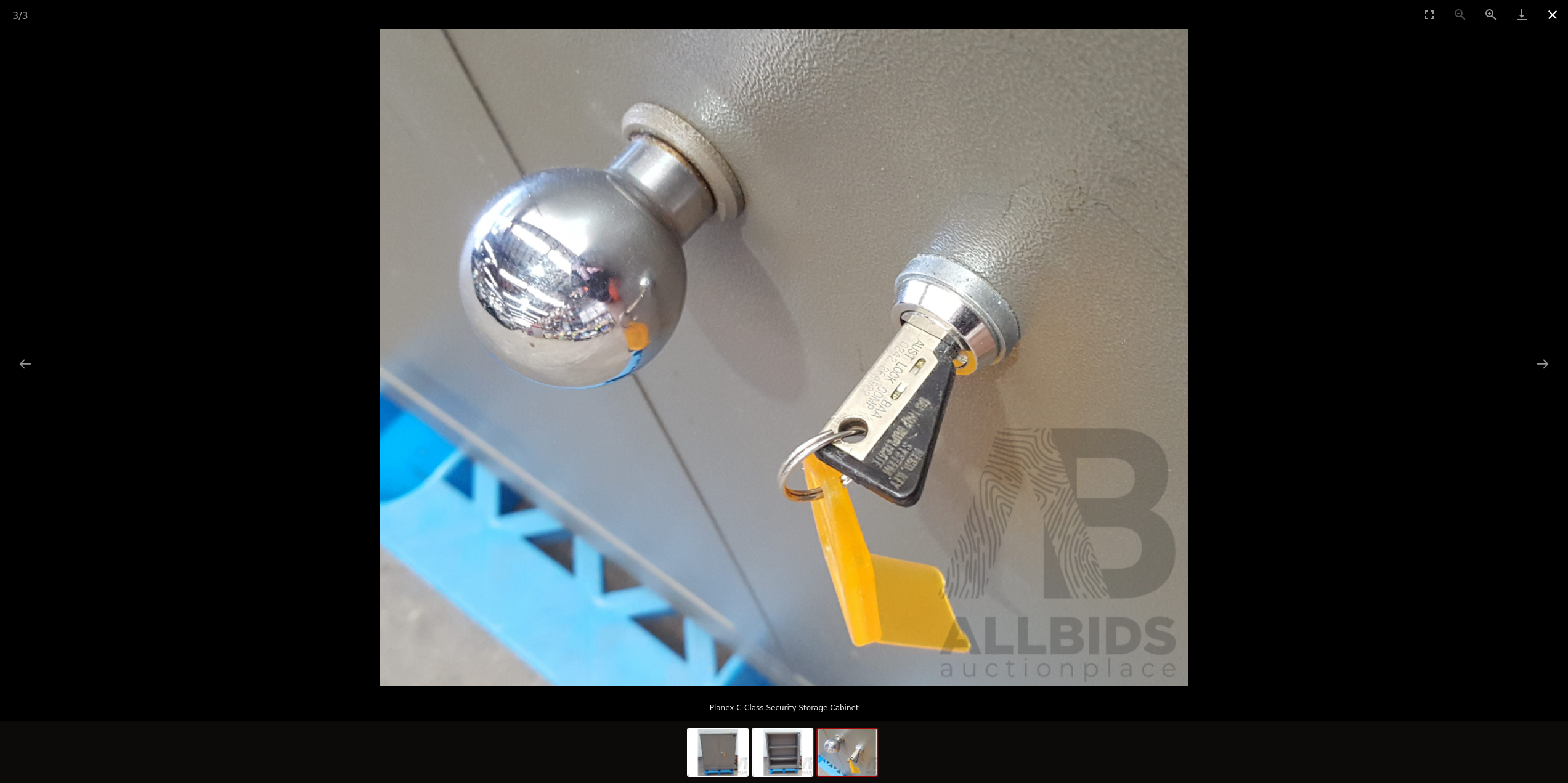
click at [1552, 10] on button "Close gallery" at bounding box center [1552, 14] width 30 height 29
